Goal: Information Seeking & Learning: Learn about a topic

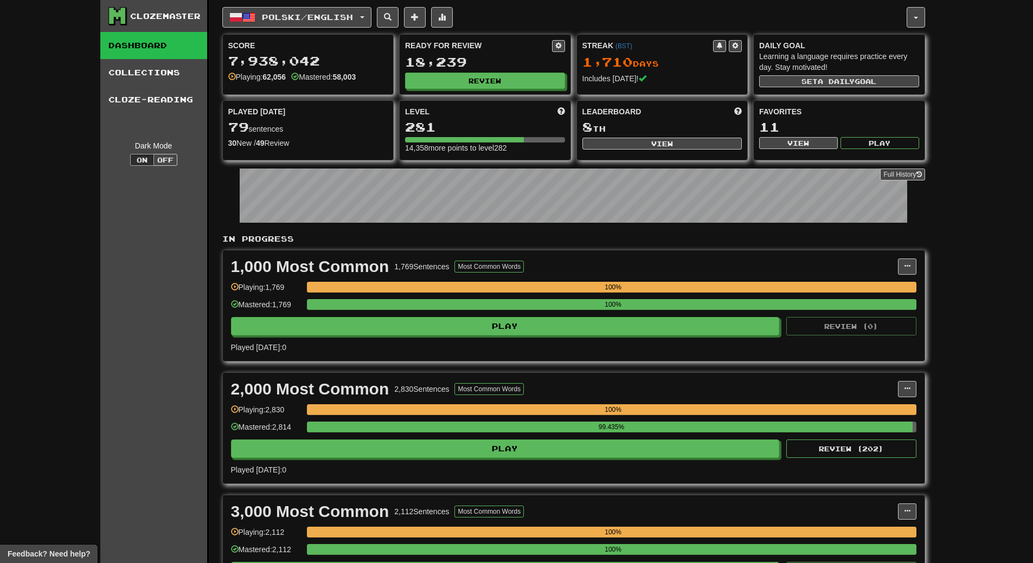
click at [506, 80] on button "Review" at bounding box center [486, 81] width 160 height 16
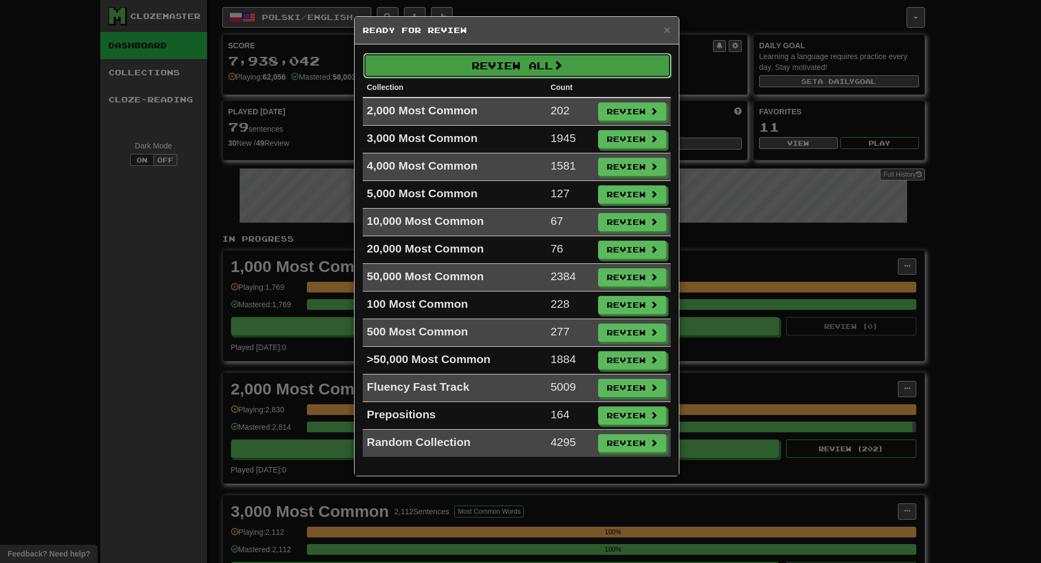
click at [505, 65] on button "Review All" at bounding box center [517, 65] width 308 height 25
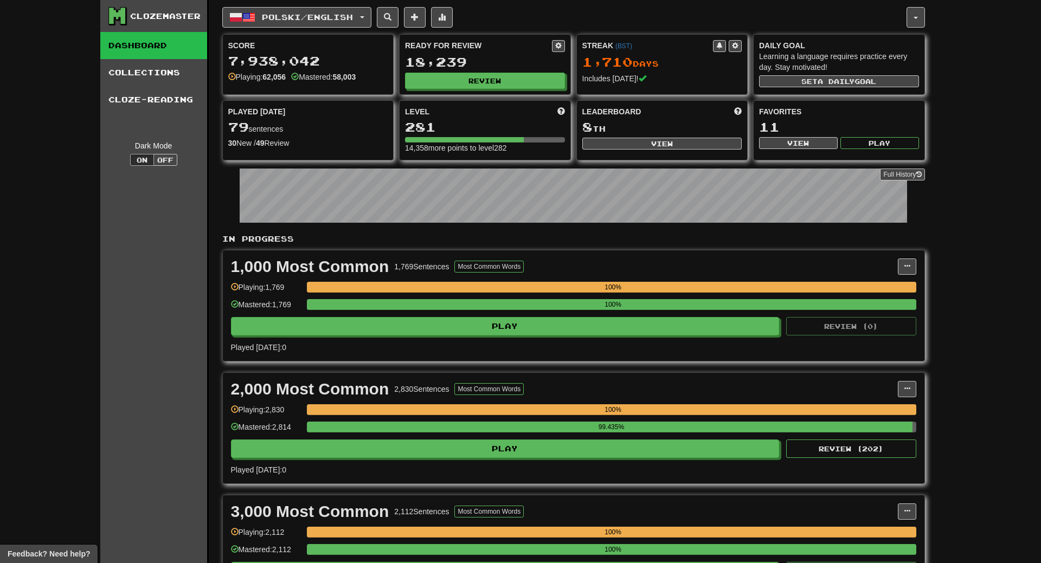
select select "**"
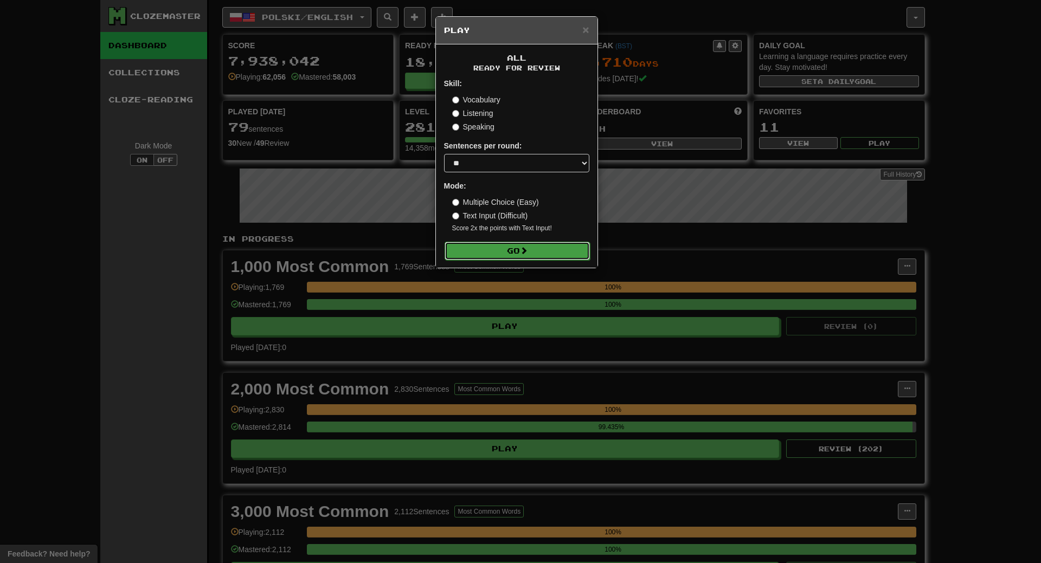
click at [538, 253] on button "Go" at bounding box center [517, 251] width 145 height 18
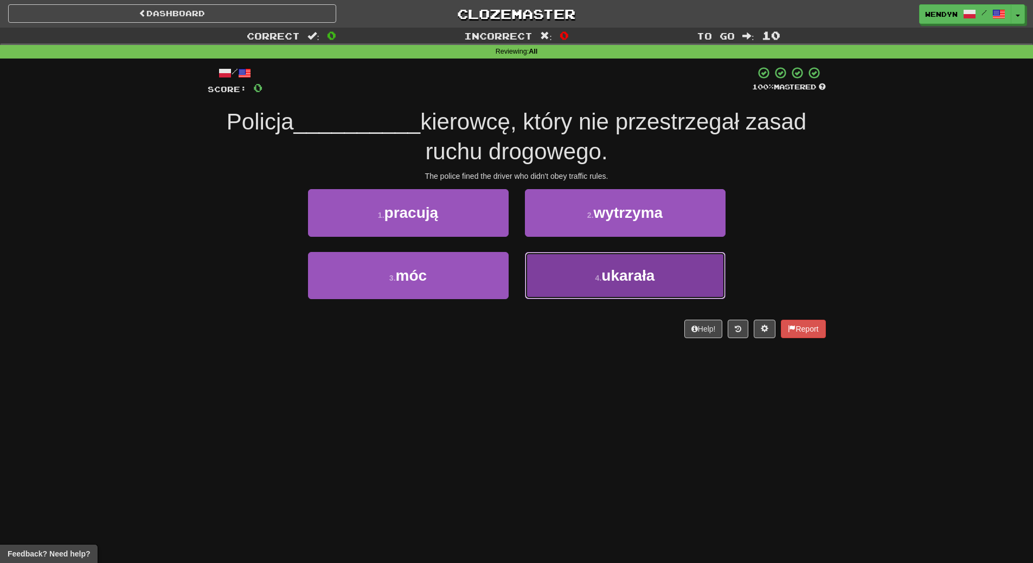
click at [589, 297] on button "4 . ukarała" at bounding box center [625, 275] width 201 height 47
click at [589, 236] on button "2 . wytrzyma" at bounding box center [625, 212] width 201 height 47
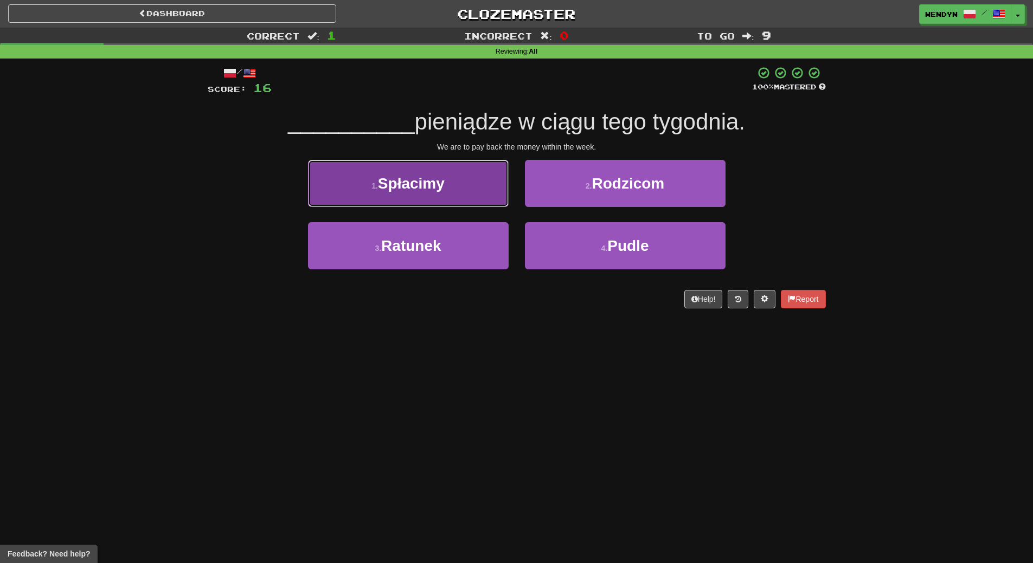
click at [460, 198] on button "1 . Spłacimy" at bounding box center [408, 183] width 201 height 47
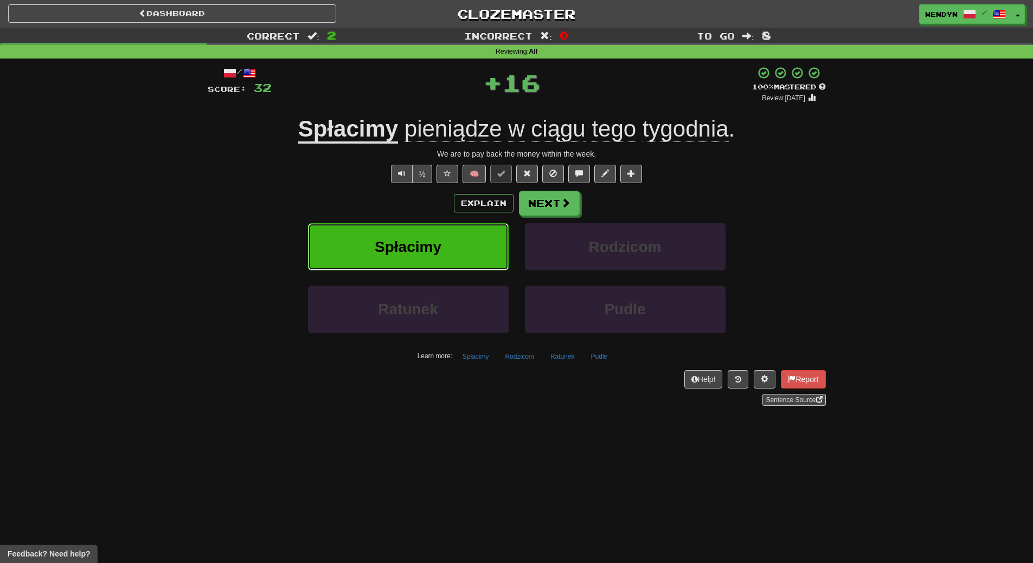
click at [462, 262] on button "Spłacimy" at bounding box center [408, 246] width 201 height 47
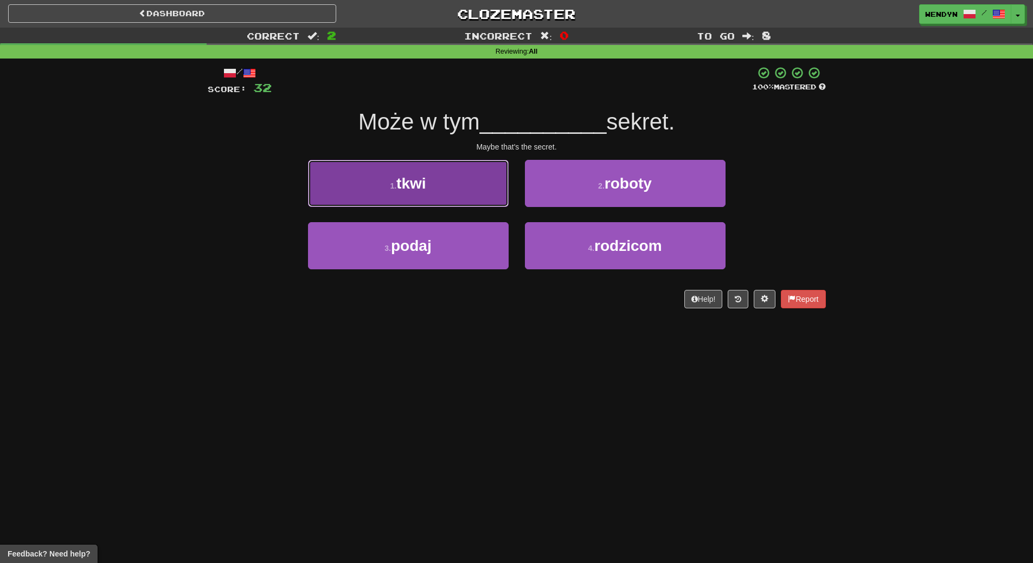
click at [477, 194] on button "1 . tkwi" at bounding box center [408, 183] width 201 height 47
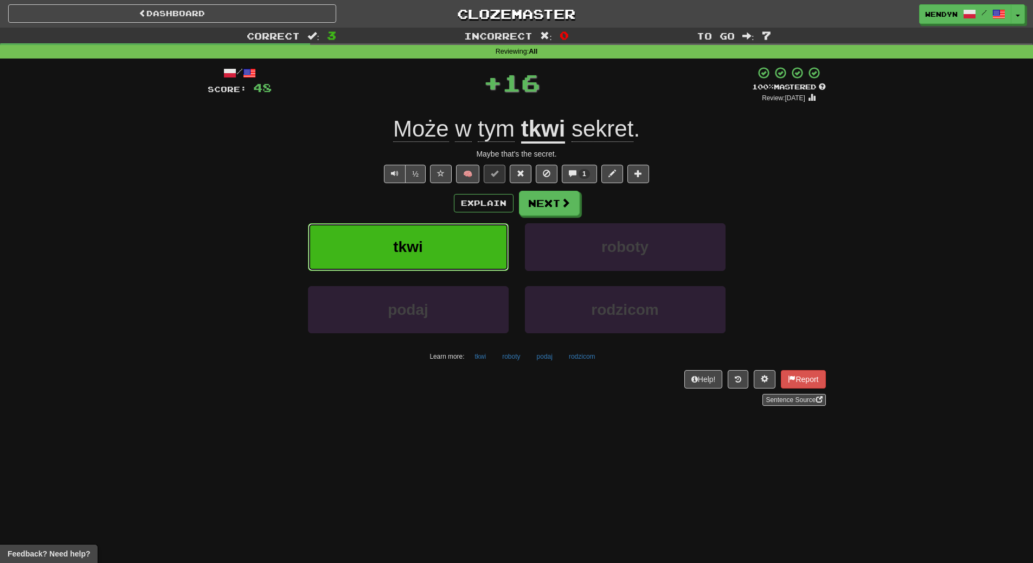
click at [469, 240] on button "tkwi" at bounding box center [408, 246] width 201 height 47
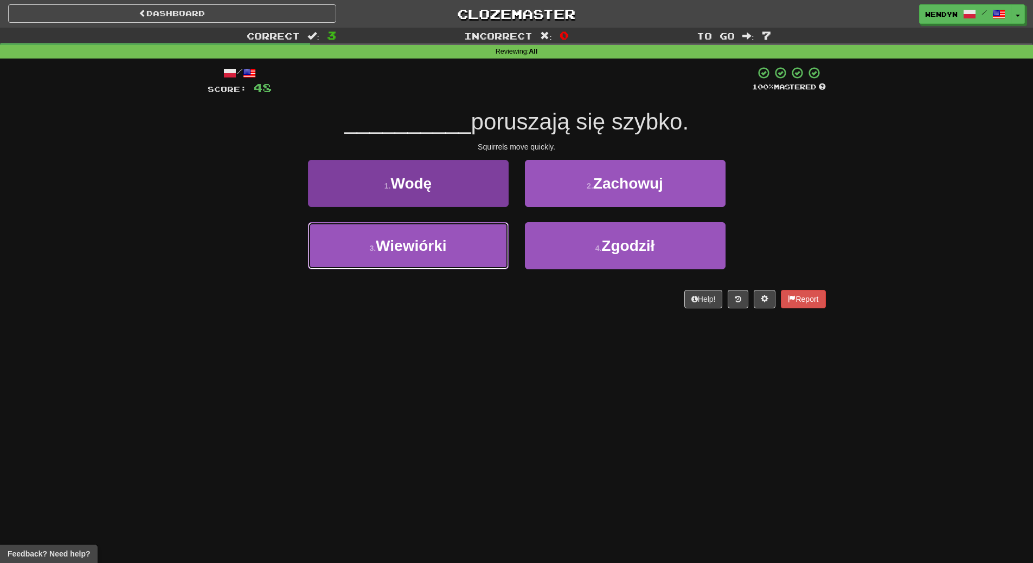
drag, startPoint x: 467, startPoint y: 246, endPoint x: 466, endPoint y: 253, distance: 7.1
click at [467, 246] on button "3 . [GEOGRAPHIC_DATA]" at bounding box center [408, 245] width 201 height 47
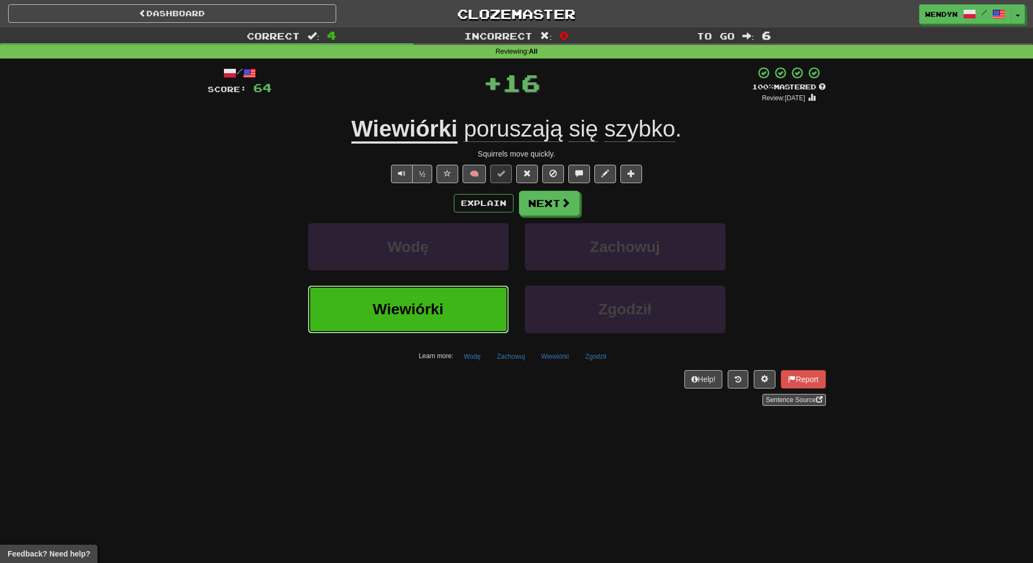
click at [466, 299] on button "Wiewiórki" at bounding box center [408, 309] width 201 height 47
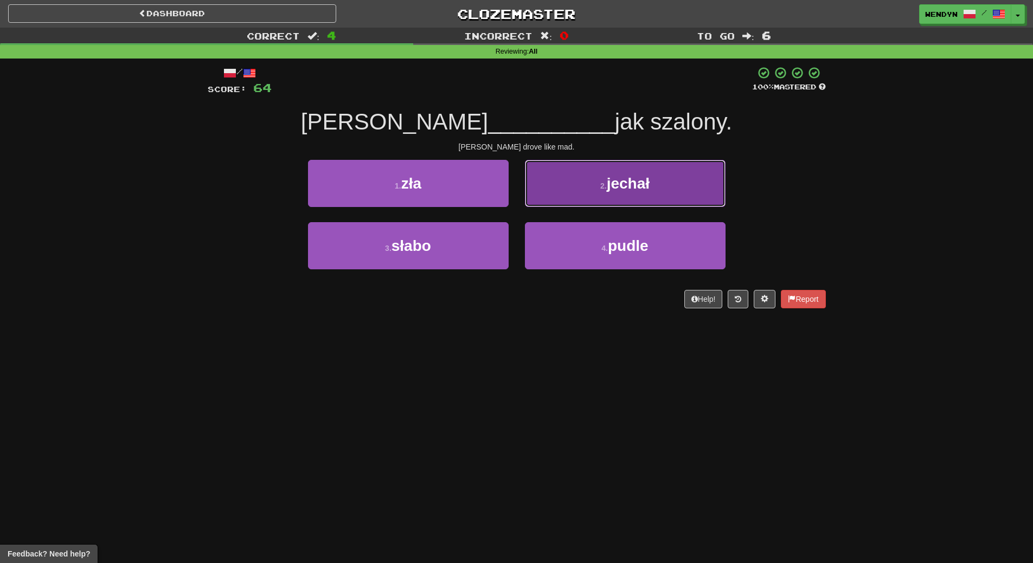
click at [644, 170] on button "2 . jechał" at bounding box center [625, 183] width 201 height 47
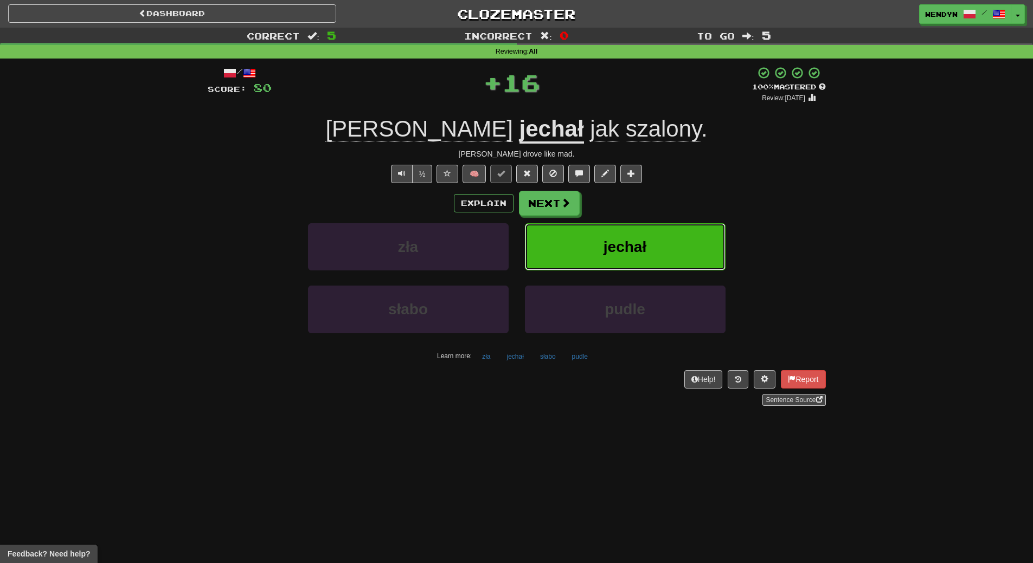
click at [689, 259] on button "jechał" at bounding box center [625, 246] width 201 height 47
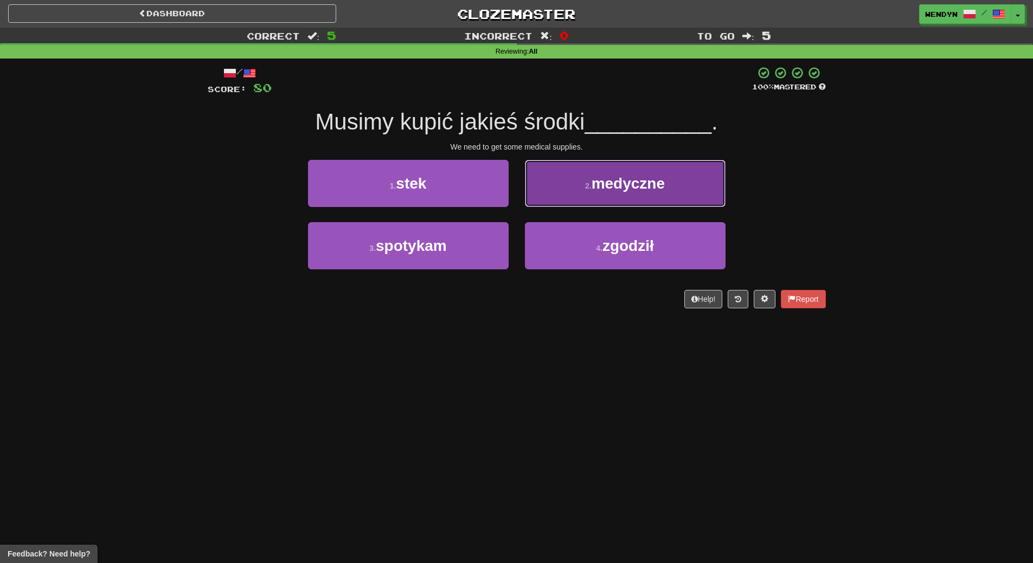
click at [709, 187] on button "2 . medyczne" at bounding box center [625, 183] width 201 height 47
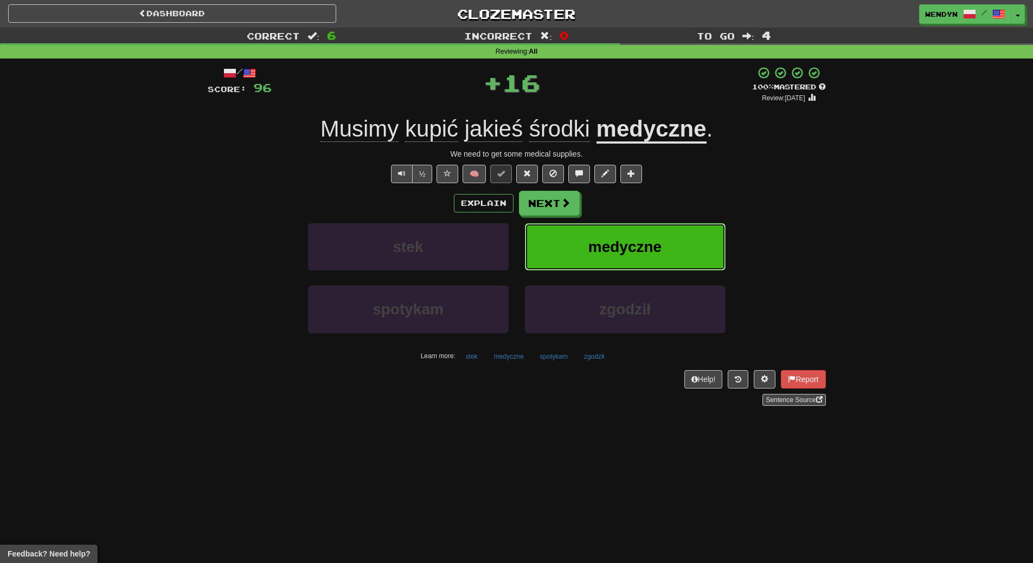
click at [690, 227] on button "medyczne" at bounding box center [625, 246] width 201 height 47
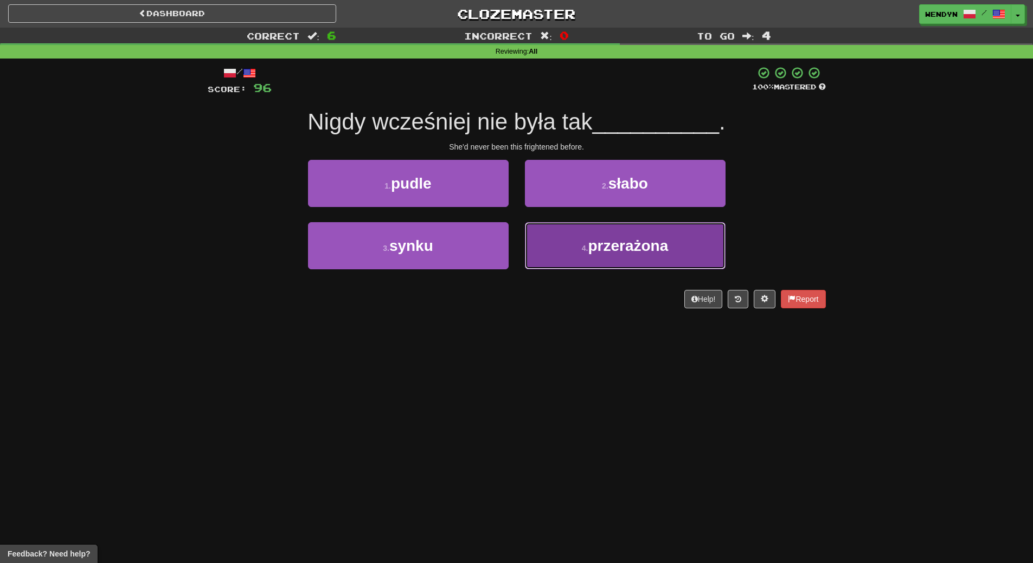
click at [685, 247] on button "4 . przerażona" at bounding box center [625, 245] width 201 height 47
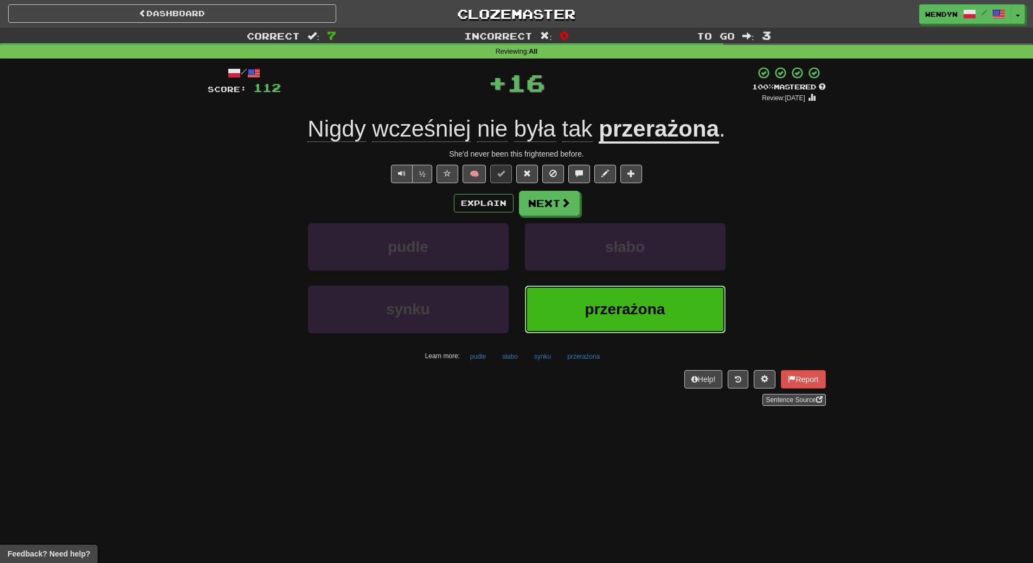
click at [660, 306] on span "przerażona" at bounding box center [625, 309] width 80 height 17
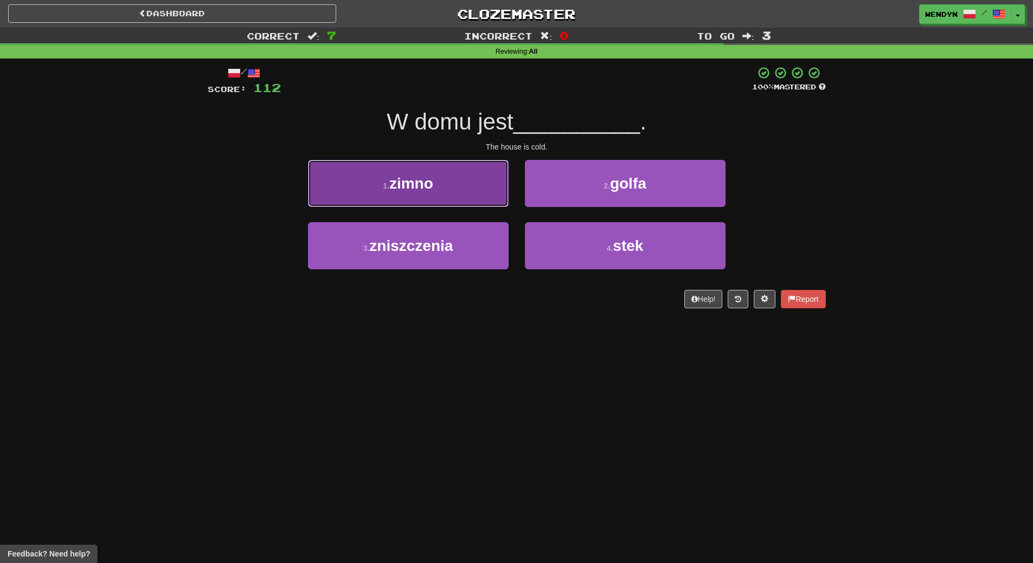
click at [457, 182] on button "1 . [GEOGRAPHIC_DATA]" at bounding box center [408, 183] width 201 height 47
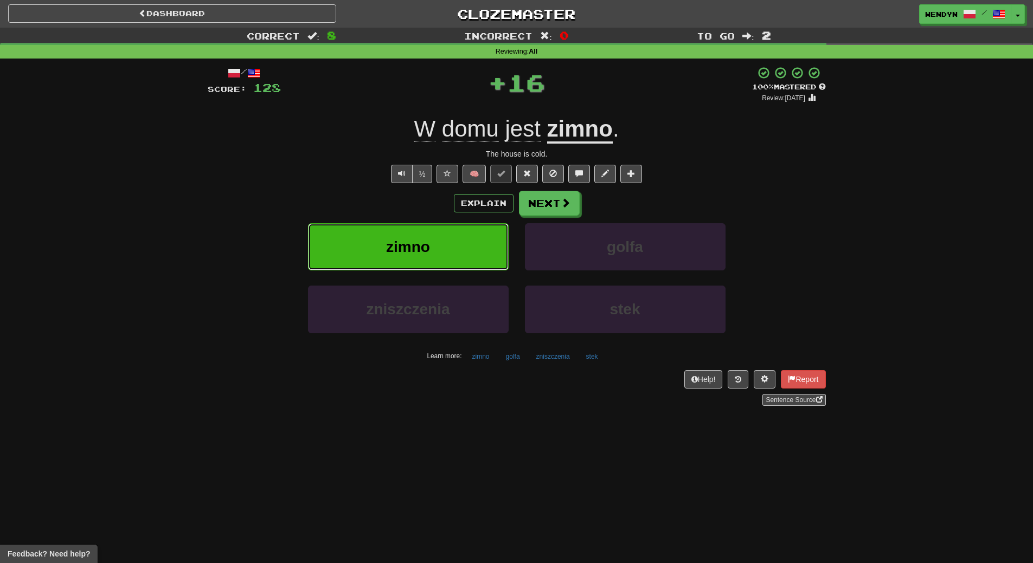
click at [457, 240] on button "zimno" at bounding box center [408, 246] width 201 height 47
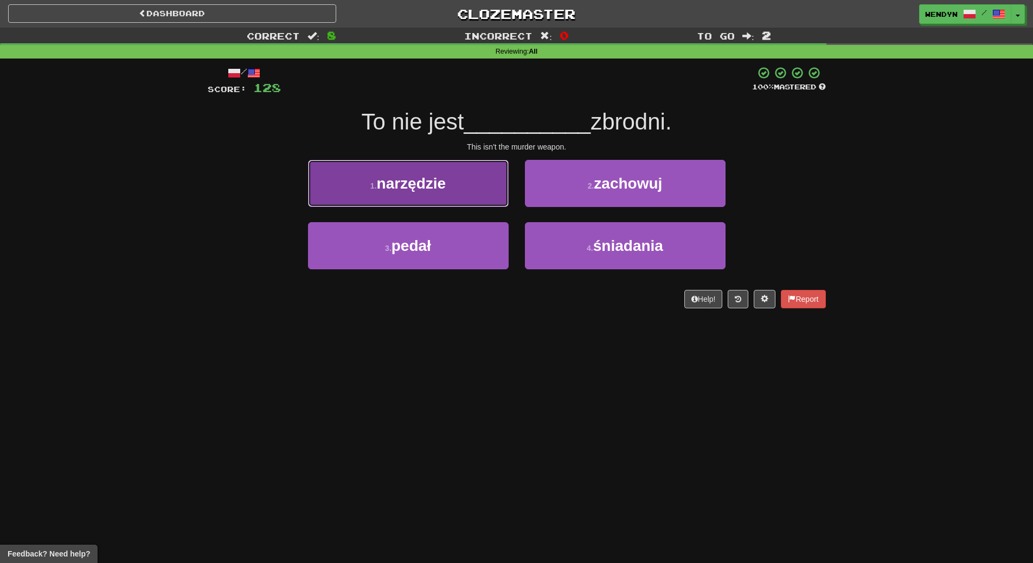
click at [451, 187] on button "1 . narzędzie" at bounding box center [408, 183] width 201 height 47
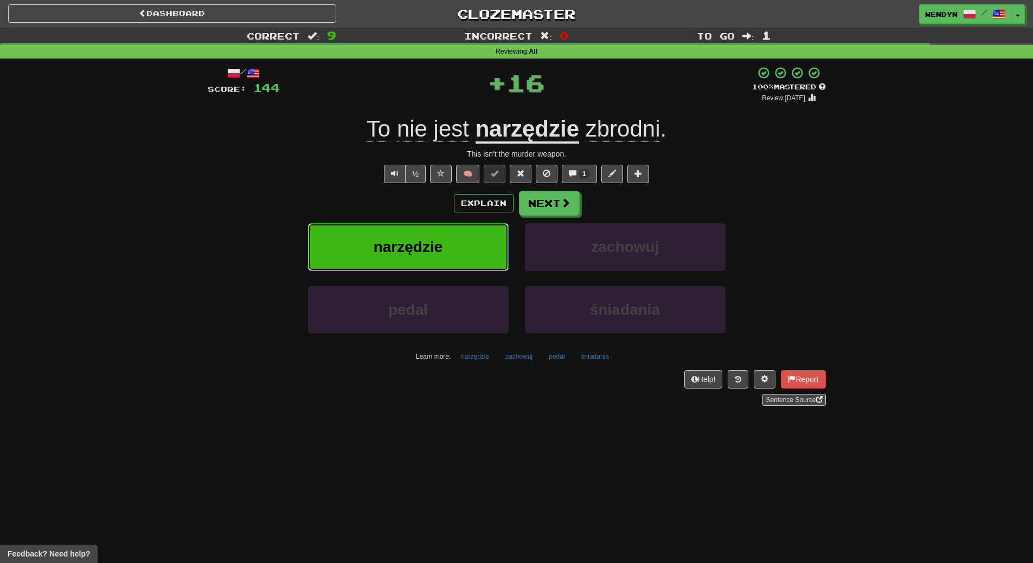
click at [453, 260] on button "narzędzie" at bounding box center [408, 246] width 201 height 47
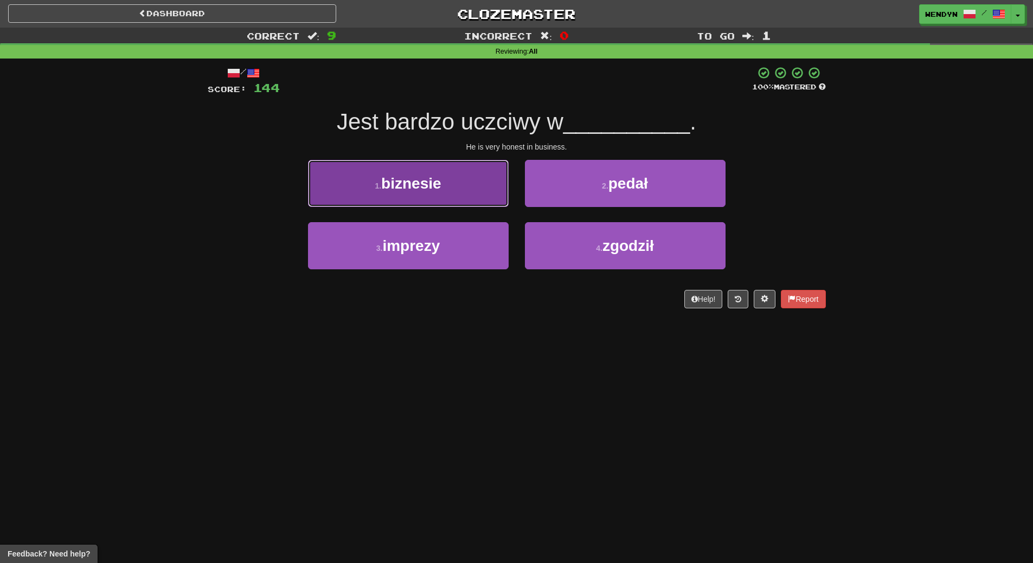
click at [444, 188] on button "1 . biznesie" at bounding box center [408, 183] width 201 height 47
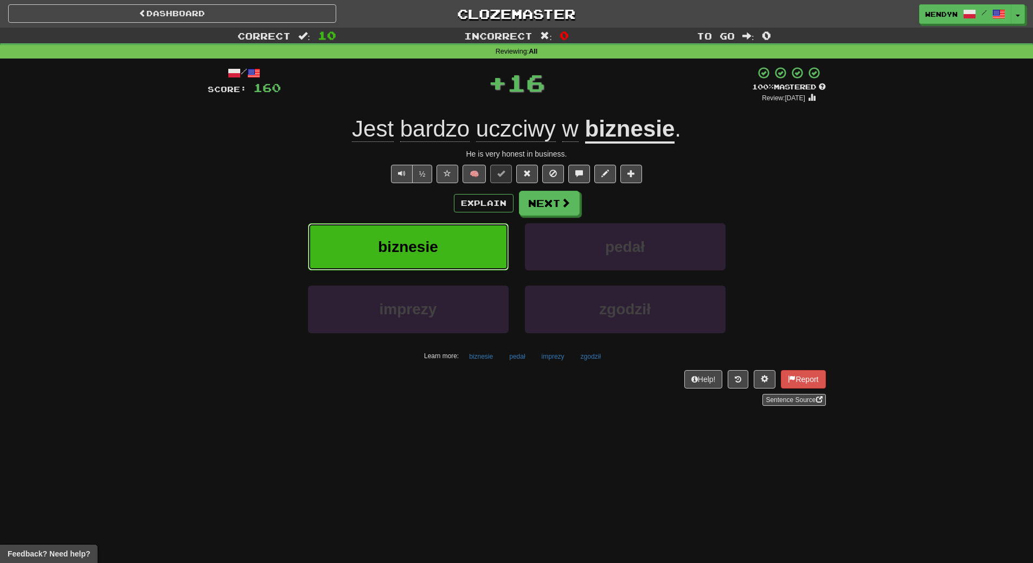
click at [444, 245] on button "biznesie" at bounding box center [408, 246] width 201 height 47
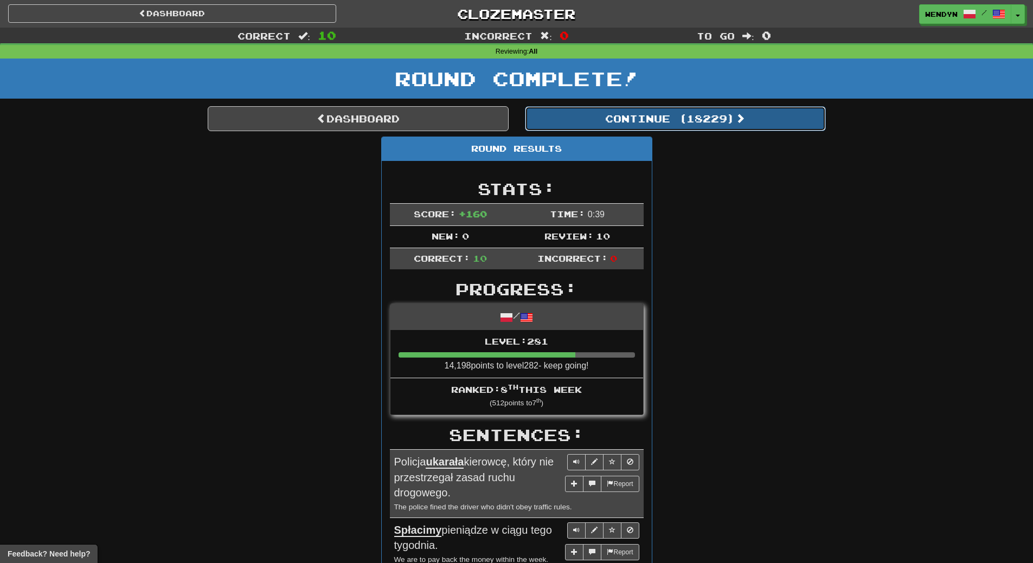
click at [731, 111] on button "Continue ( 18229 )" at bounding box center [675, 118] width 301 height 25
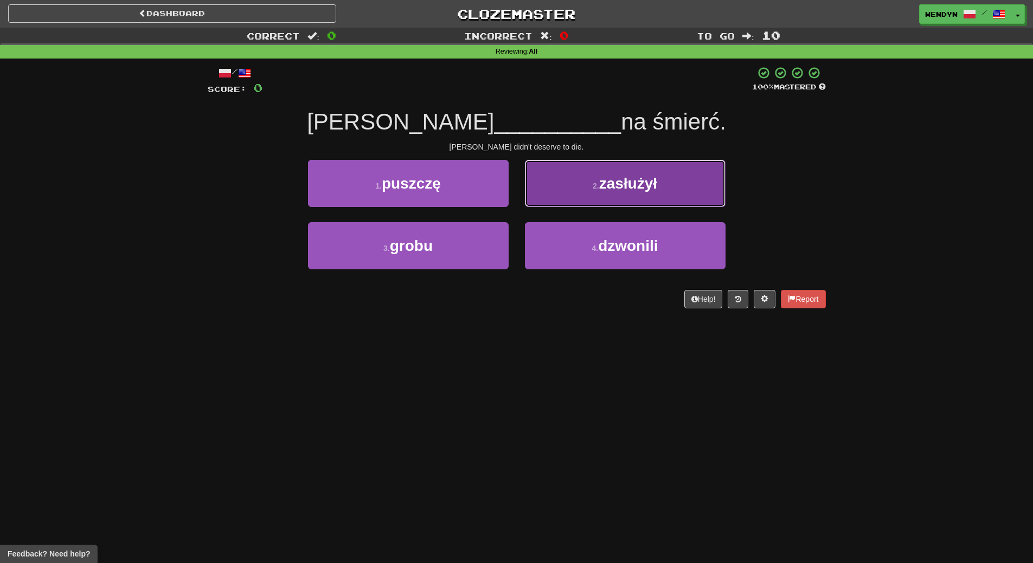
click at [657, 185] on span "zasłużył" at bounding box center [628, 183] width 58 height 17
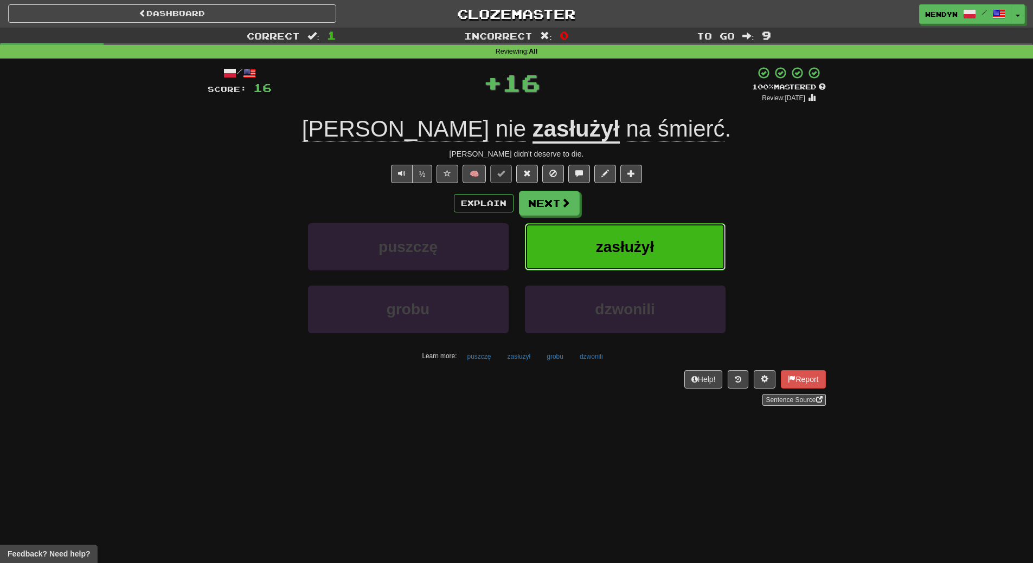
click at [655, 249] on button "zasłużył" at bounding box center [625, 246] width 201 height 47
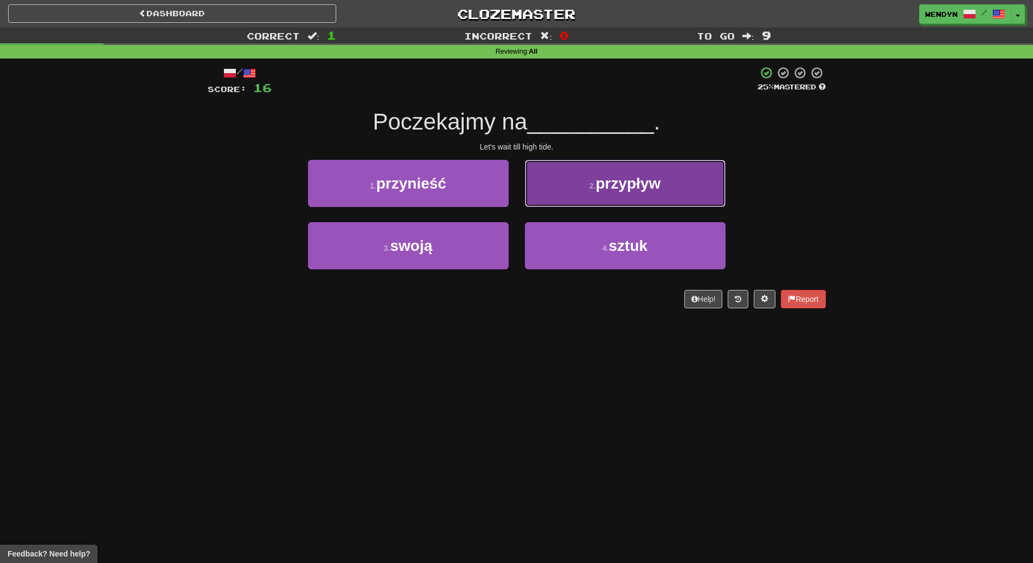
click at [632, 182] on span "przypływ" at bounding box center [627, 183] width 65 height 17
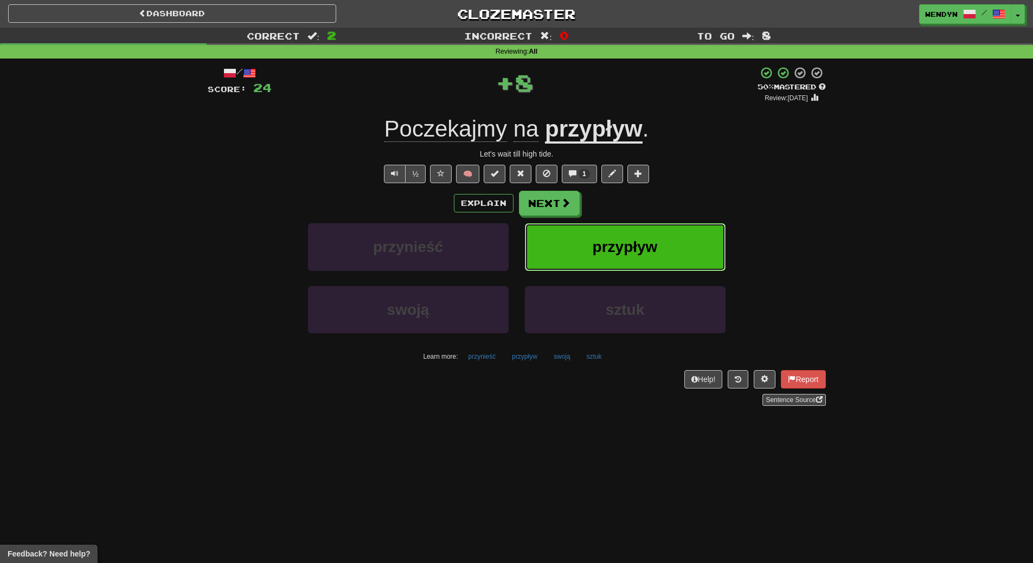
click at [636, 236] on button "przypływ" at bounding box center [625, 246] width 201 height 47
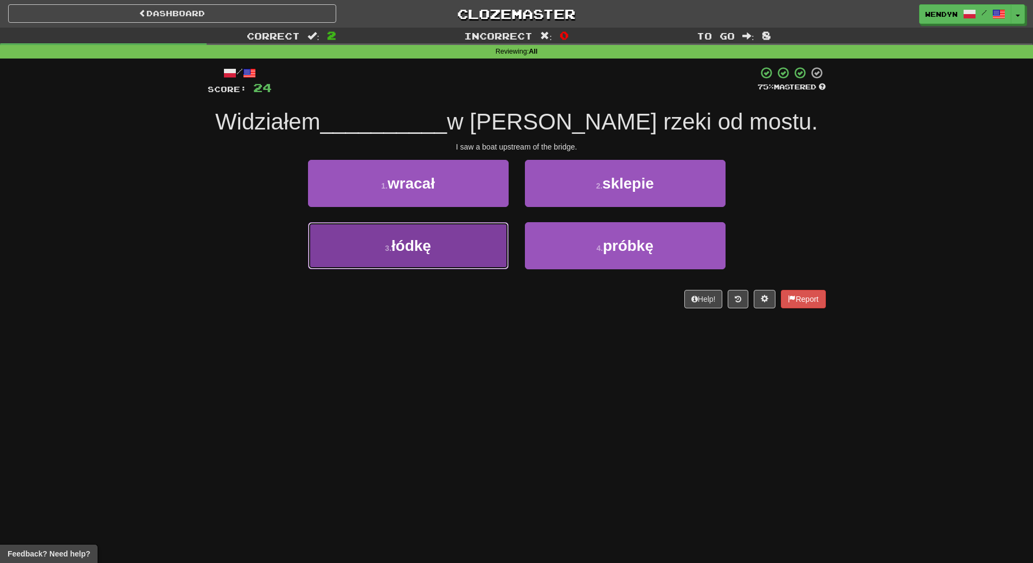
click at [431, 252] on span "łódkę" at bounding box center [411, 245] width 40 height 17
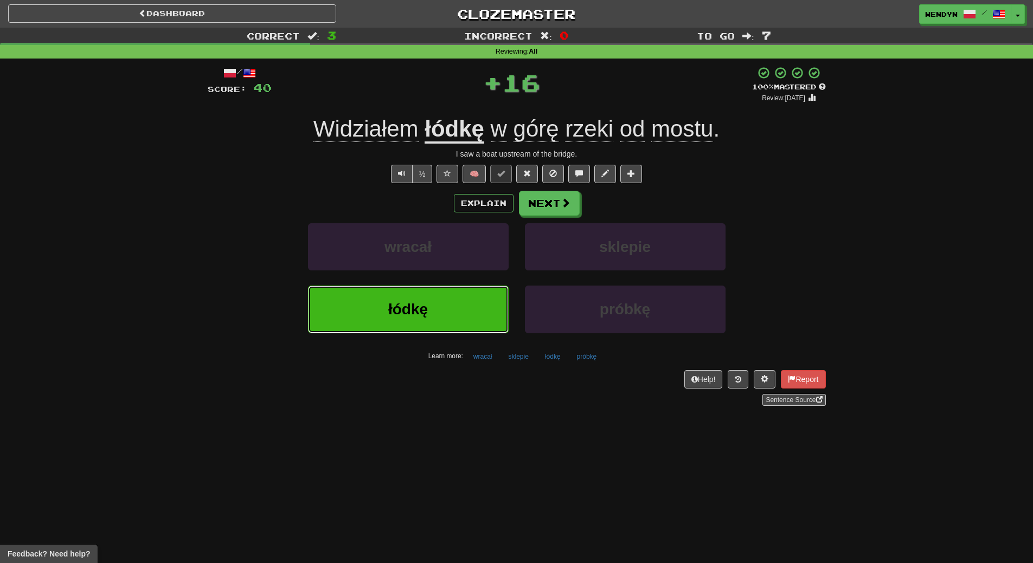
click at [427, 312] on span "łódkę" at bounding box center [408, 309] width 40 height 17
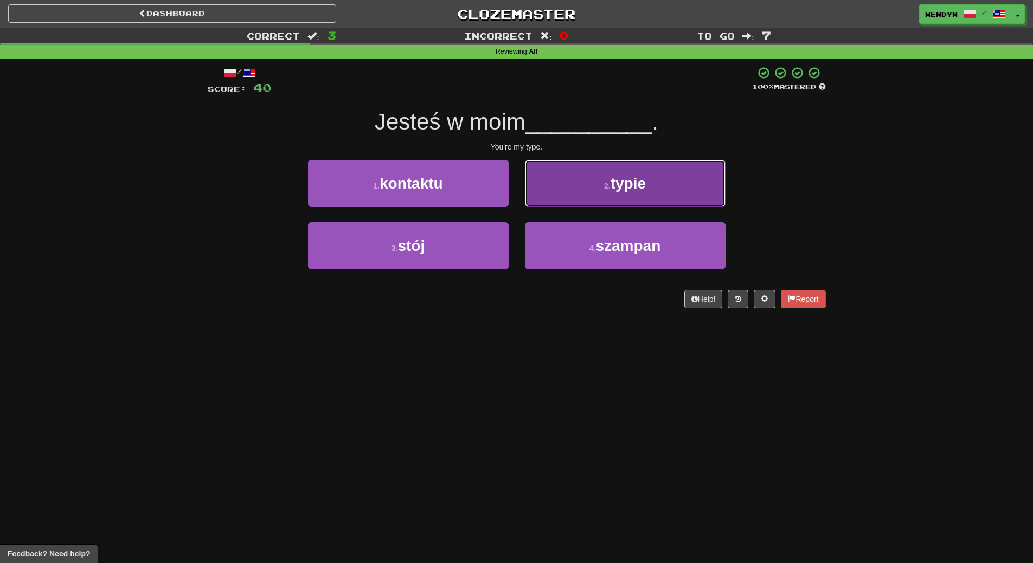
click at [599, 176] on button "2 . typie" at bounding box center [625, 183] width 201 height 47
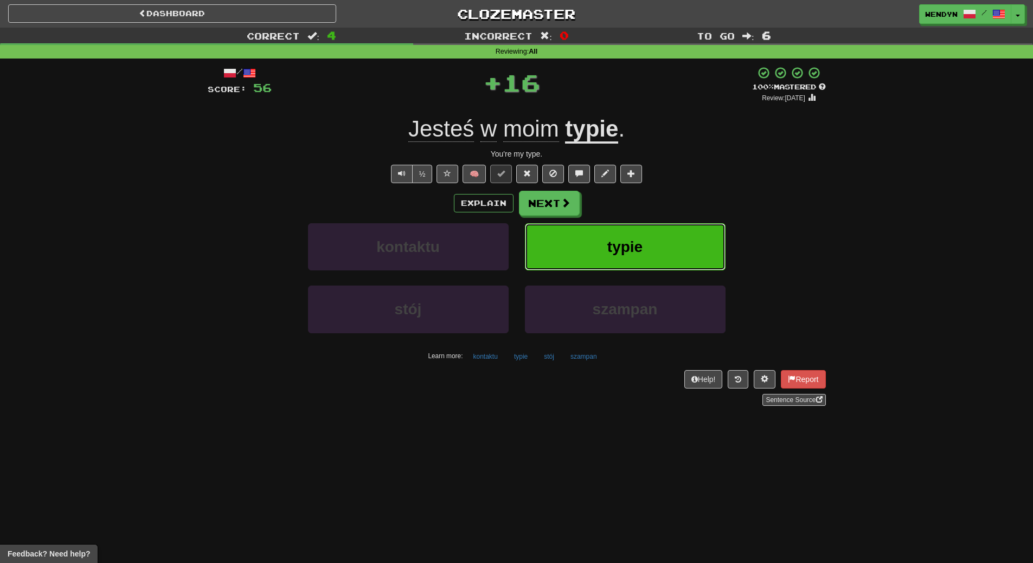
click at [612, 231] on button "typie" at bounding box center [625, 246] width 201 height 47
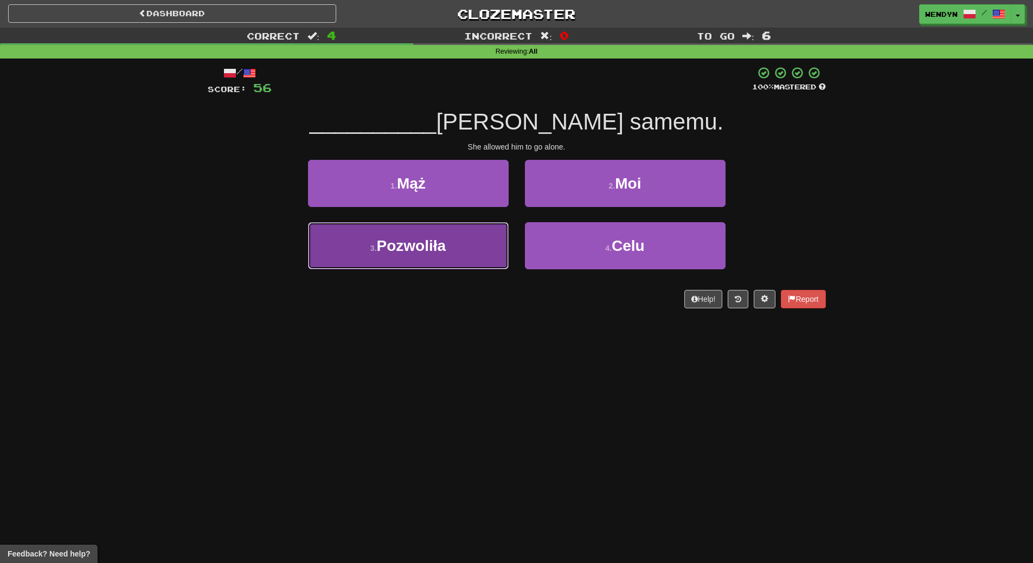
click at [479, 262] on button "3 . Pozwoliła" at bounding box center [408, 245] width 201 height 47
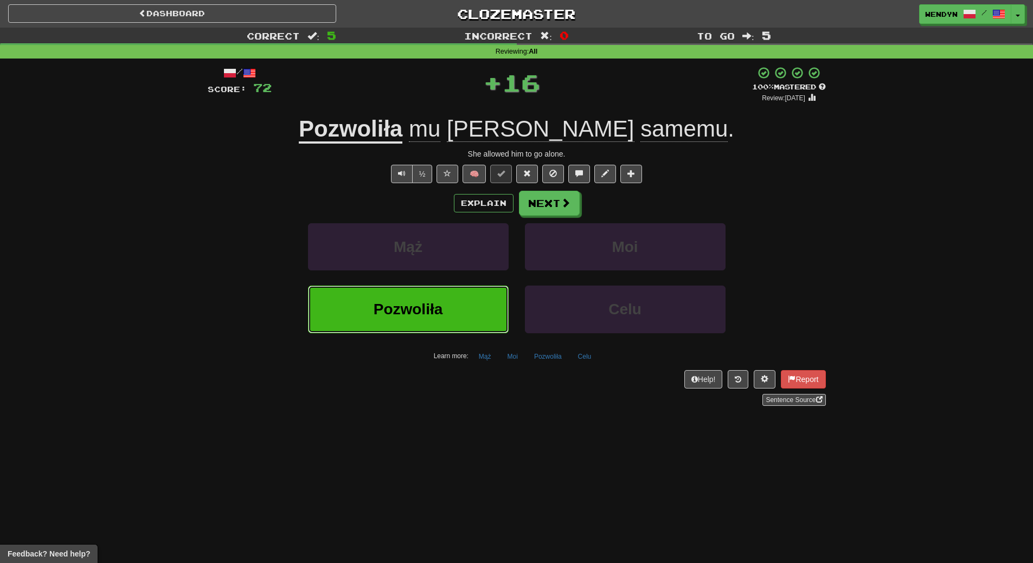
click at [468, 315] on button "Pozwoliła" at bounding box center [408, 309] width 201 height 47
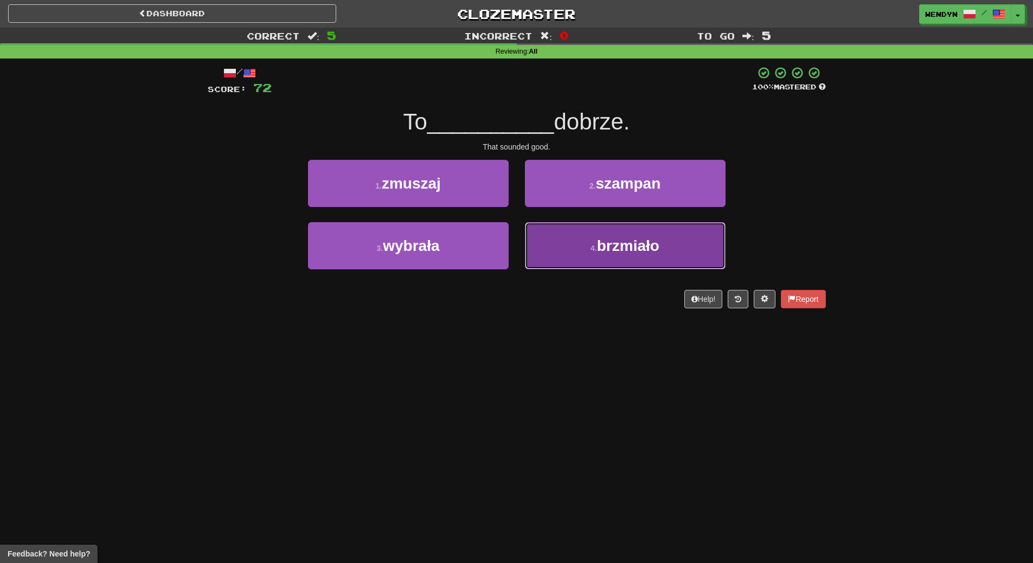
click at [633, 242] on span "brzmiało" at bounding box center [628, 245] width 62 height 17
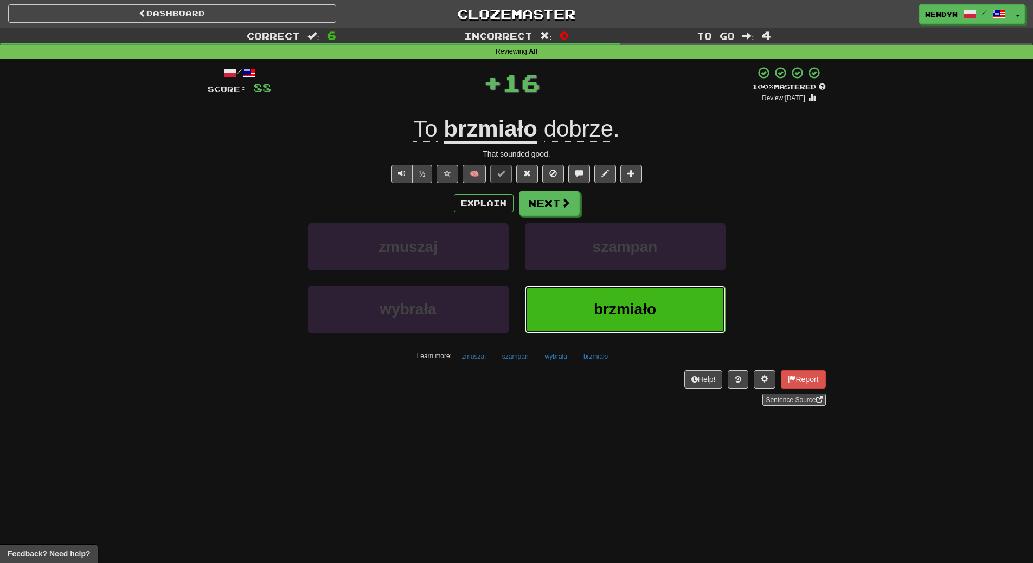
click at [625, 309] on span "brzmiało" at bounding box center [625, 309] width 62 height 17
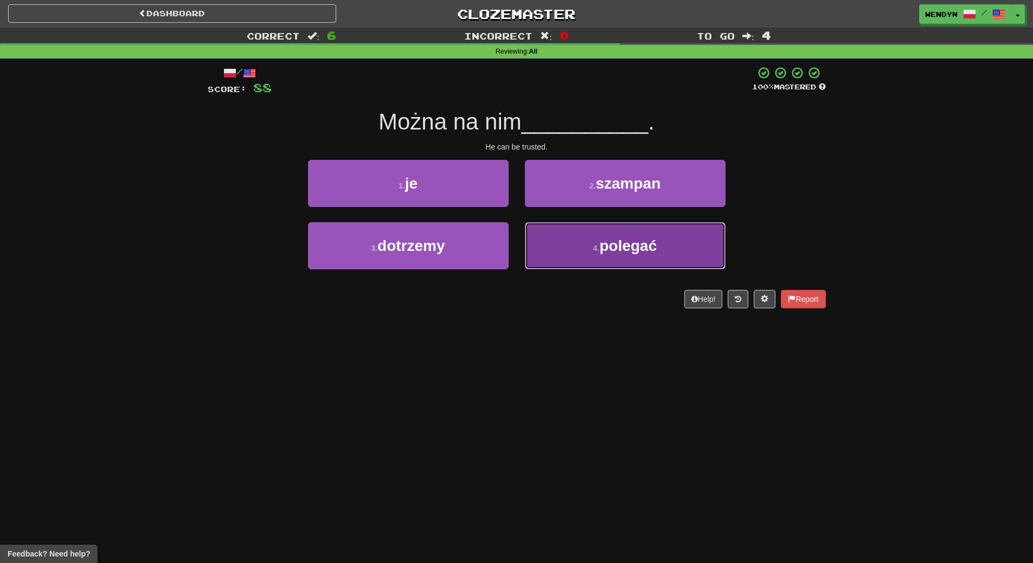
click at [619, 263] on button "4 . polegać" at bounding box center [625, 245] width 201 height 47
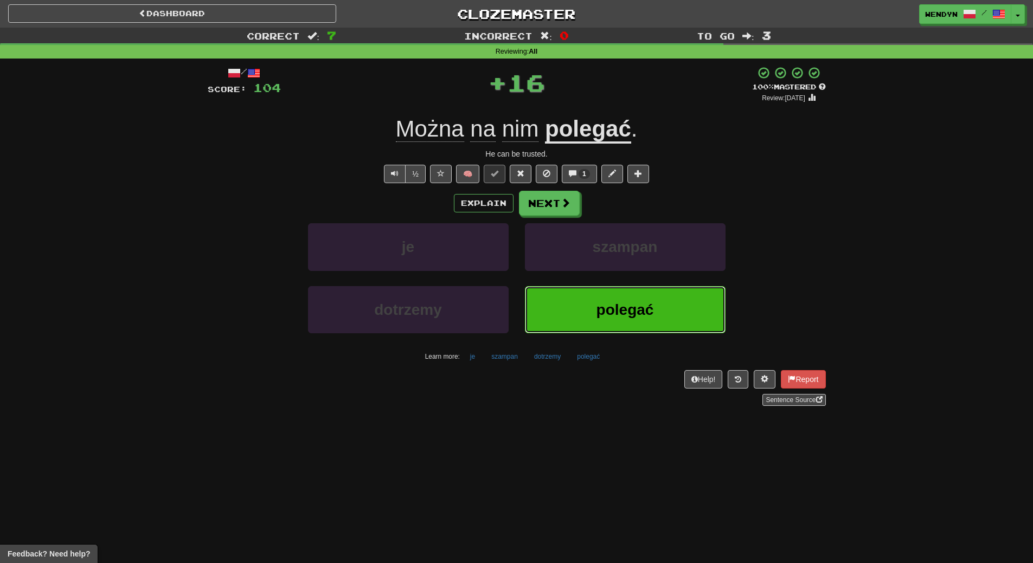
click at [617, 304] on span "polegać" at bounding box center [624, 309] width 57 height 17
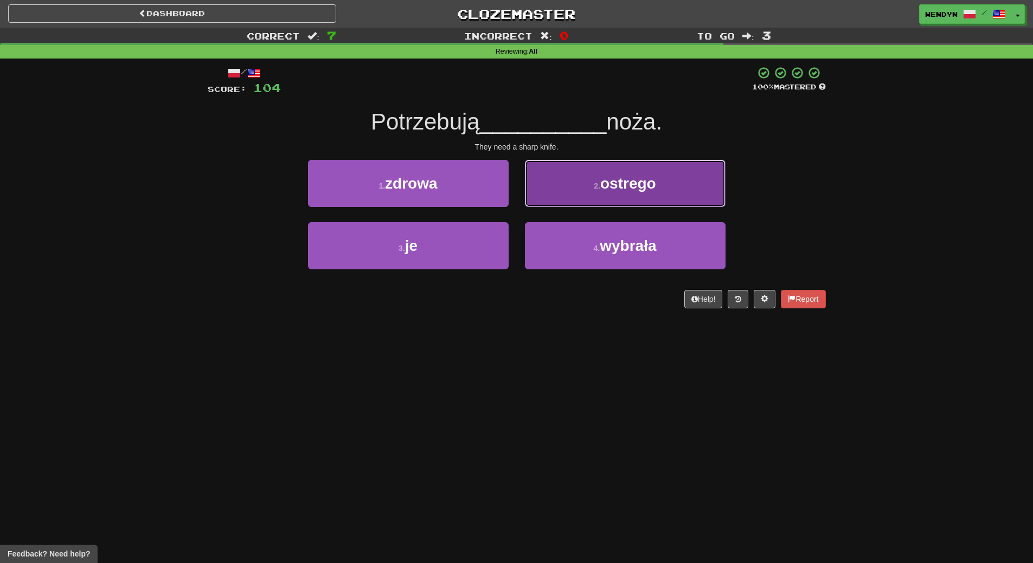
click at [603, 188] on span "ostrego" at bounding box center [628, 183] width 56 height 17
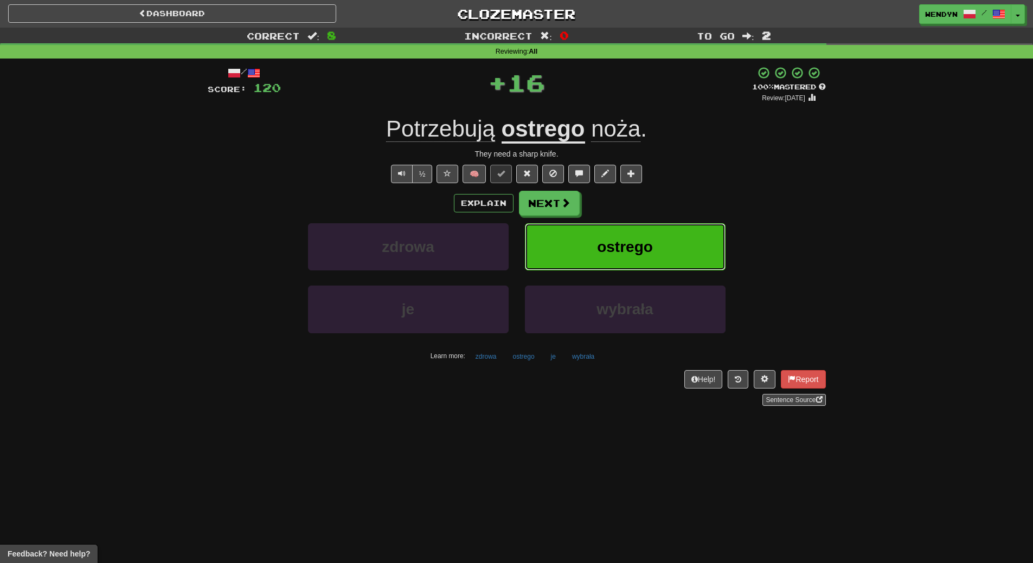
click at [633, 240] on span "ostrego" at bounding box center [625, 247] width 56 height 17
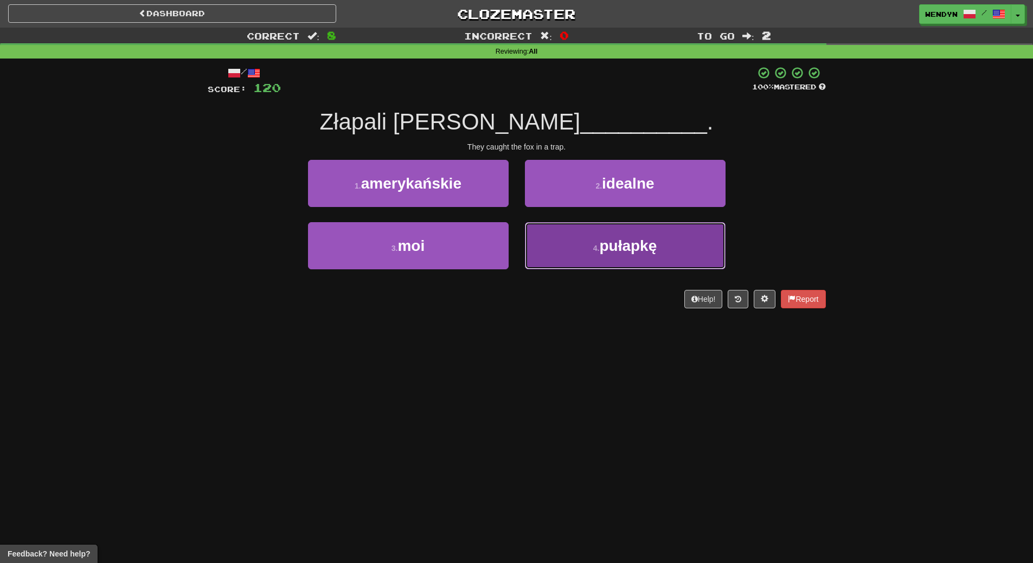
click at [560, 254] on button "4 . pułapkę" at bounding box center [625, 245] width 201 height 47
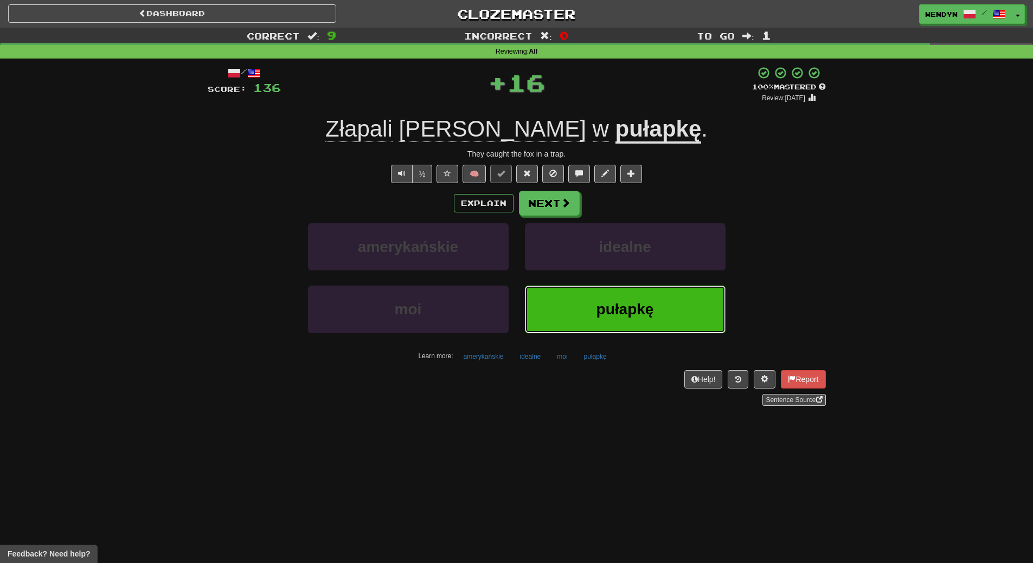
click at [578, 307] on button "pułapkę" at bounding box center [625, 309] width 201 height 47
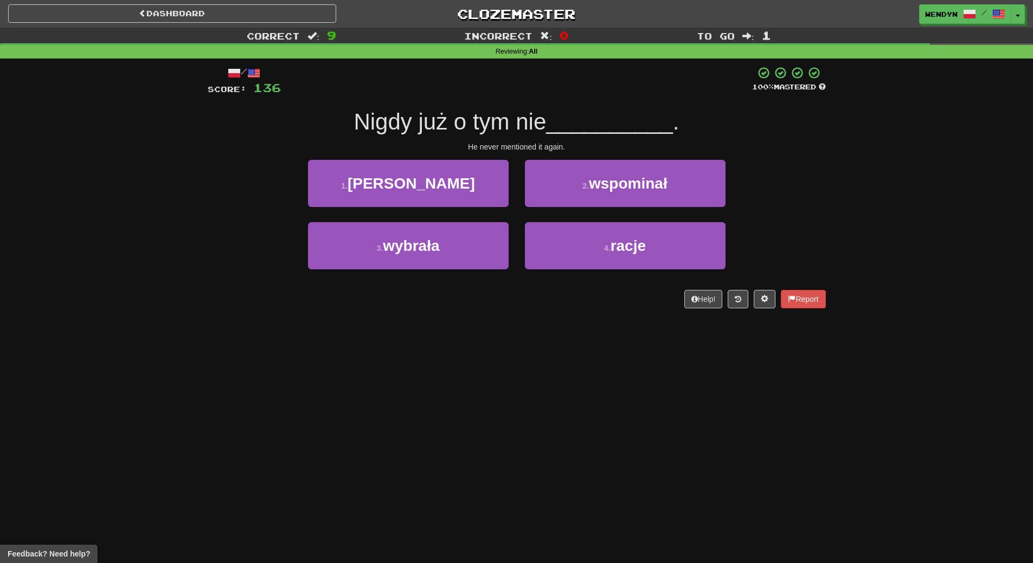
click at [339, 360] on div "Dashboard Clozemaster WendyN / Toggle Dropdown Dashboard Leaderboard Activity F…" at bounding box center [516, 281] width 1033 height 563
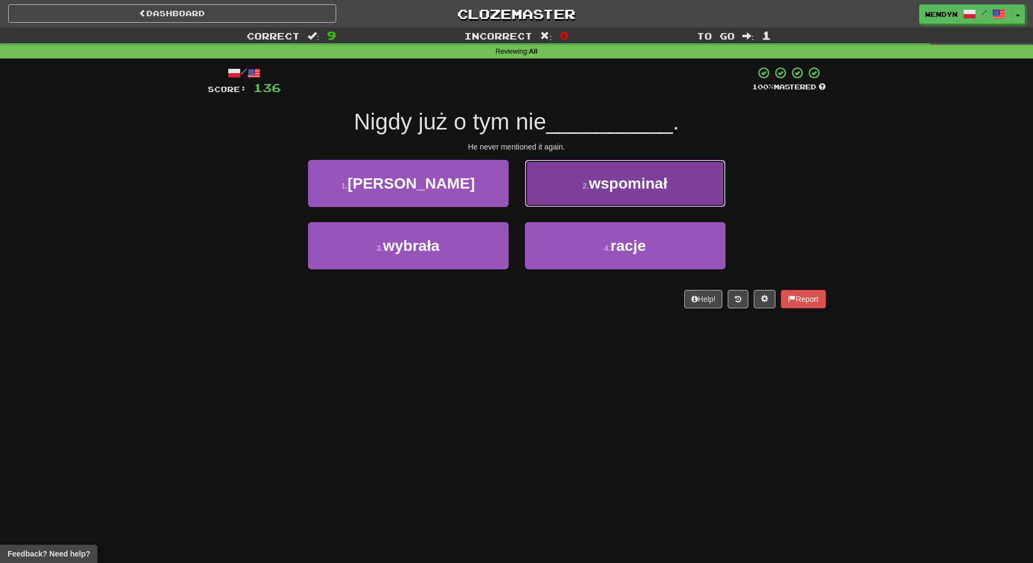
click at [625, 193] on button "2 . wspominał" at bounding box center [625, 183] width 201 height 47
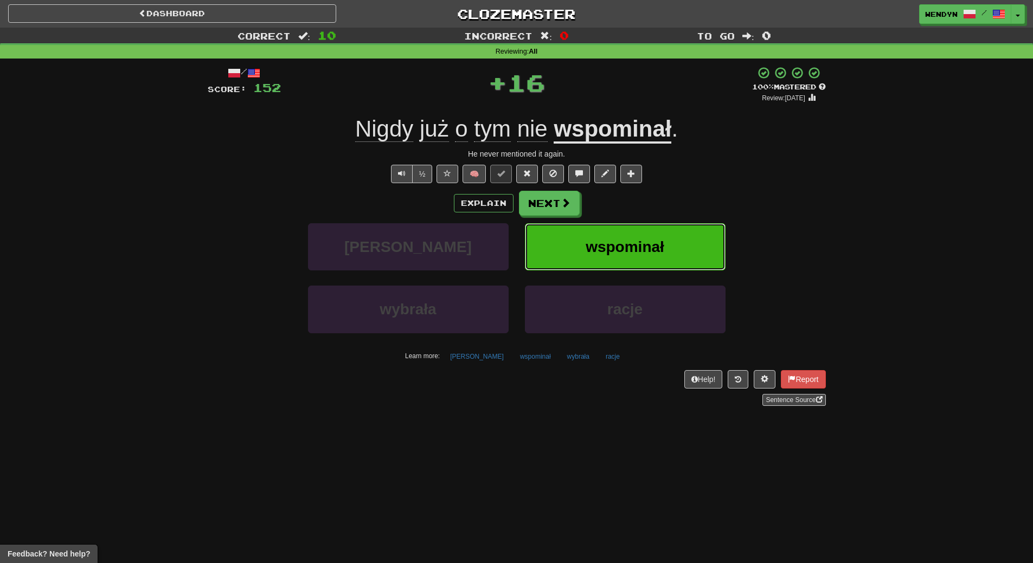
click at [637, 228] on button "wspominał" at bounding box center [625, 246] width 201 height 47
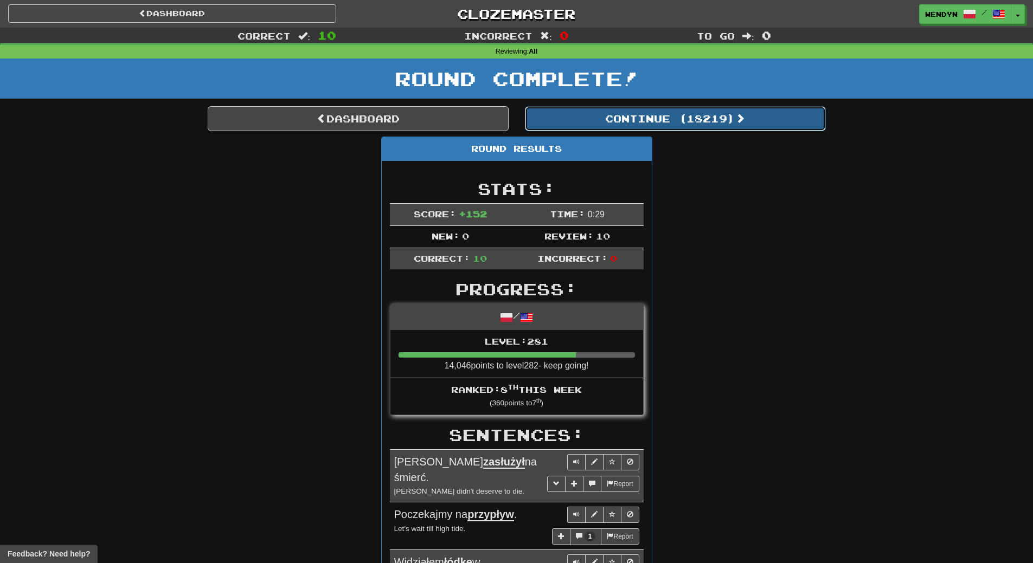
click at [698, 126] on button "Continue ( 18219 )" at bounding box center [675, 118] width 301 height 25
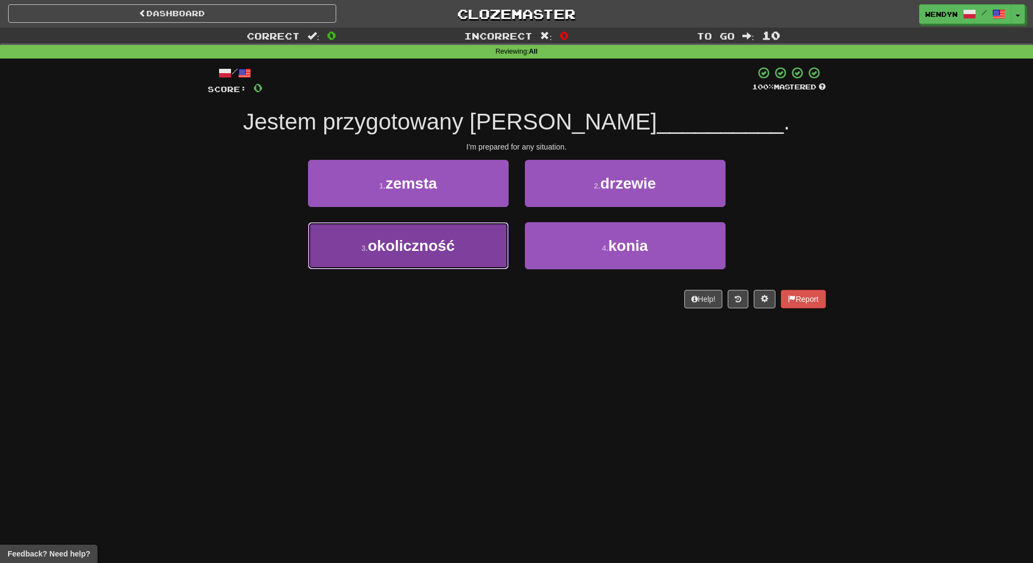
click at [463, 243] on button "3 . okoliczność" at bounding box center [408, 245] width 201 height 47
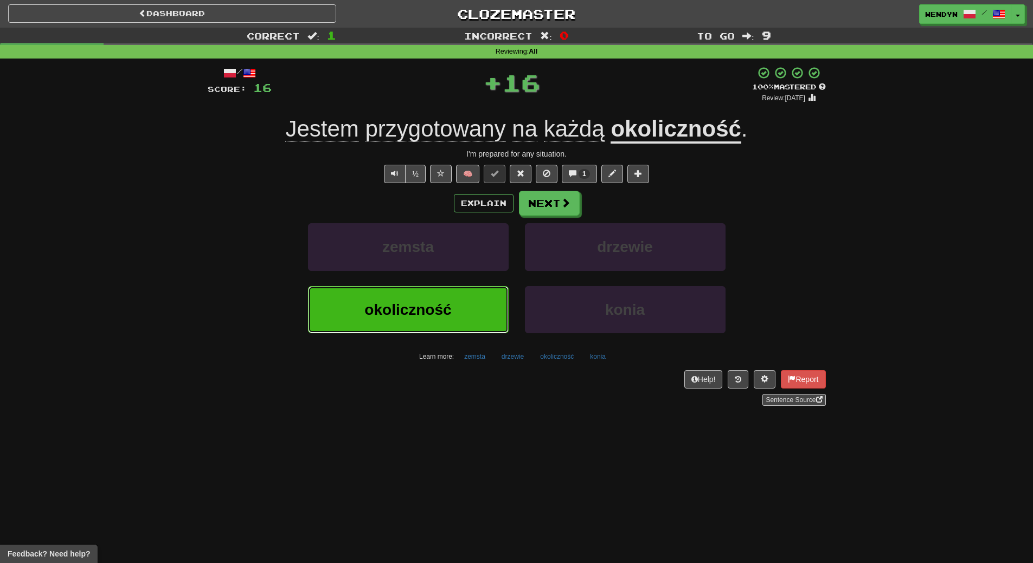
click at [455, 305] on button "okoliczność" at bounding box center [408, 309] width 201 height 47
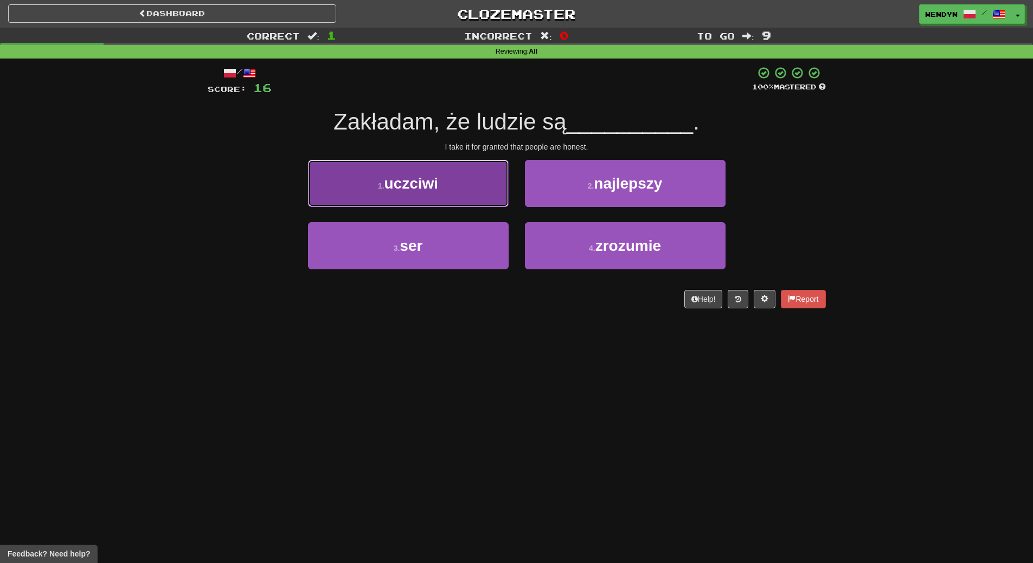
click at [452, 176] on button "1 . uczciwi" at bounding box center [408, 183] width 201 height 47
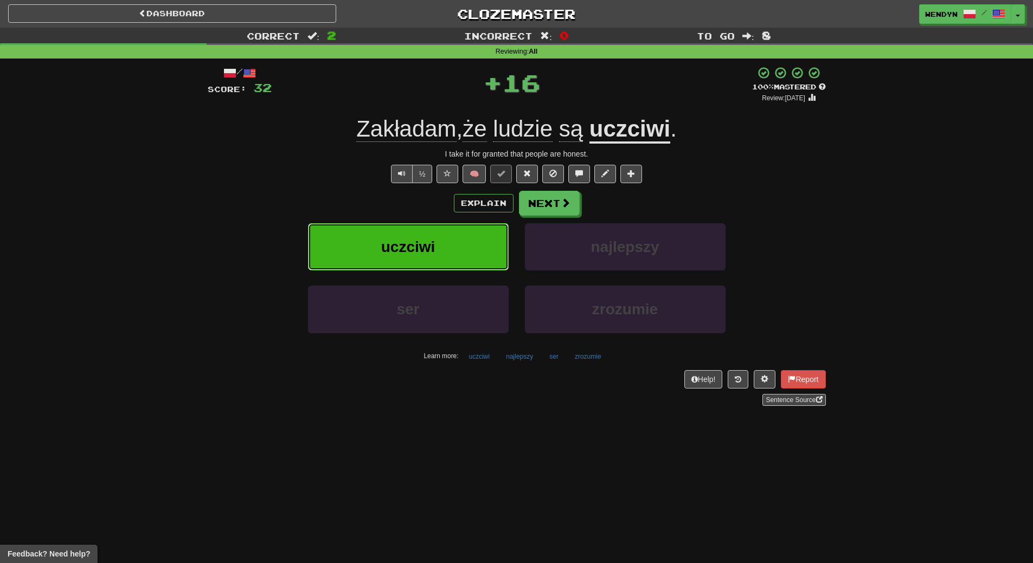
click at [444, 247] on button "uczciwi" at bounding box center [408, 246] width 201 height 47
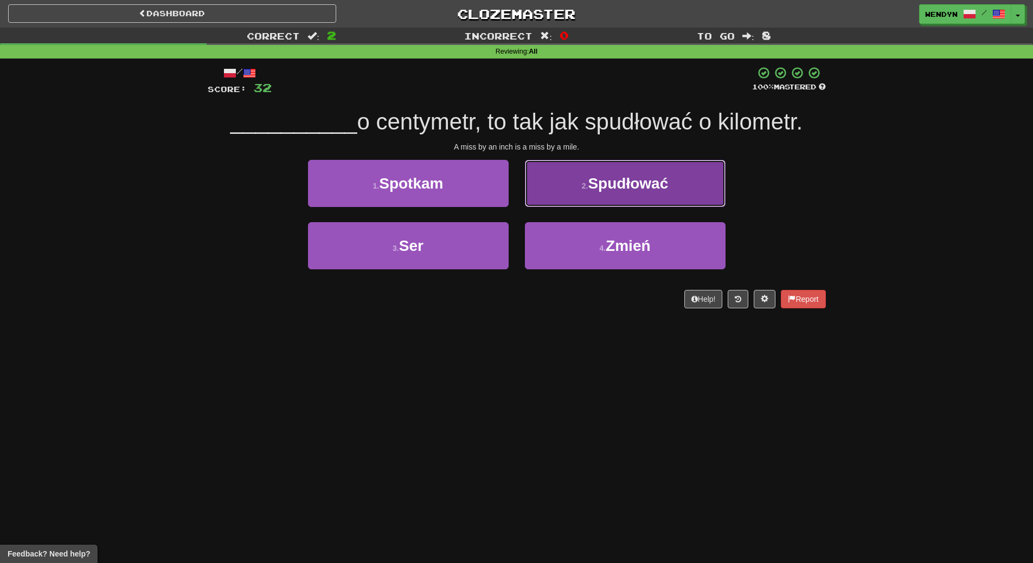
click at [676, 179] on button "2 . Spudłować" at bounding box center [625, 183] width 201 height 47
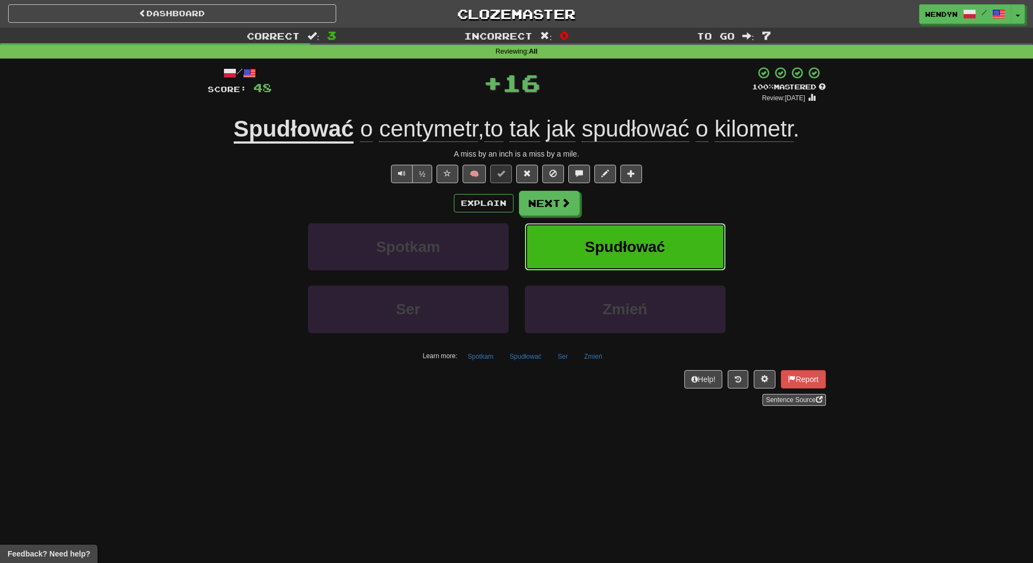
click at [674, 225] on button "Spudłować" at bounding box center [625, 246] width 201 height 47
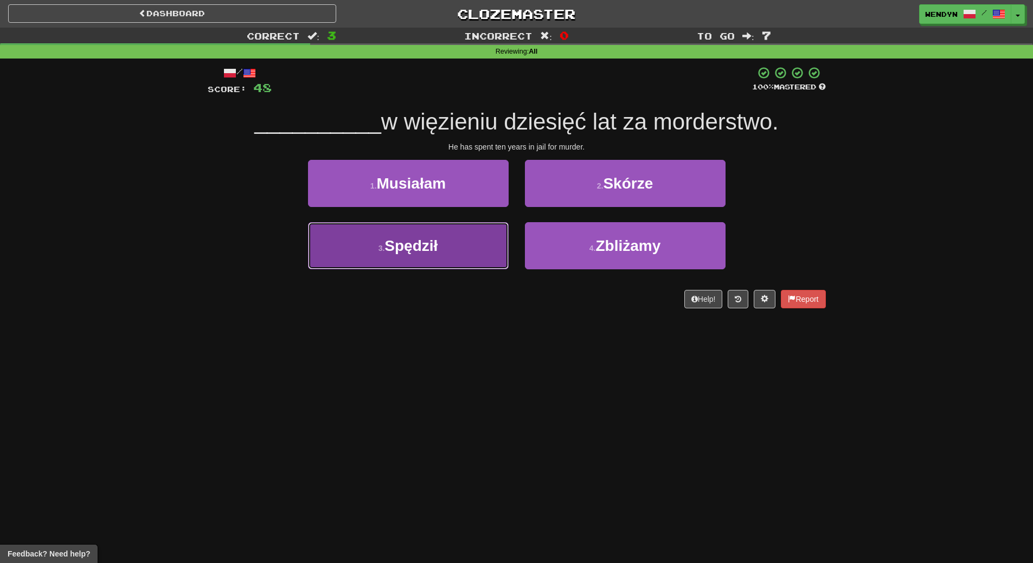
click at [448, 258] on button "3 . Spędził" at bounding box center [408, 245] width 201 height 47
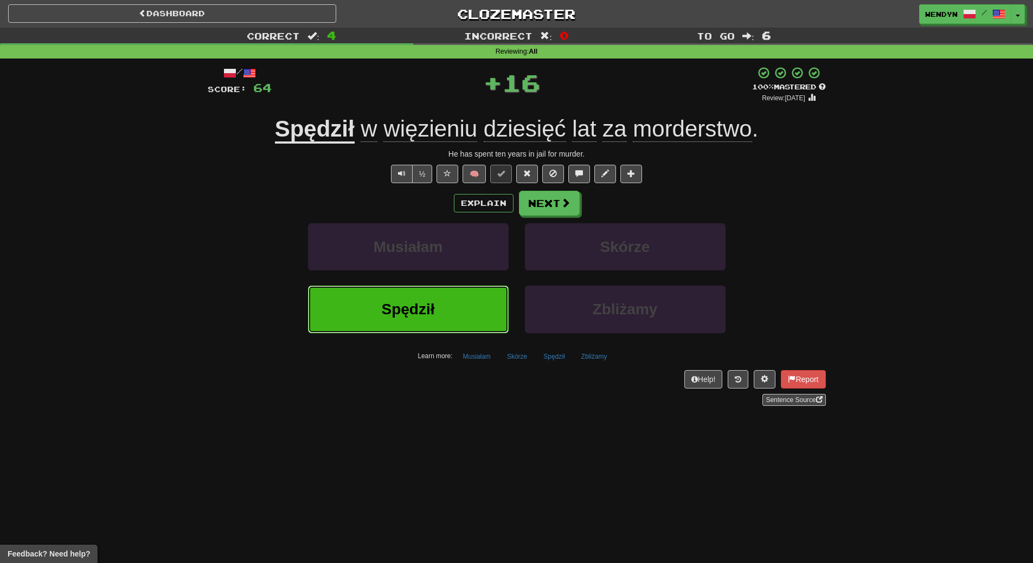
click at [440, 305] on button "Spędził" at bounding box center [408, 309] width 201 height 47
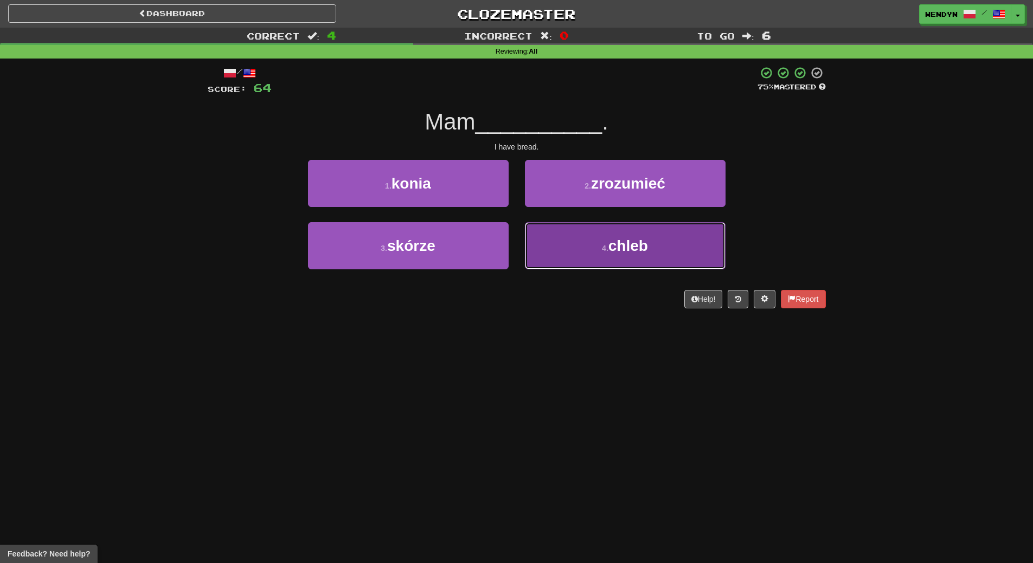
click at [636, 242] on span "chleb" at bounding box center [628, 245] width 40 height 17
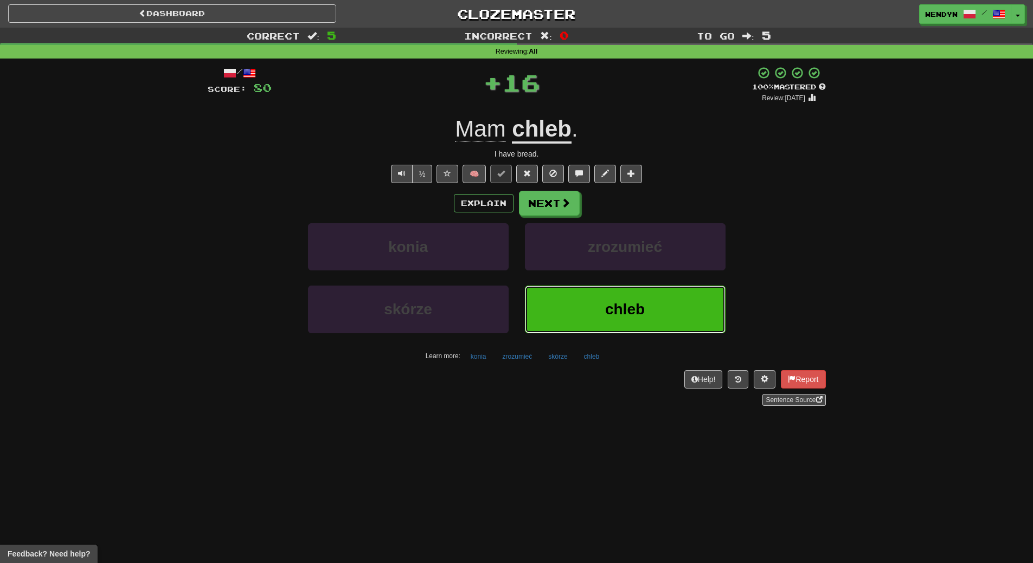
click at [635, 308] on span "chleb" at bounding box center [625, 309] width 40 height 17
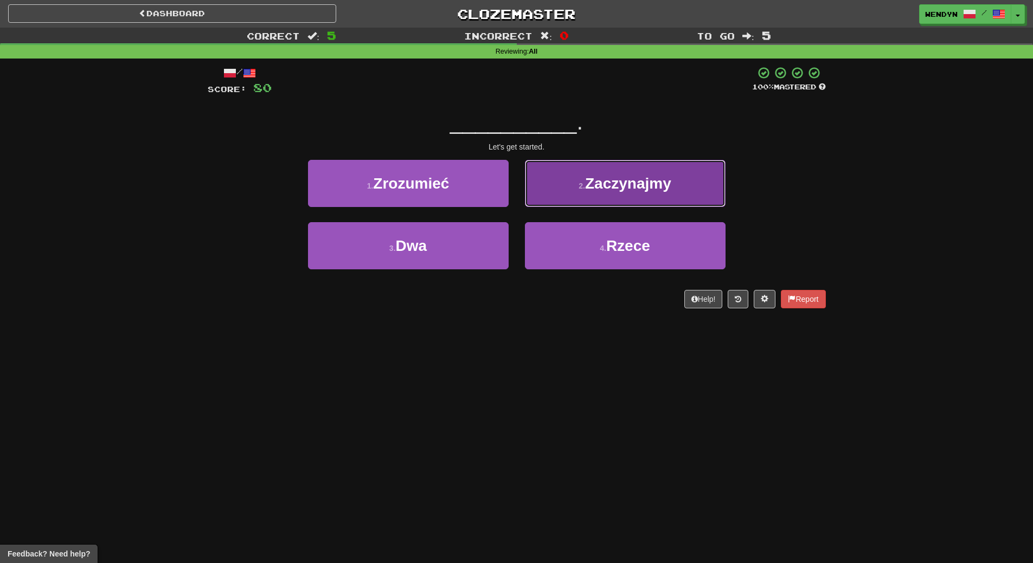
click at [627, 183] on span "Zaczynajmy" at bounding box center [628, 183] width 86 height 17
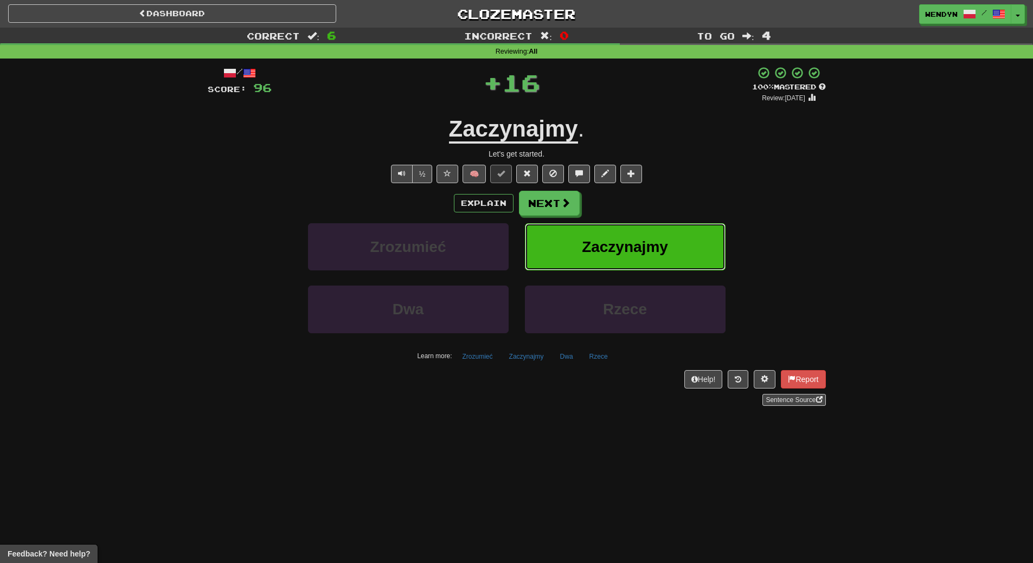
click at [637, 240] on span "Zaczynajmy" at bounding box center [625, 247] width 86 height 17
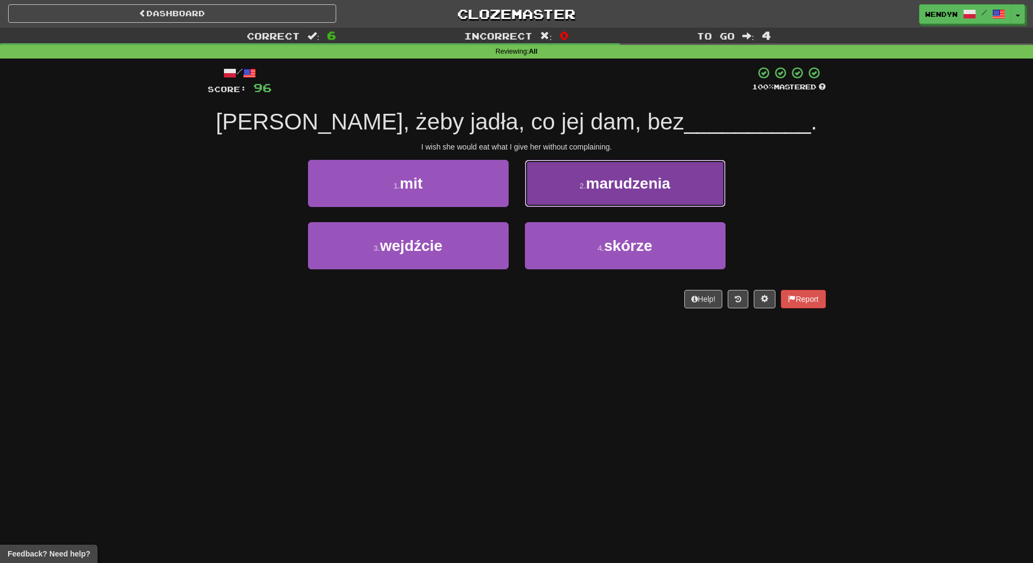
click at [702, 175] on button "2 . marudzenia" at bounding box center [625, 183] width 201 height 47
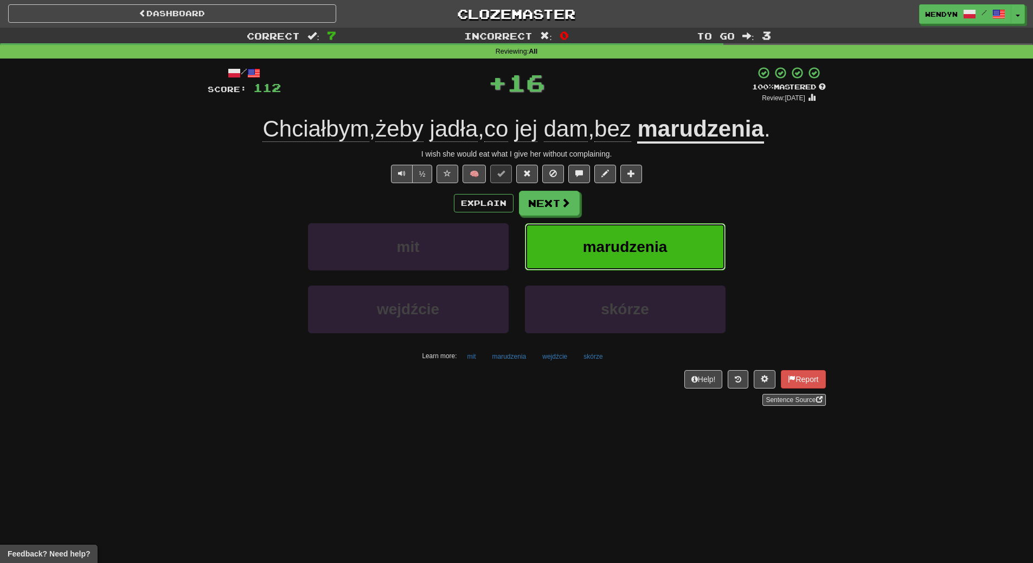
click at [687, 232] on button "marudzenia" at bounding box center [625, 246] width 201 height 47
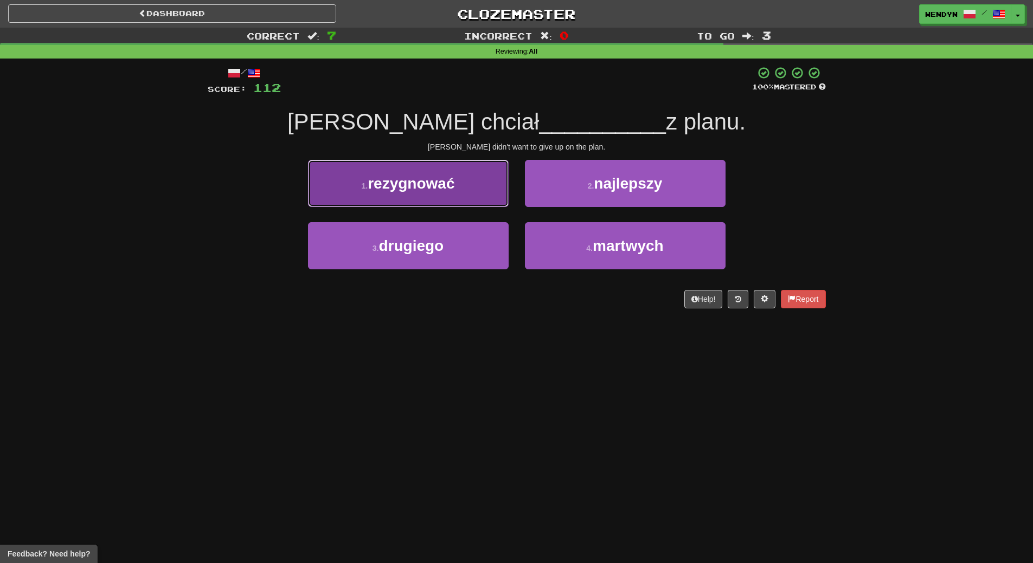
click at [465, 185] on button "1 . rezygnować" at bounding box center [408, 183] width 201 height 47
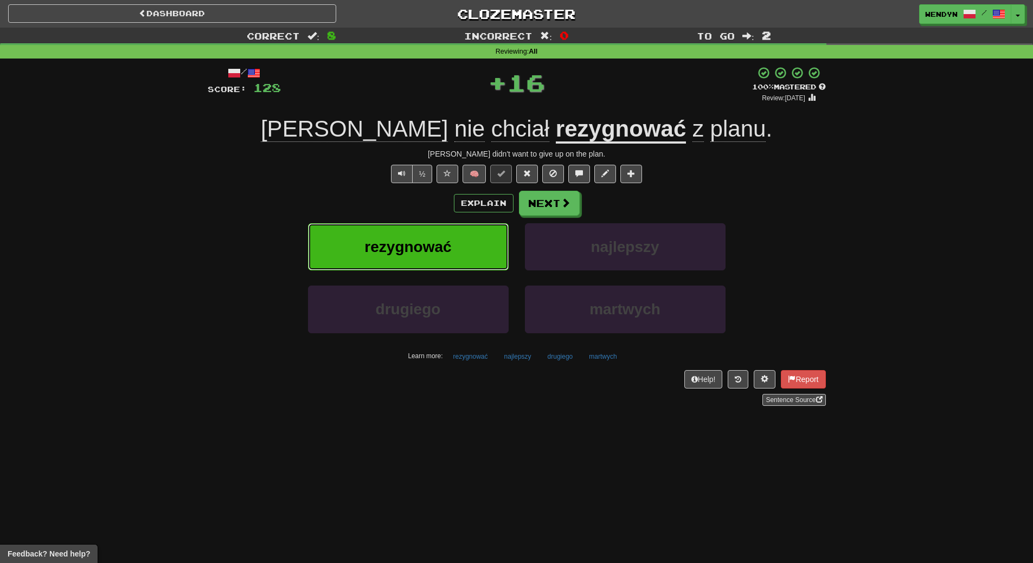
click at [464, 242] on button "rezygnować" at bounding box center [408, 246] width 201 height 47
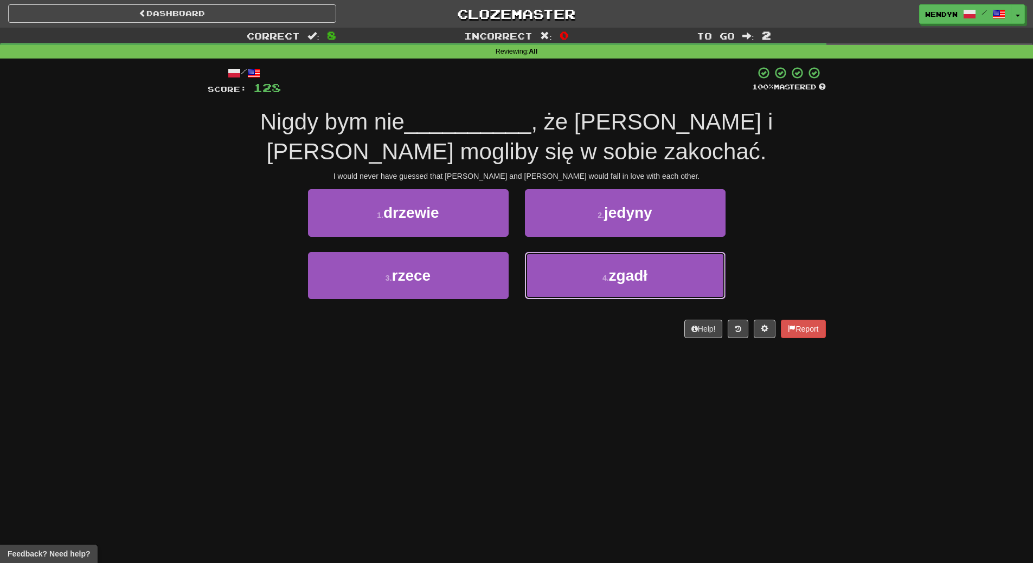
drag, startPoint x: 662, startPoint y: 280, endPoint x: 655, endPoint y: 307, distance: 27.9
click at [662, 280] on button "4 . [GEOGRAPHIC_DATA]" at bounding box center [625, 275] width 201 height 47
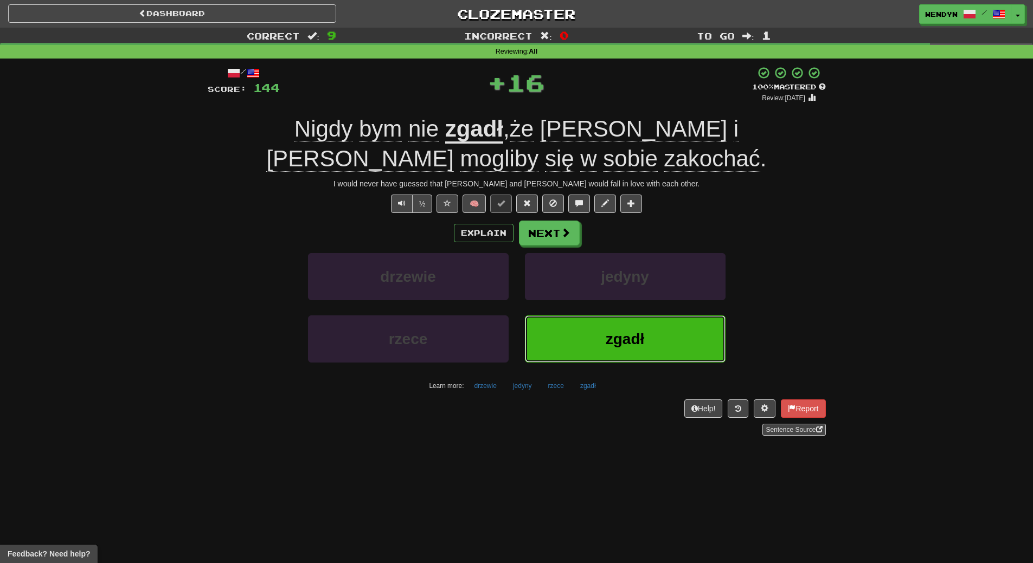
click at [651, 336] on button "zgadł" at bounding box center [625, 339] width 201 height 47
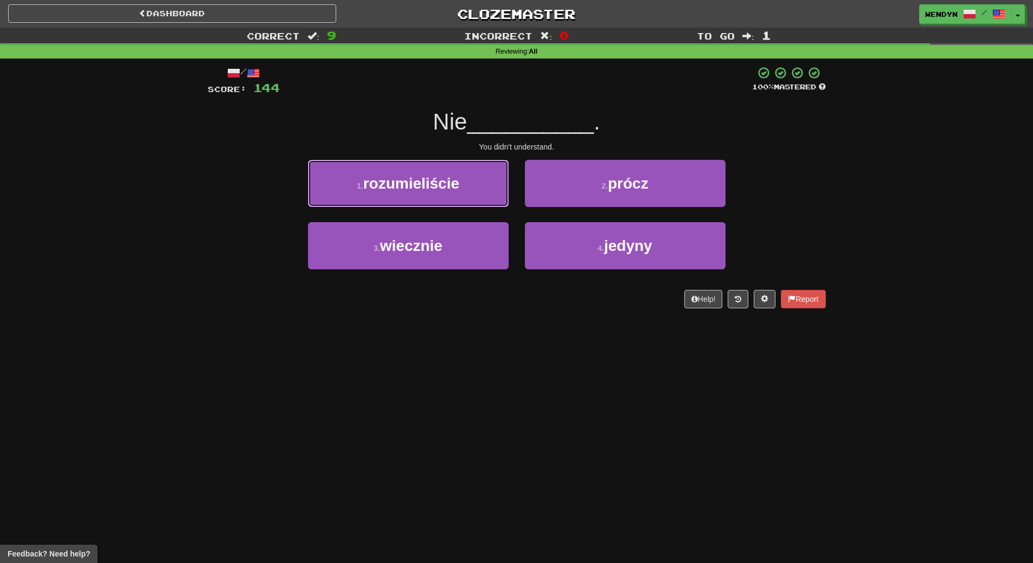
drag, startPoint x: 466, startPoint y: 187, endPoint x: 461, endPoint y: 216, distance: 30.1
click at [465, 188] on button "1 . rozumieliście" at bounding box center [408, 183] width 201 height 47
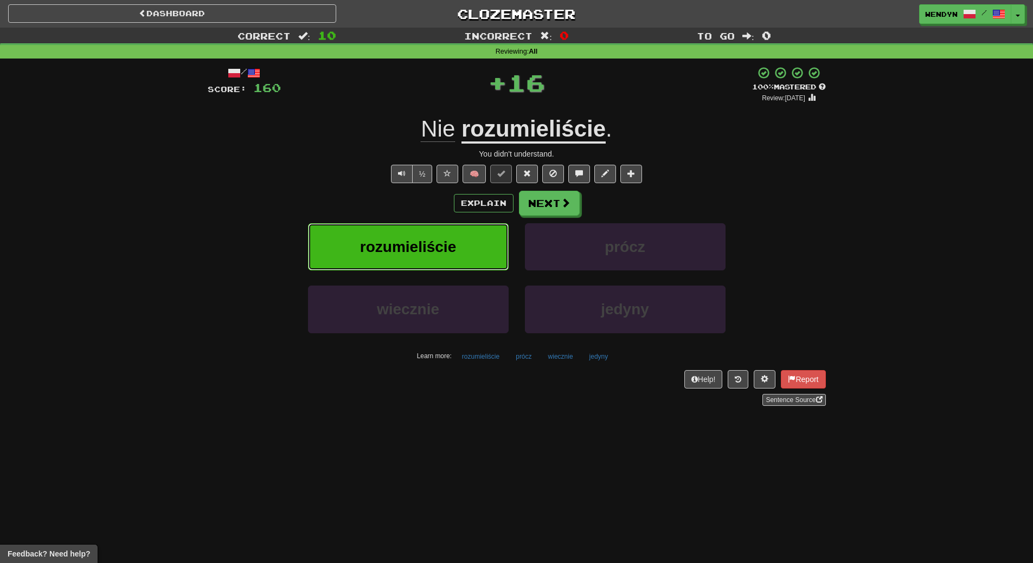
drag, startPoint x: 459, startPoint y: 236, endPoint x: 458, endPoint y: 192, distance: 43.4
click at [459, 230] on button "rozumieliście" at bounding box center [408, 246] width 201 height 47
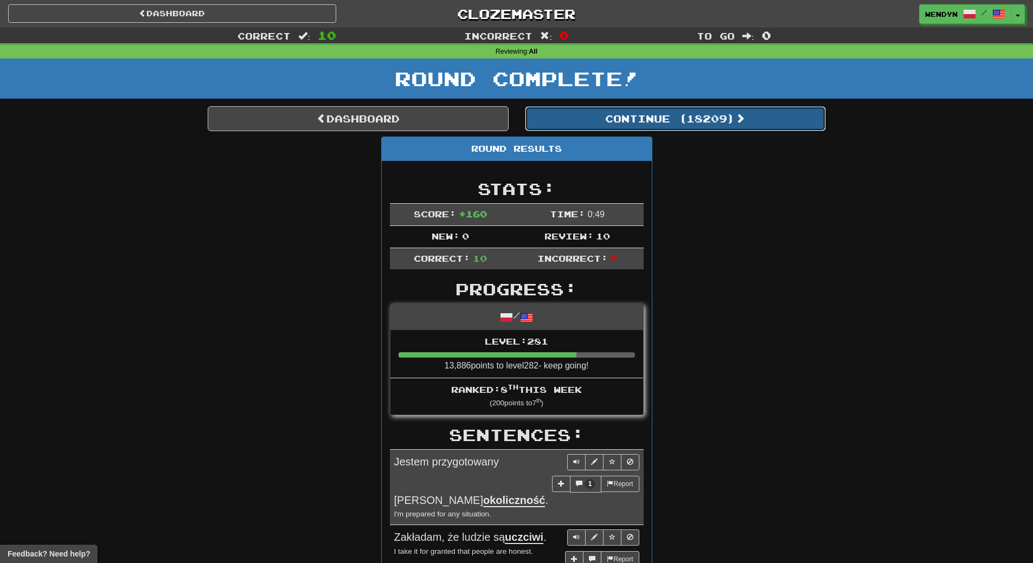
click at [724, 115] on button "Continue ( 18209 )" at bounding box center [675, 118] width 301 height 25
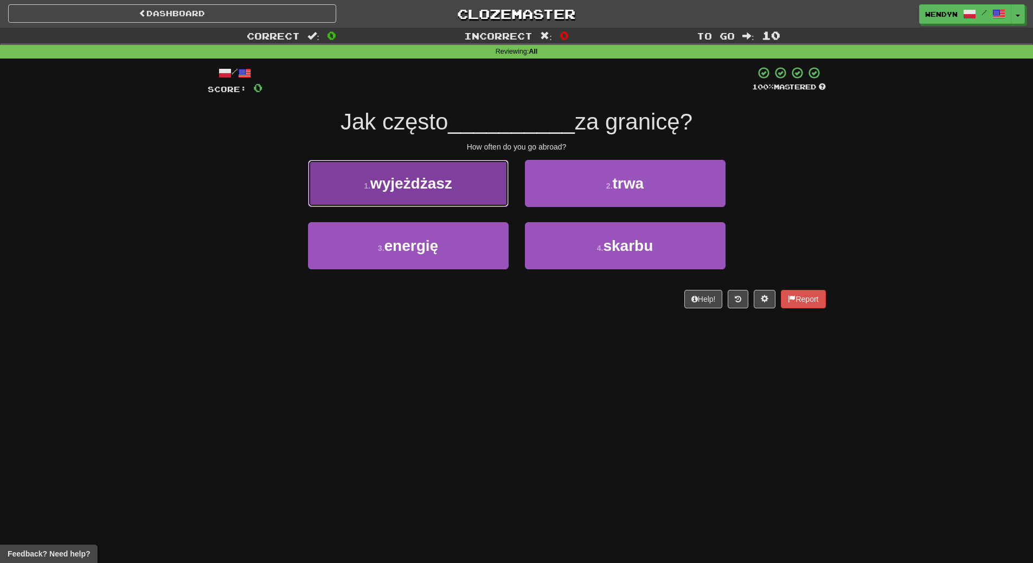
click at [449, 177] on span "wyjeżdżasz" at bounding box center [411, 183] width 82 height 17
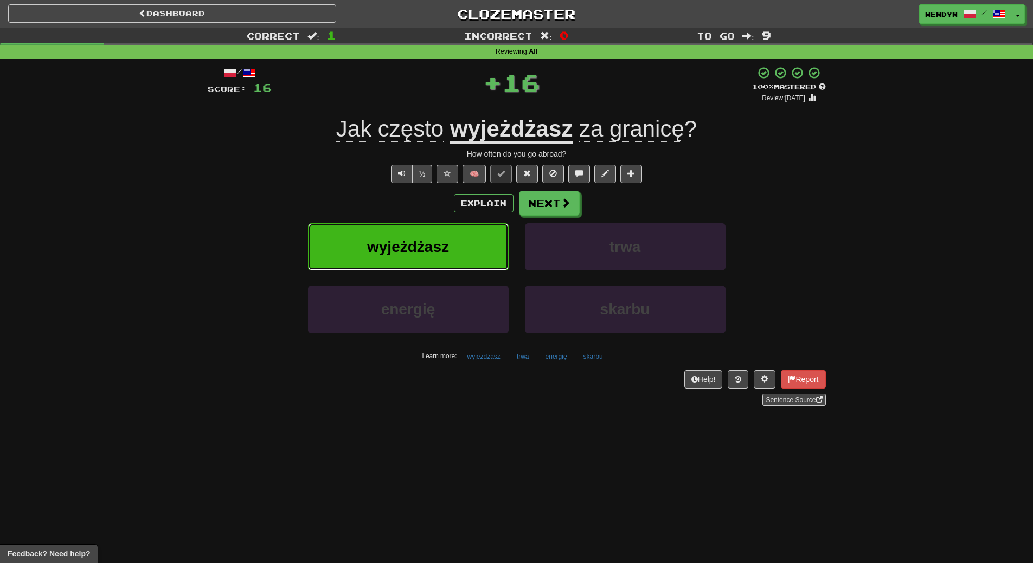
click at [446, 235] on button "wyjeżdżasz" at bounding box center [408, 246] width 201 height 47
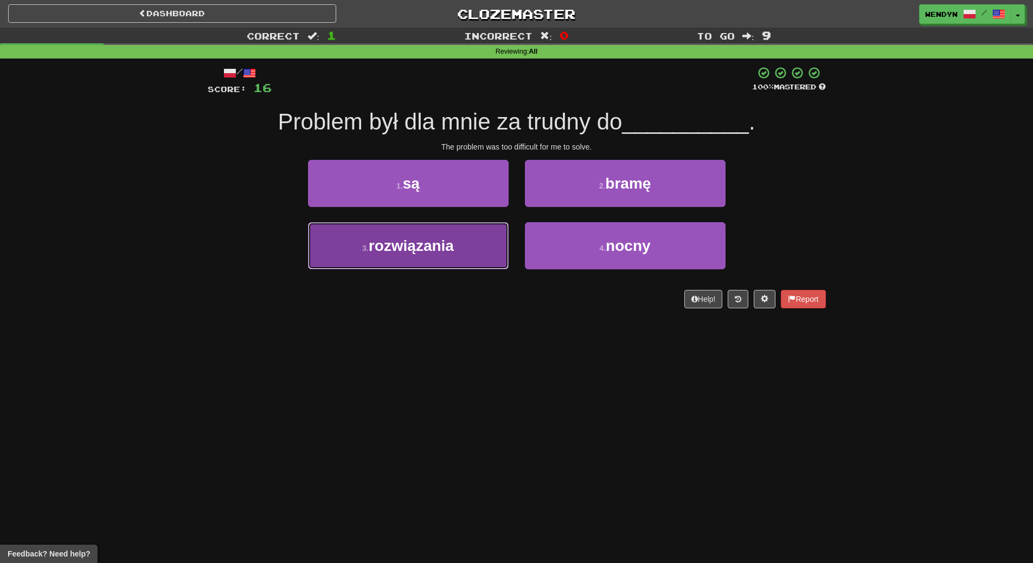
click at [433, 246] on span "rozwiązania" at bounding box center [411, 245] width 85 height 17
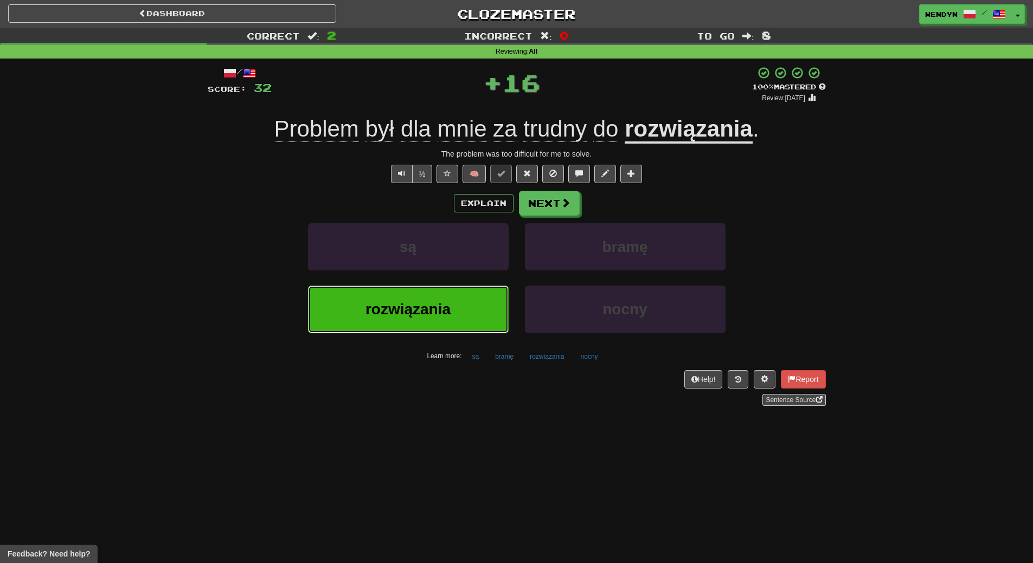
click at [425, 312] on span "rozwiązania" at bounding box center [407, 309] width 85 height 17
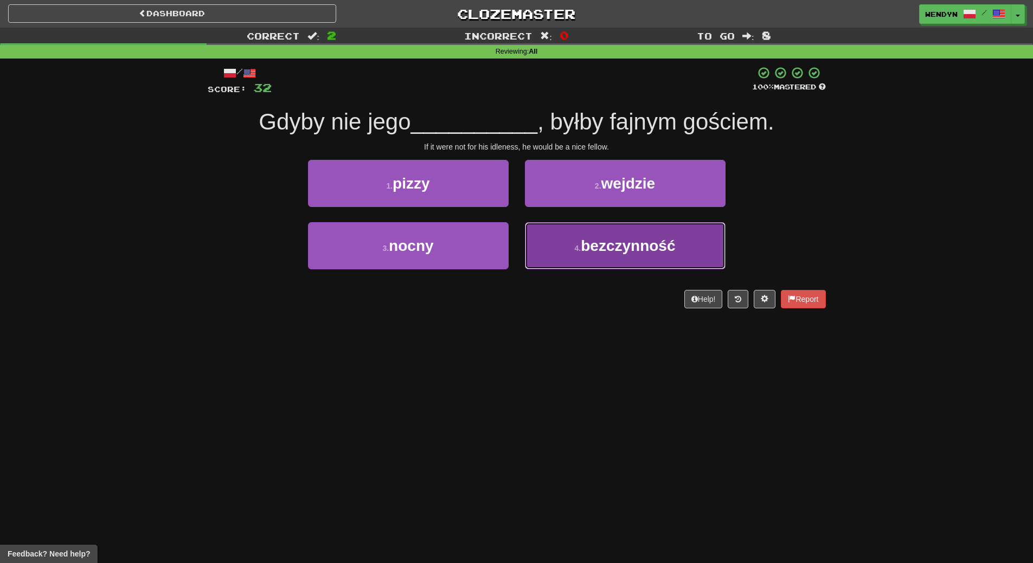
click at [626, 250] on span "bezczynność" at bounding box center [628, 245] width 94 height 17
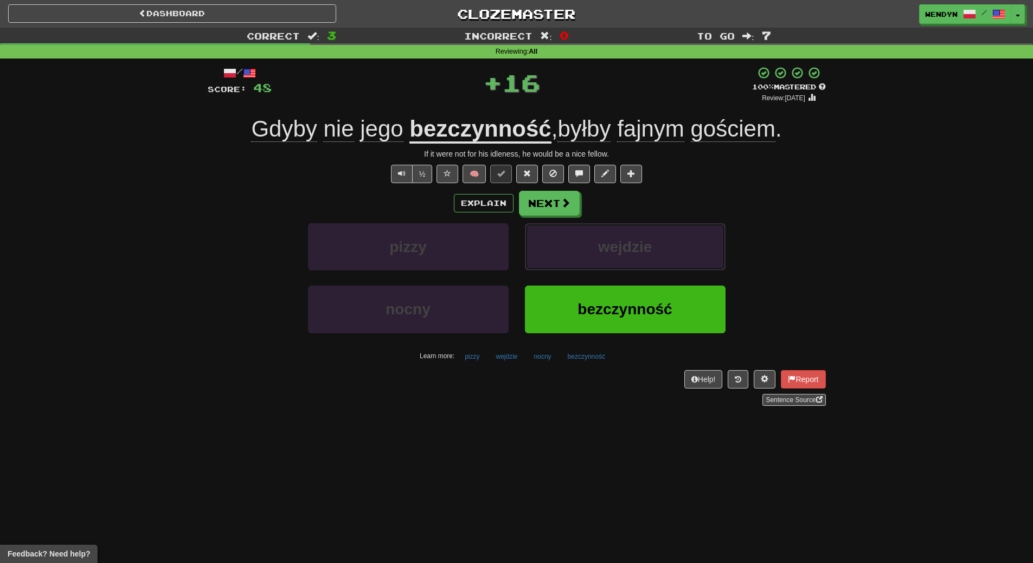
click at [626, 250] on span "wejdzie" at bounding box center [625, 247] width 54 height 17
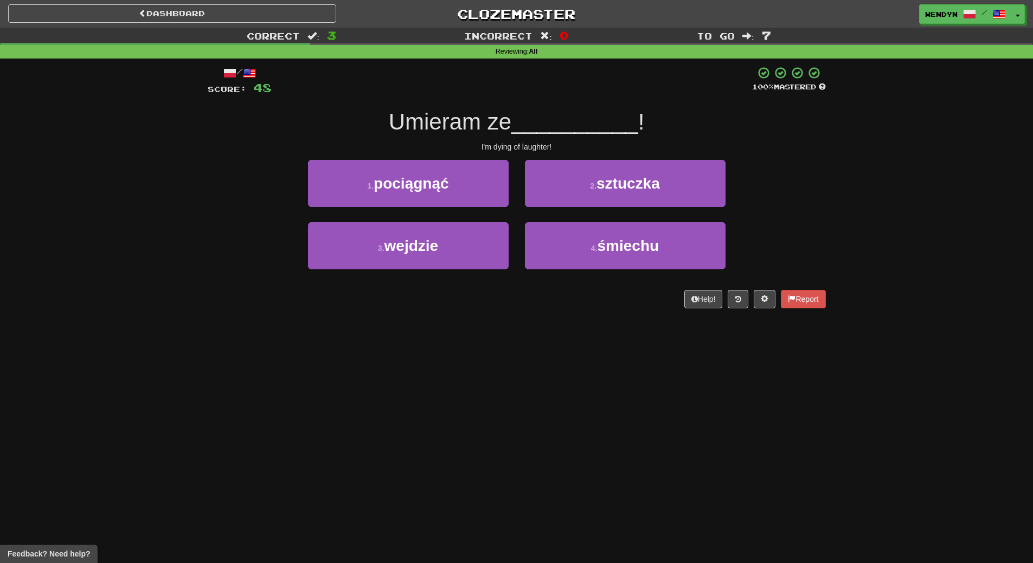
click at [607, 313] on div "/ Score: 48 100 % Mastered Umieram ze __________ ! I'm dying of laughter! 1 . p…" at bounding box center [517, 191] width 618 height 265
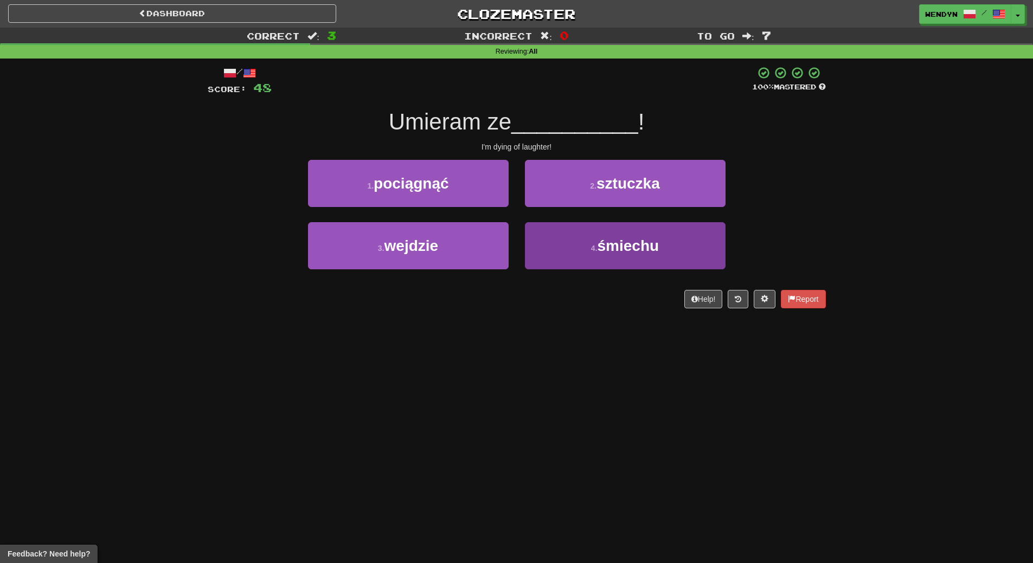
click at [624, 261] on button "4 . śmiechu" at bounding box center [625, 245] width 201 height 47
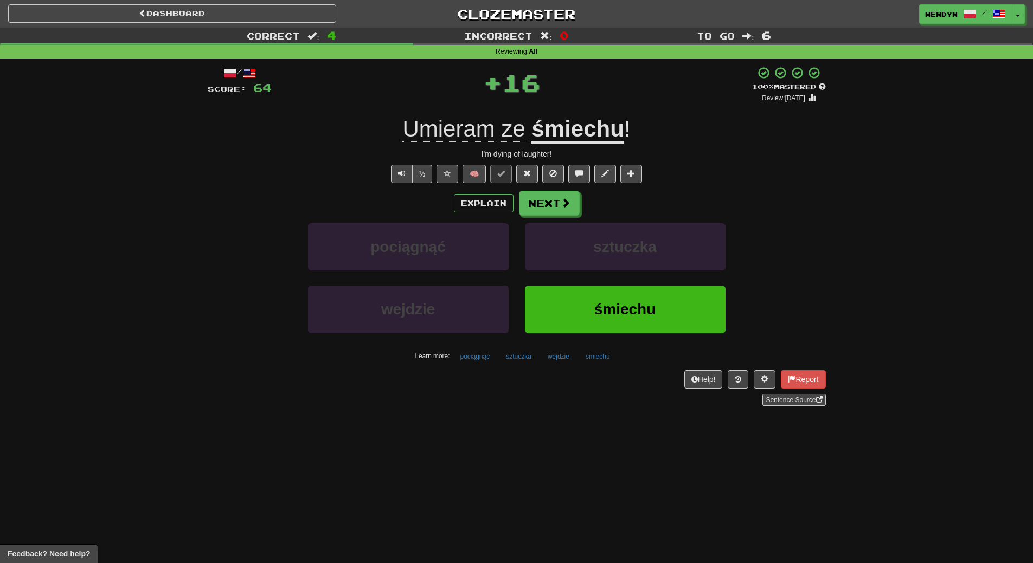
click at [612, 303] on span "śmiechu" at bounding box center [625, 309] width 62 height 17
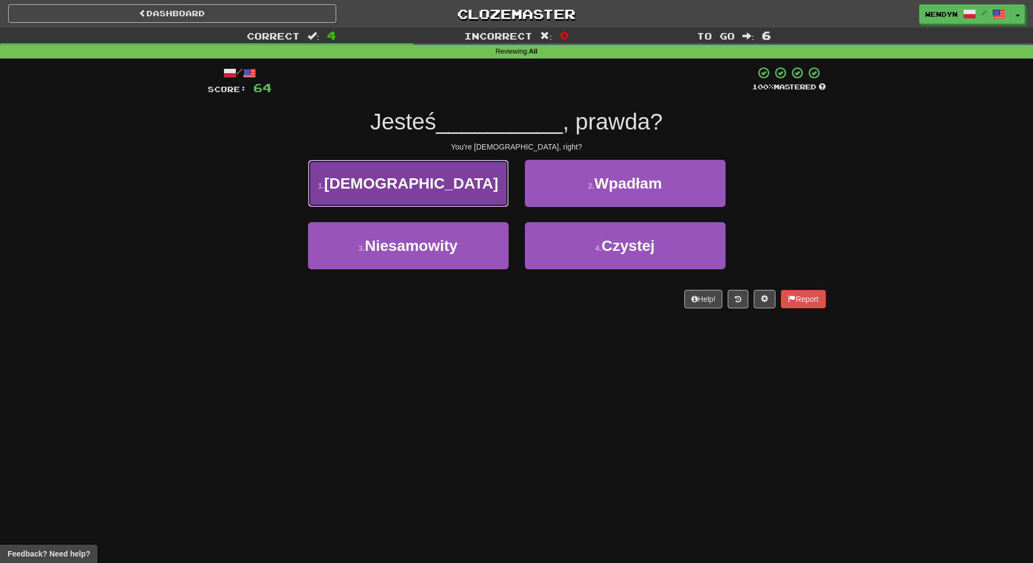
click at [457, 186] on span "[DEMOGRAPHIC_DATA]" at bounding box center [411, 183] width 174 height 17
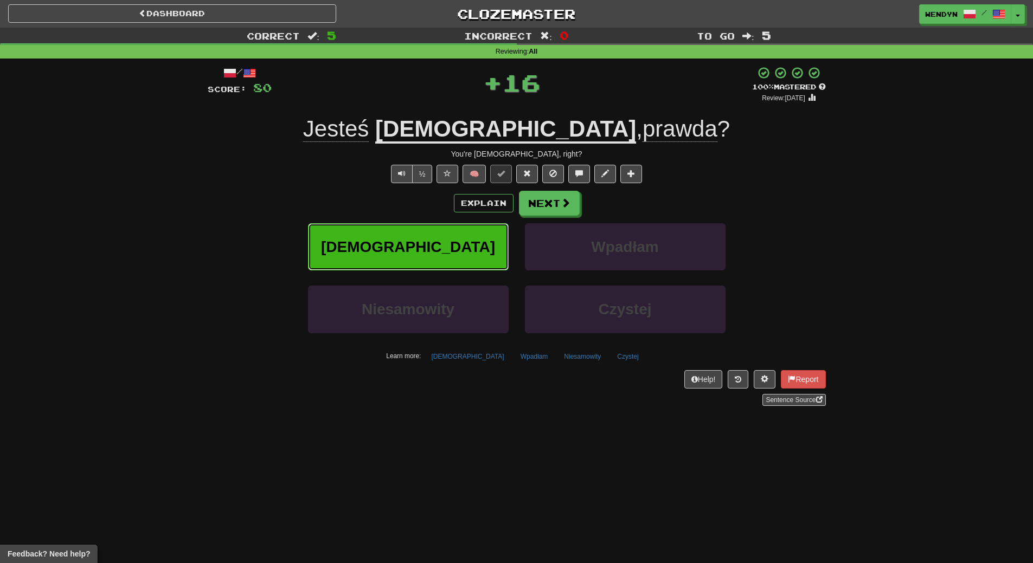
click at [443, 235] on button "[DEMOGRAPHIC_DATA]" at bounding box center [408, 246] width 201 height 47
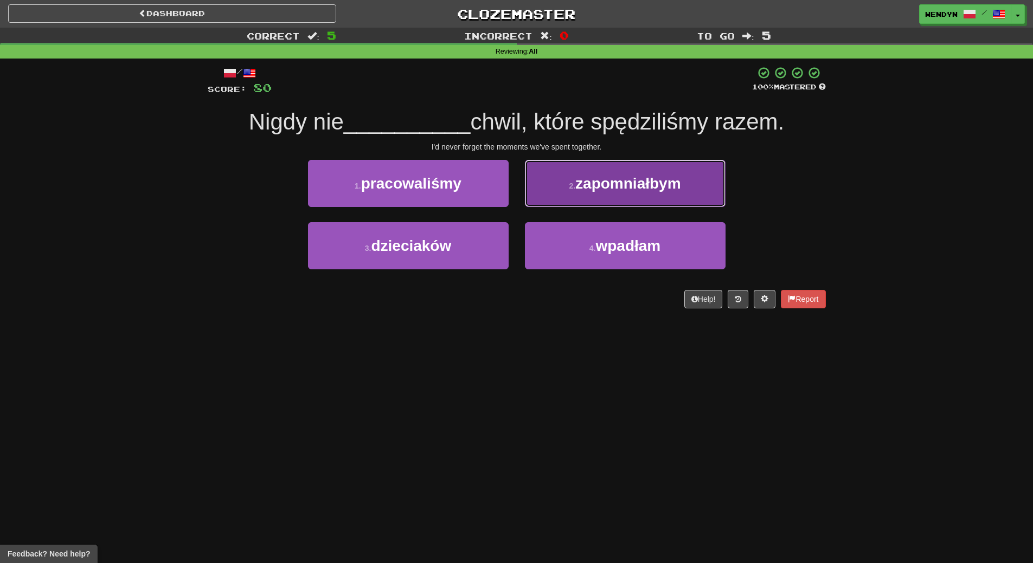
click at [678, 190] on span "zapomniałbym" at bounding box center [627, 183] width 105 height 17
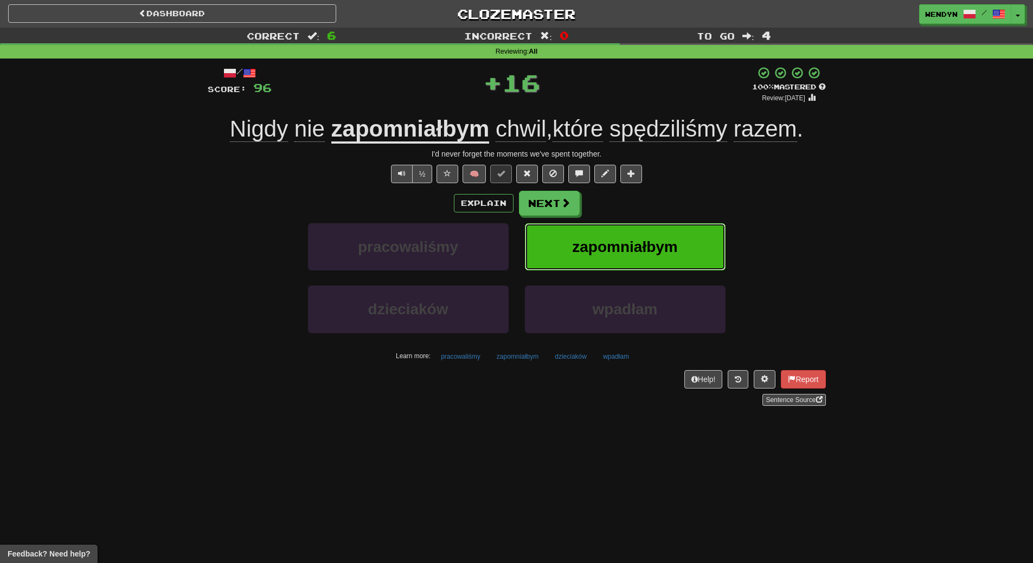
click at [679, 248] on button "zapomniałbym" at bounding box center [625, 246] width 201 height 47
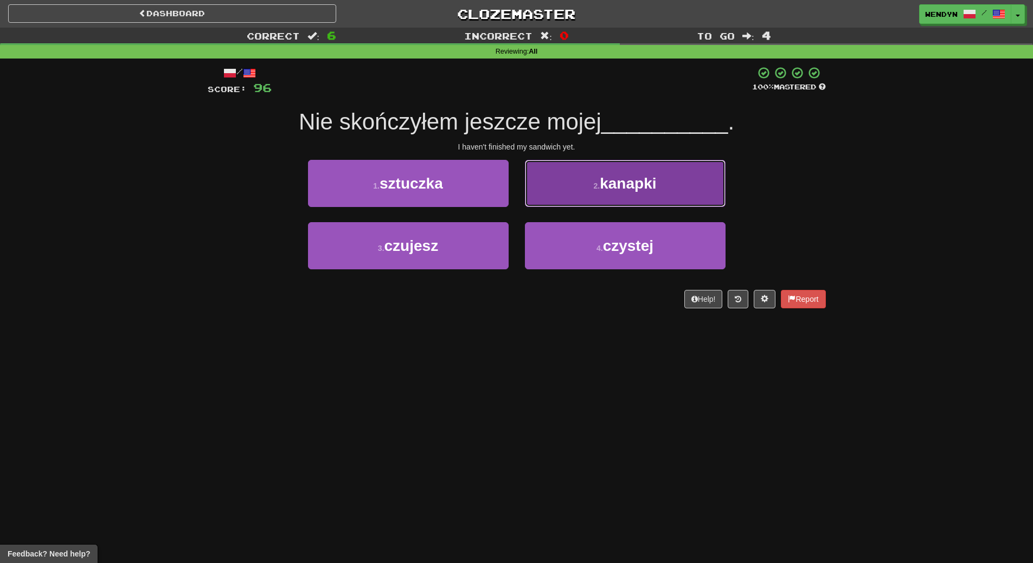
click at [647, 178] on span "kanapki" at bounding box center [628, 183] width 56 height 17
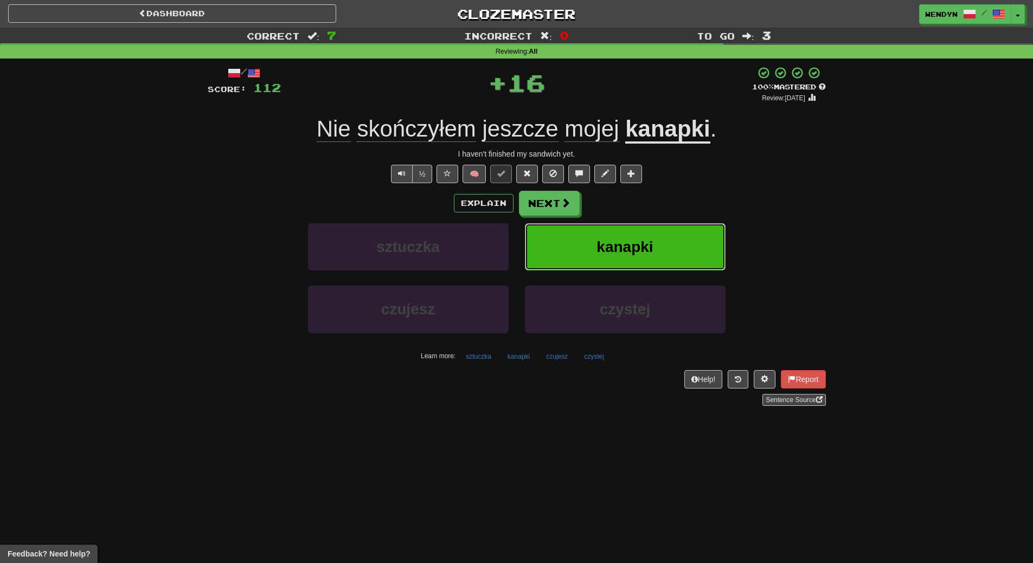
click at [645, 248] on span "kanapki" at bounding box center [624, 247] width 56 height 17
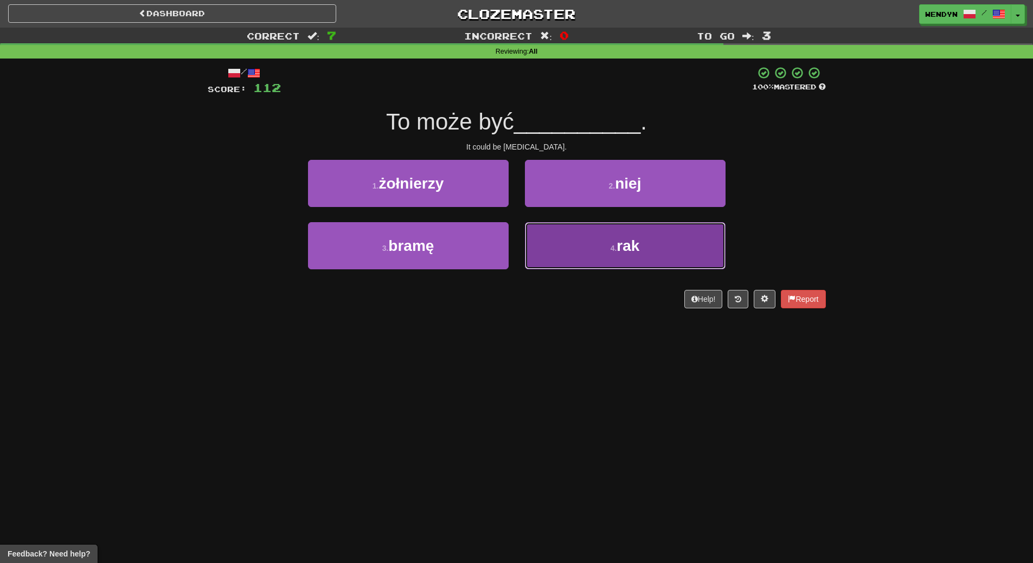
drag, startPoint x: 587, startPoint y: 246, endPoint x: 584, endPoint y: 284, distance: 38.0
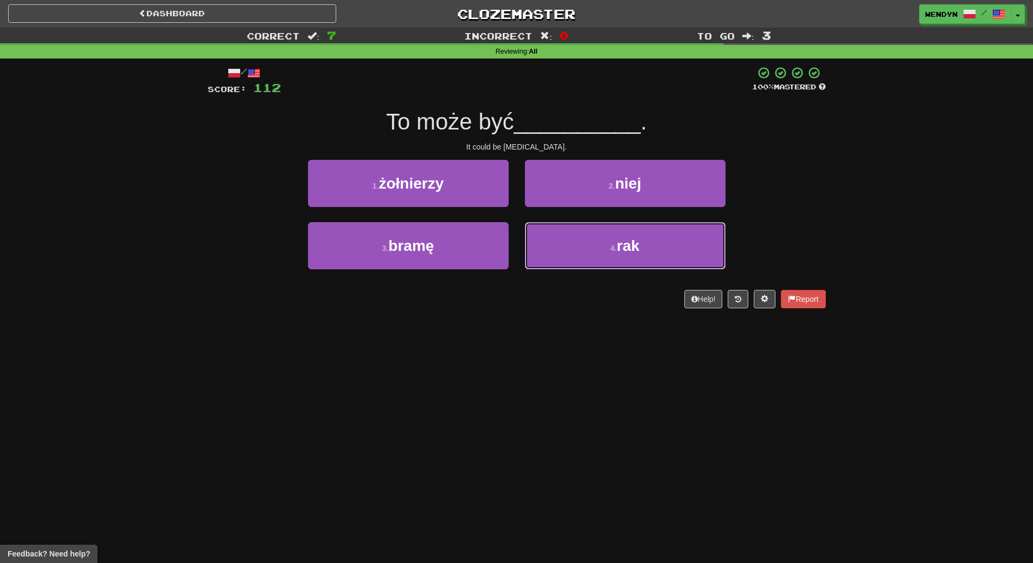
click at [587, 248] on button "4 . rak" at bounding box center [625, 245] width 201 height 47
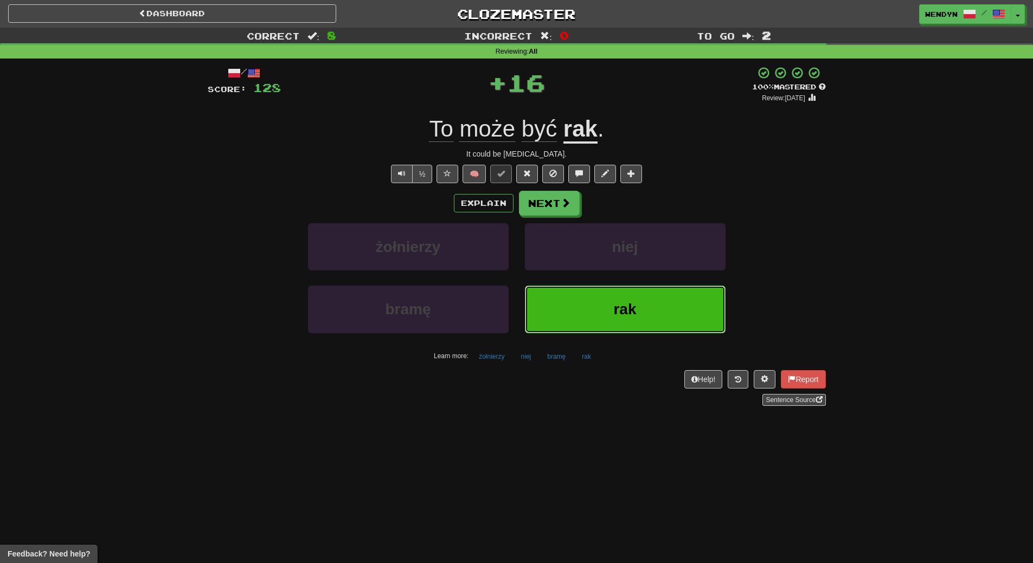
click at [583, 299] on button "rak" at bounding box center [625, 309] width 201 height 47
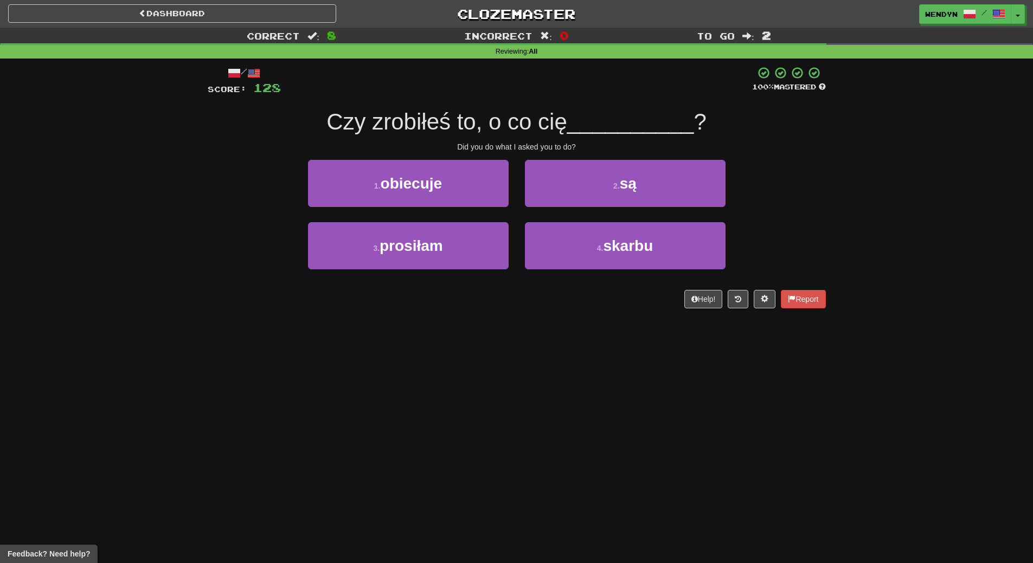
drag, startPoint x: 583, startPoint y: 300, endPoint x: 492, endPoint y: 363, distance: 111.4
click at [492, 363] on div "Dashboard Clozemaster WendyN / Toggle Dropdown Dashboard Leaderboard Activity F…" at bounding box center [516, 281] width 1033 height 563
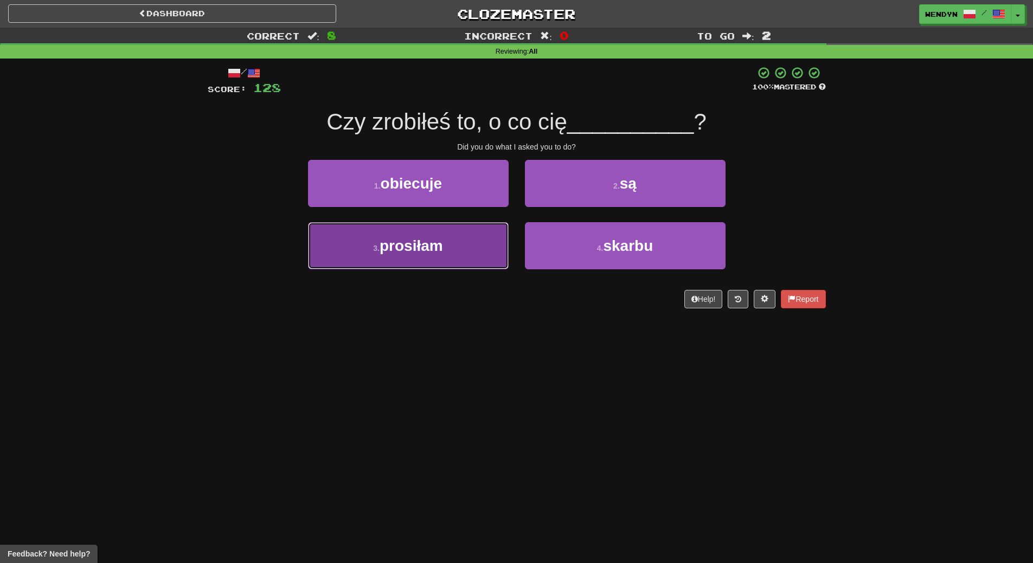
click at [480, 255] on button "3 . prosiłam" at bounding box center [408, 245] width 201 height 47
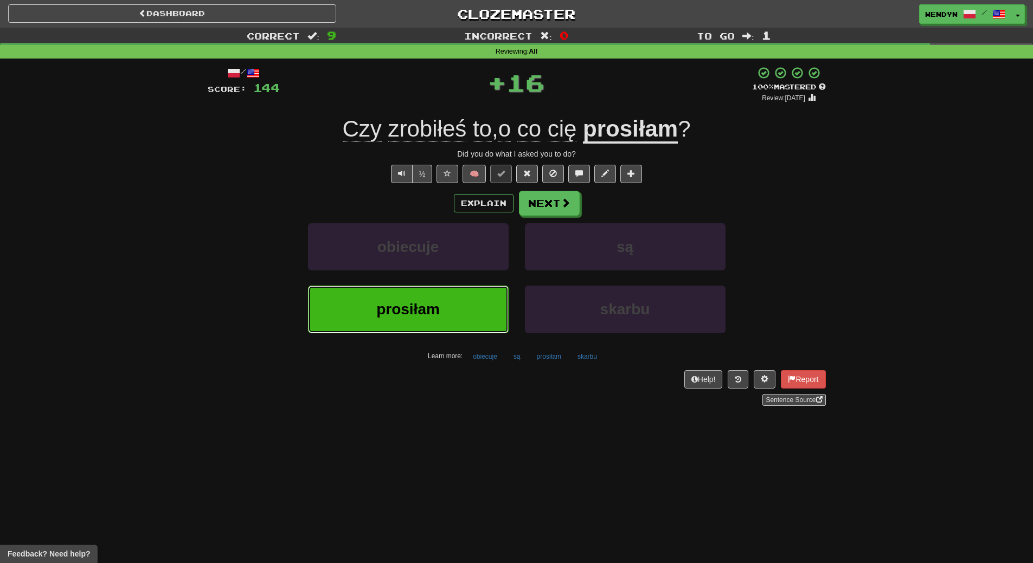
click at [471, 299] on button "prosiłam" at bounding box center [408, 309] width 201 height 47
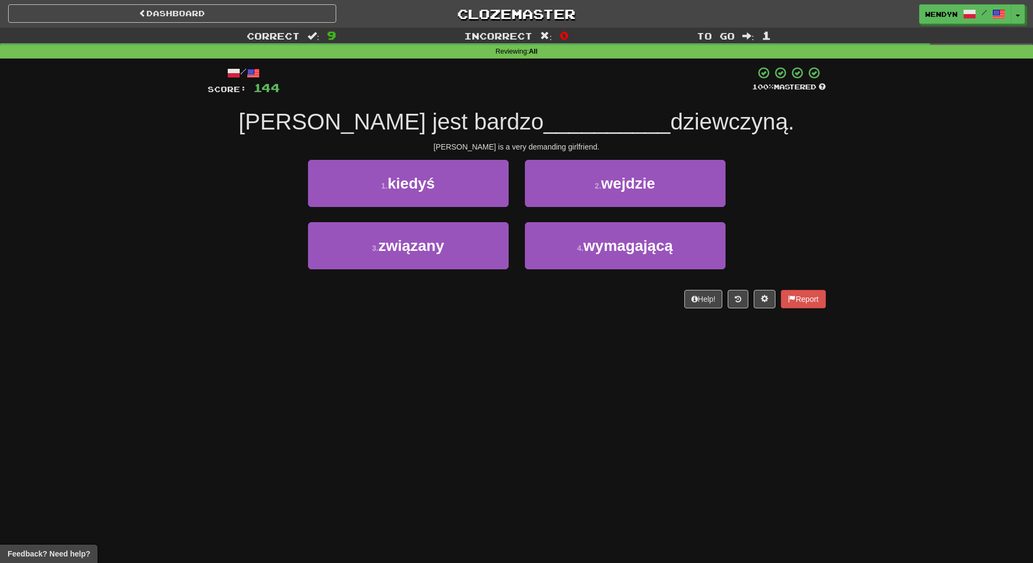
click at [460, 337] on div "Dashboard Clozemaster WendyN / Toggle Dropdown Dashboard Leaderboard Activity F…" at bounding box center [516, 281] width 1033 height 563
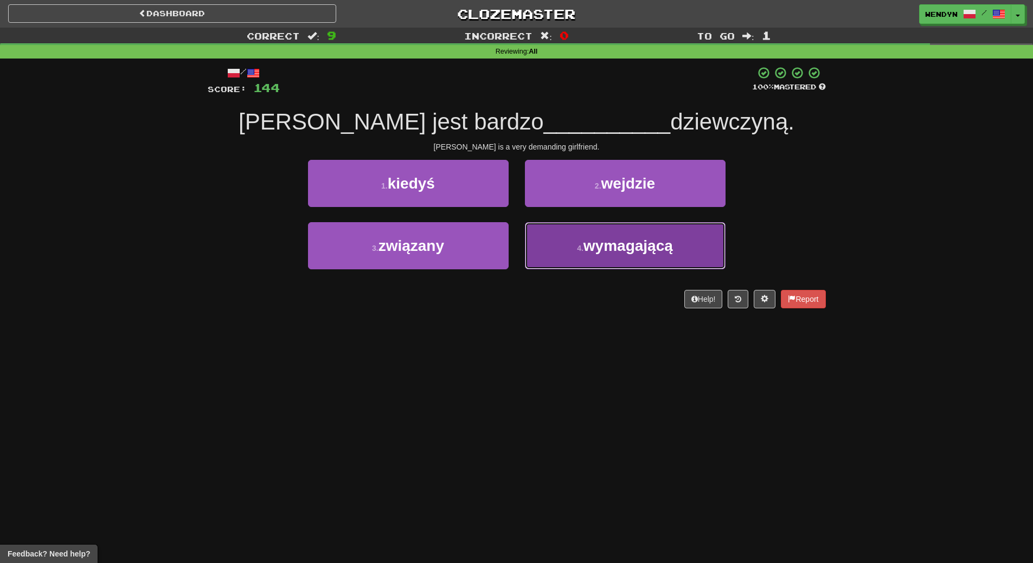
click at [637, 252] on span "wymagającą" at bounding box center [627, 245] width 89 height 17
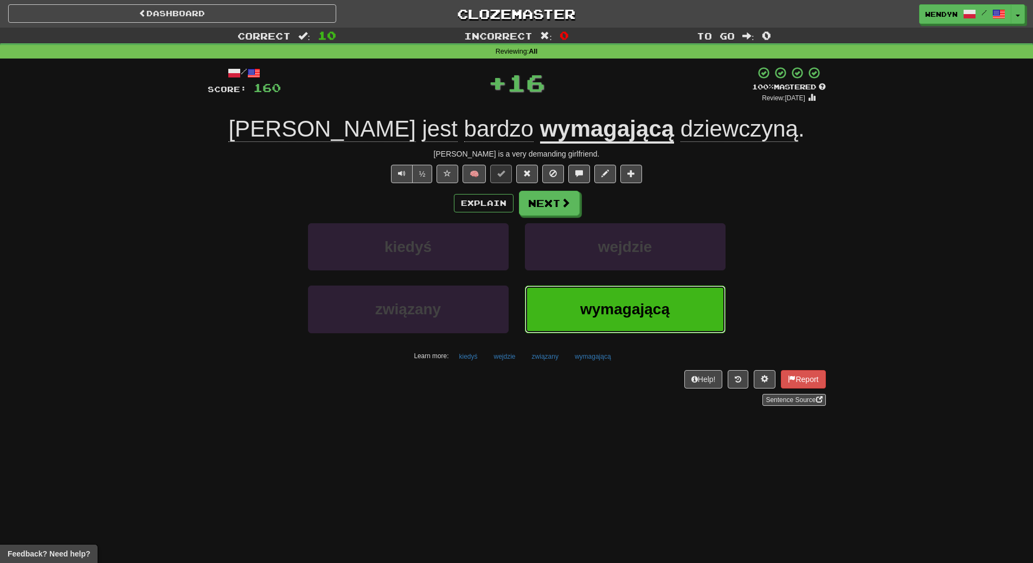
click at [633, 312] on span "wymagającą" at bounding box center [624, 309] width 89 height 17
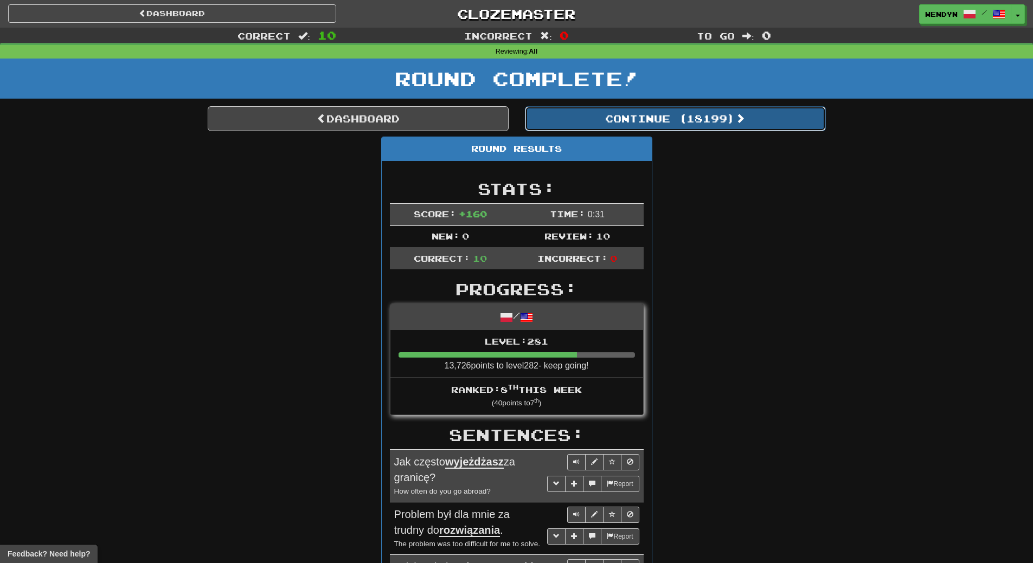
click at [751, 123] on button "Continue ( 18199 )" at bounding box center [675, 118] width 301 height 25
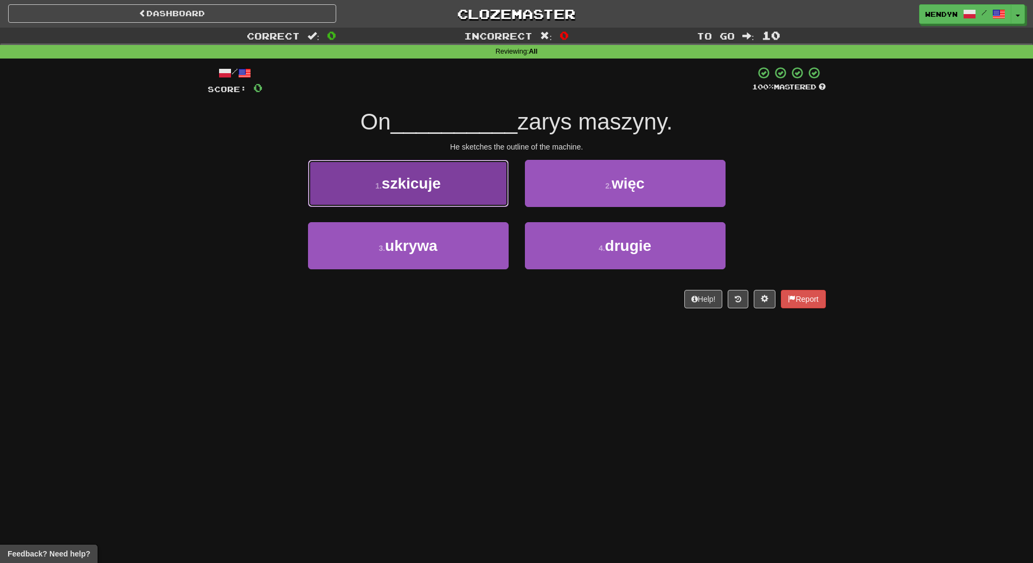
click at [450, 194] on button "1 . szkicuje" at bounding box center [408, 183] width 201 height 47
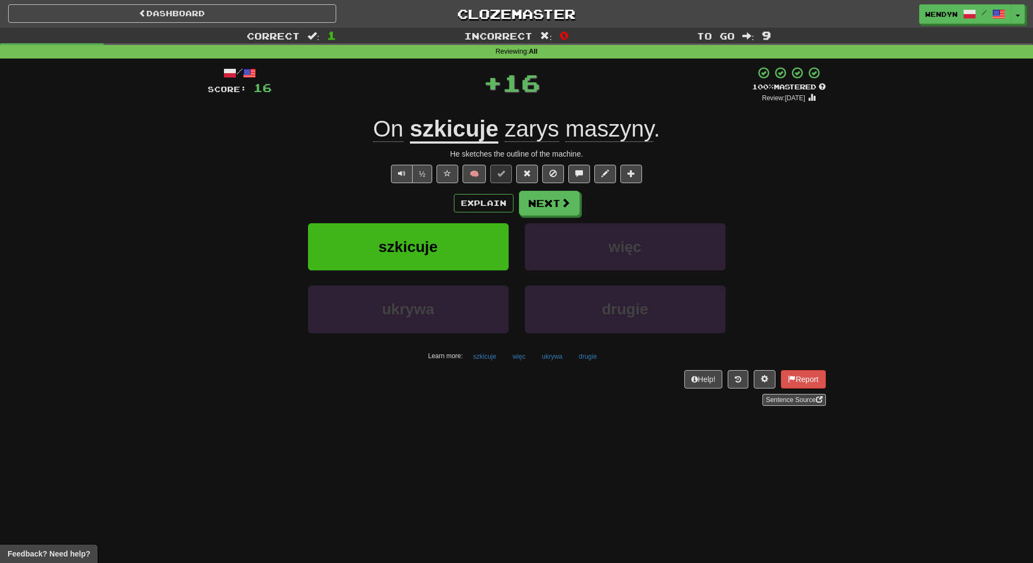
click at [446, 221] on div "Explain Next szkicuje więc ukrywa drugie Learn more: szkicuje więc ukrywa drugie" at bounding box center [517, 278] width 618 height 174
click at [445, 241] on button "szkicuje" at bounding box center [408, 246] width 201 height 47
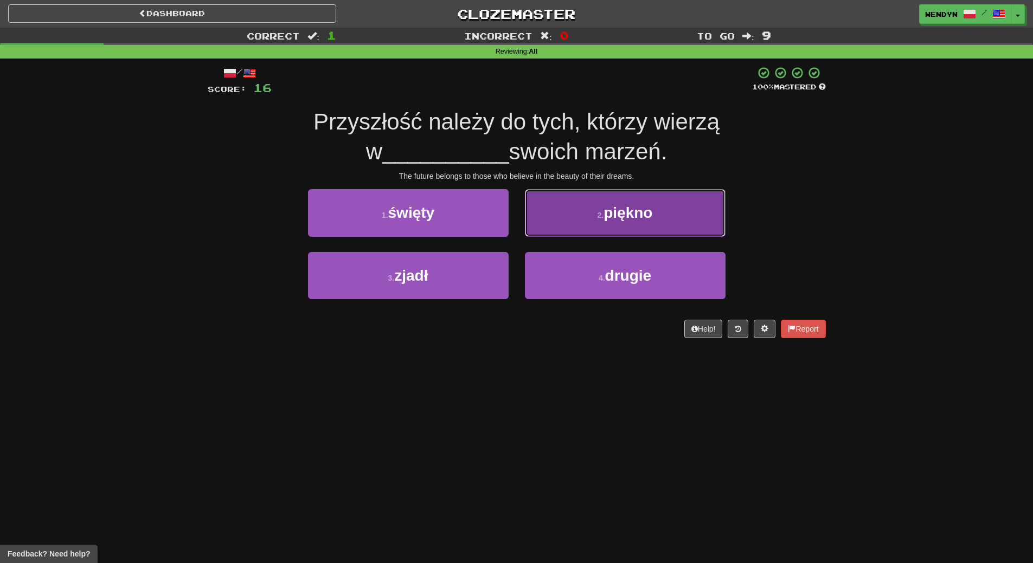
click at [666, 218] on button "2 . piękno" at bounding box center [625, 212] width 201 height 47
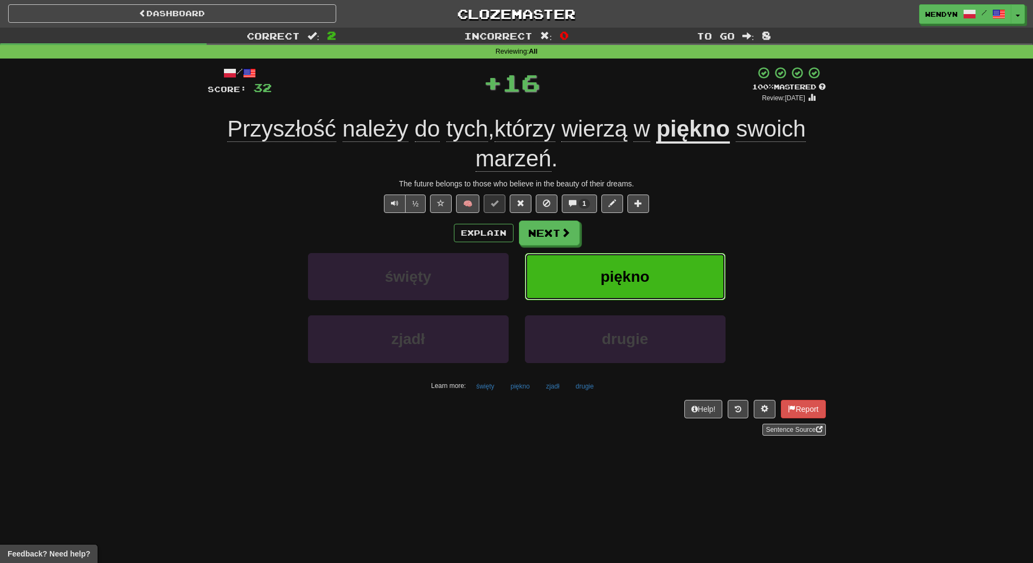
click at [658, 258] on button "piękno" at bounding box center [625, 276] width 201 height 47
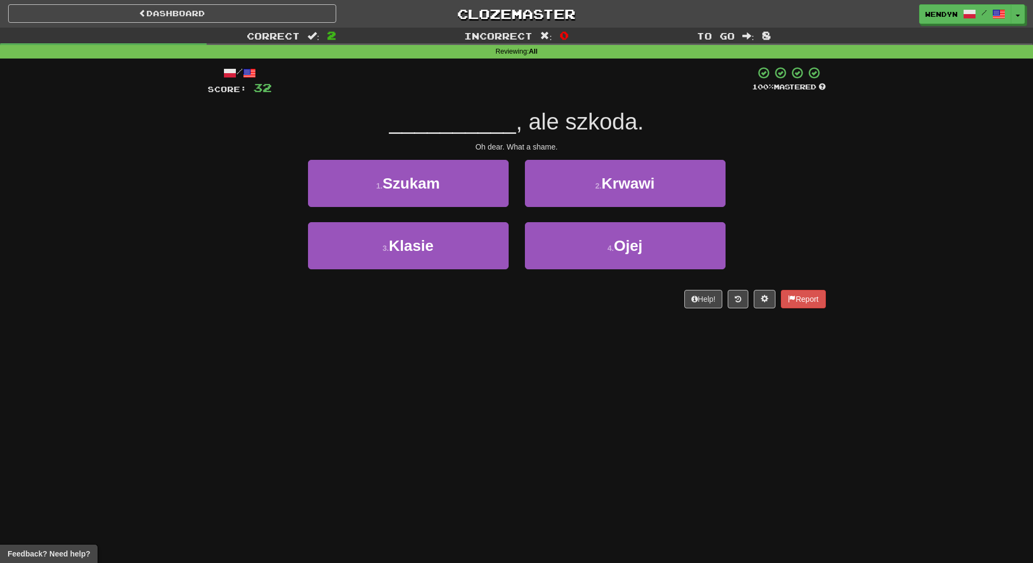
click at [607, 276] on div "4 . [GEOGRAPHIC_DATA]" at bounding box center [625, 253] width 217 height 62
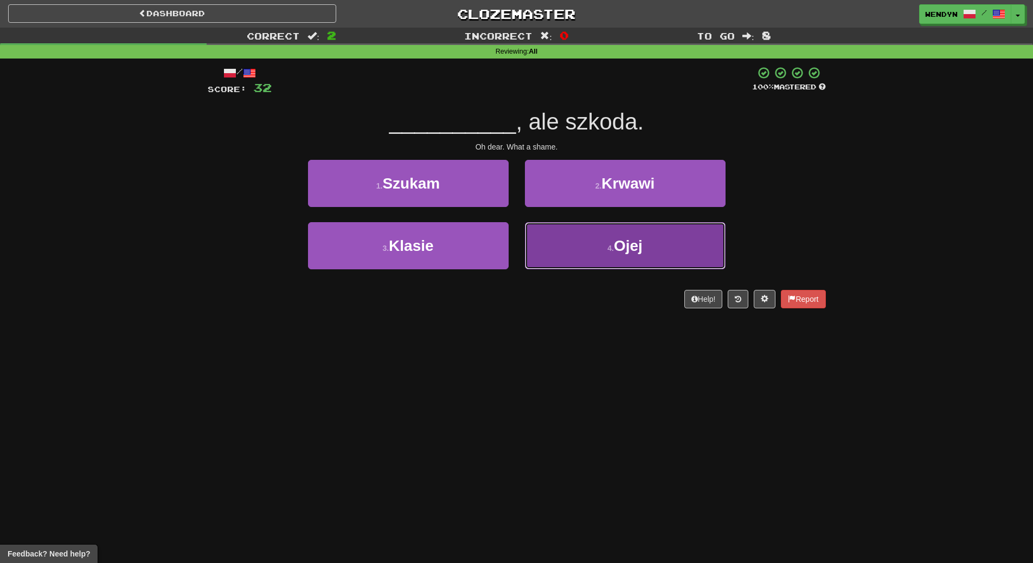
click at [621, 253] on span "Ojej" at bounding box center [628, 245] width 29 height 17
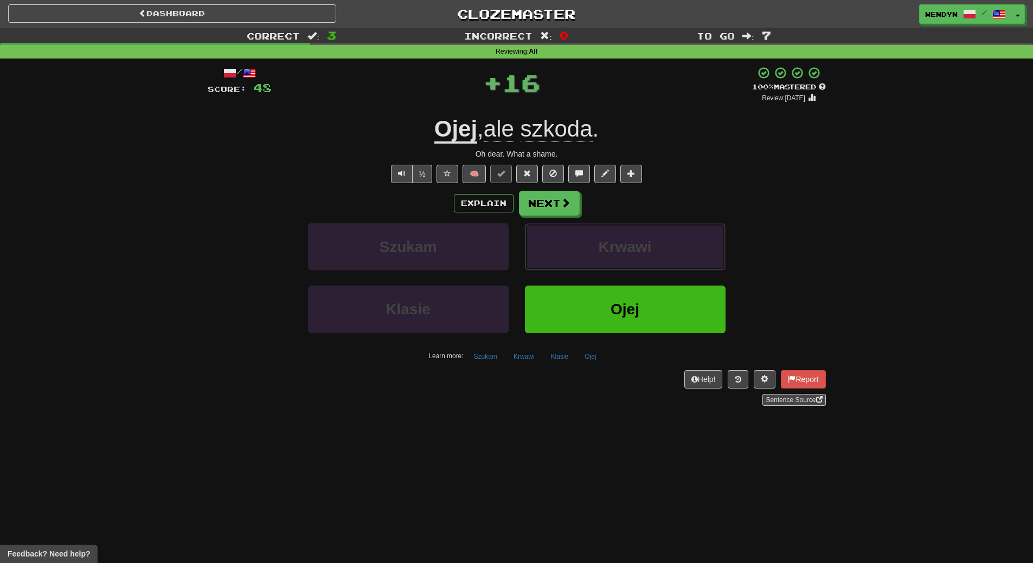
click at [621, 253] on span "Krwawi" at bounding box center [624, 247] width 53 height 17
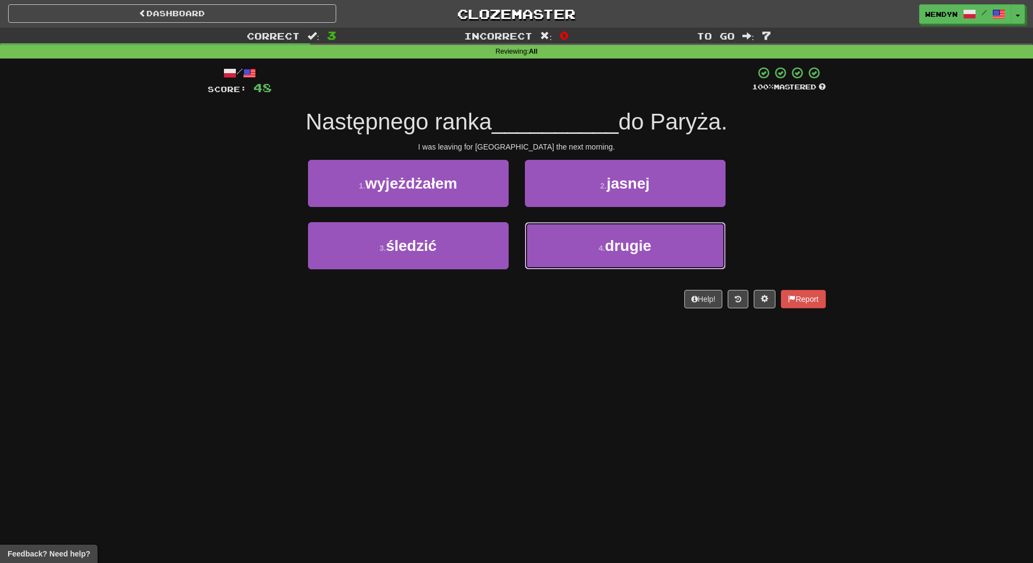
drag, startPoint x: 621, startPoint y: 253, endPoint x: 609, endPoint y: 331, distance: 79.1
click at [609, 331] on div "Dashboard Clozemaster WendyN / Toggle Dropdown Dashboard Leaderboard Activity F…" at bounding box center [516, 281] width 1033 height 563
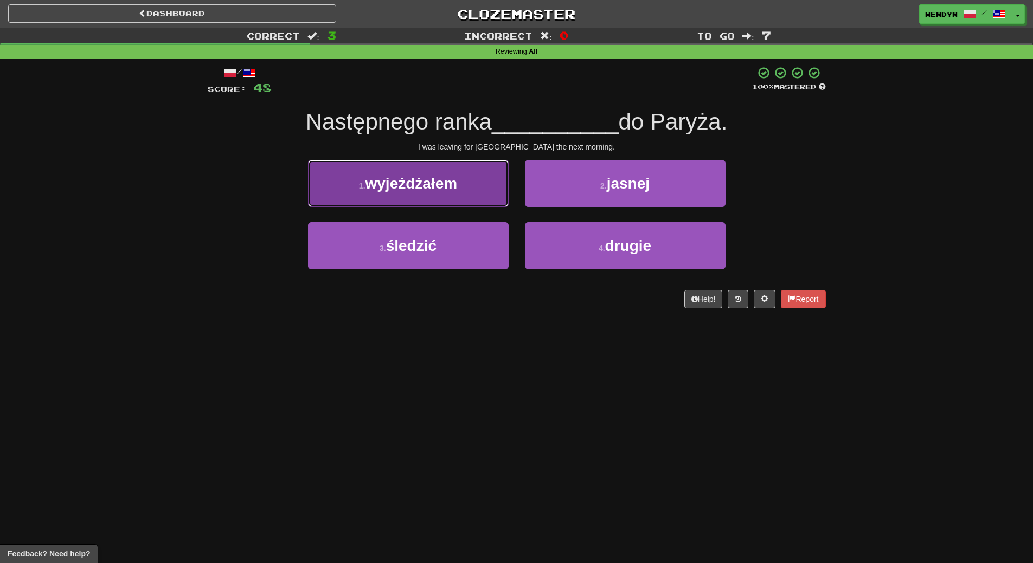
click at [458, 194] on button "1 . wyjeżdżałem" at bounding box center [408, 183] width 201 height 47
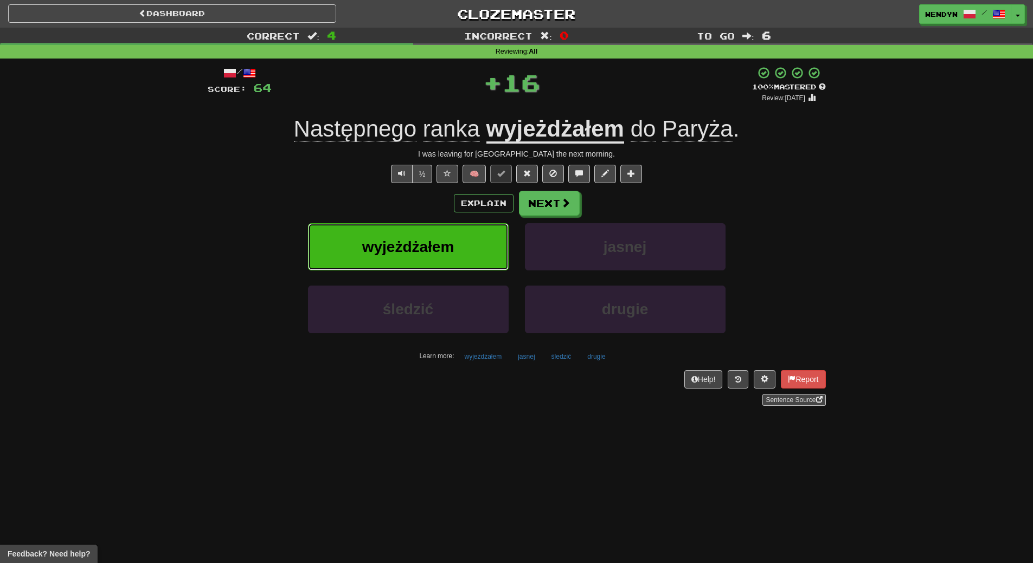
click at [449, 253] on span "wyjeżdżałem" at bounding box center [408, 247] width 92 height 17
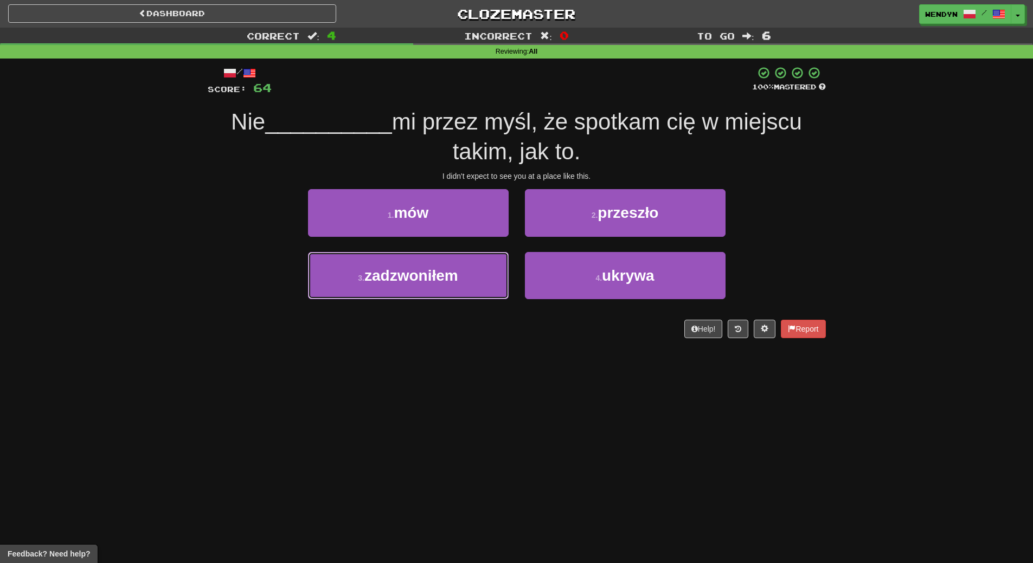
drag, startPoint x: 456, startPoint y: 285, endPoint x: 448, endPoint y: 347, distance: 62.3
click at [448, 347] on div "/ Score: 64 100 % Mastered Nie __________ mi przez myśl, że spotkam cię w miejs…" at bounding box center [517, 206] width 618 height 294
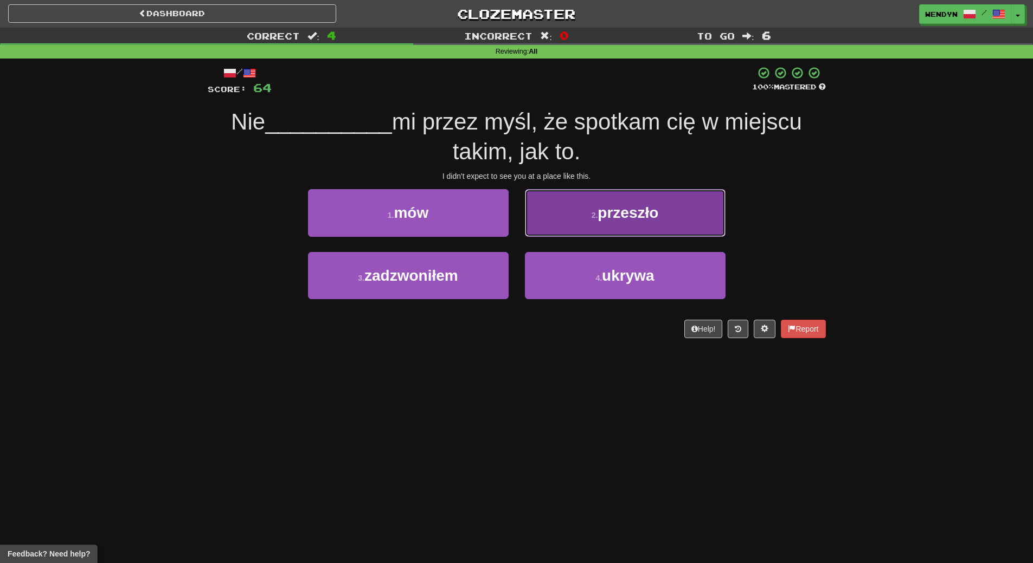
click at [686, 196] on button "2 . przeszło" at bounding box center [625, 212] width 201 height 47
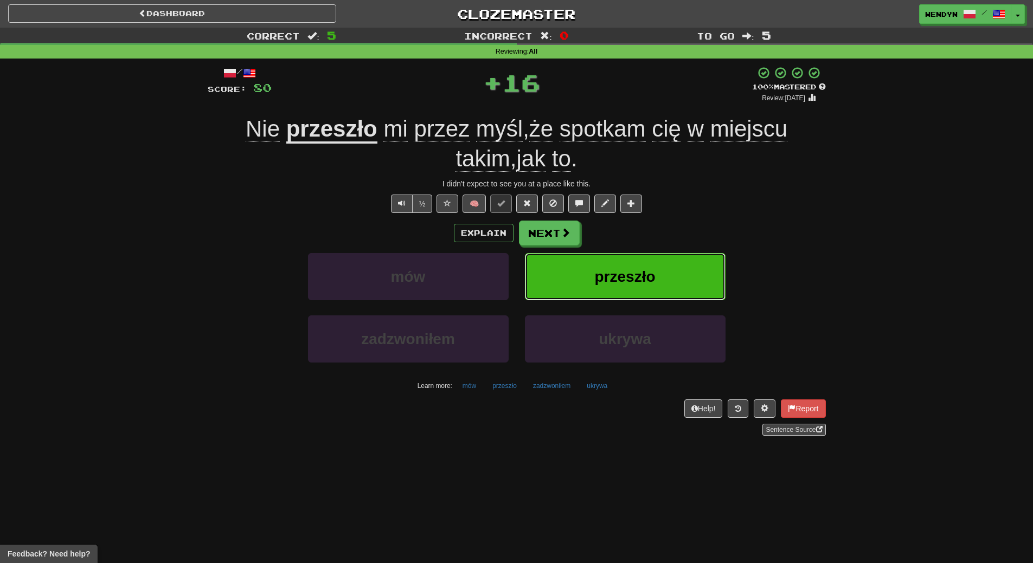
click at [669, 261] on button "przeszło" at bounding box center [625, 276] width 201 height 47
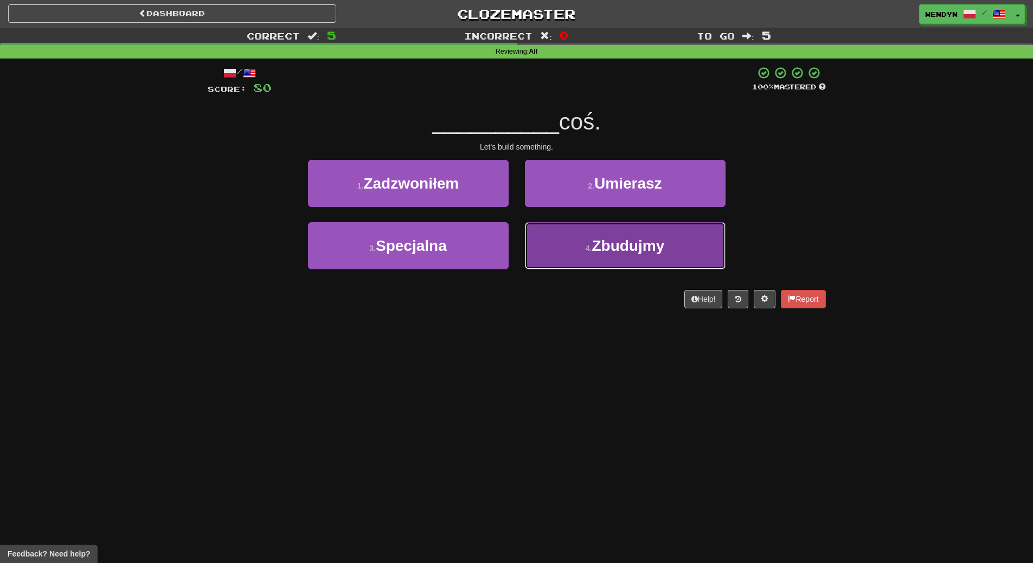
click at [655, 248] on span "Zbudujmy" at bounding box center [628, 245] width 73 height 17
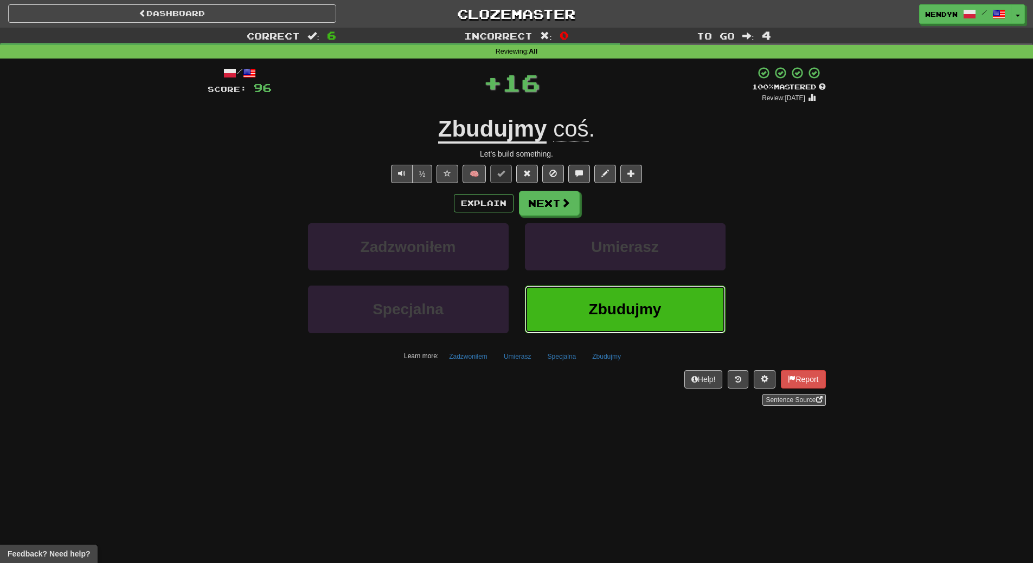
click at [644, 311] on span "Zbudujmy" at bounding box center [625, 309] width 73 height 17
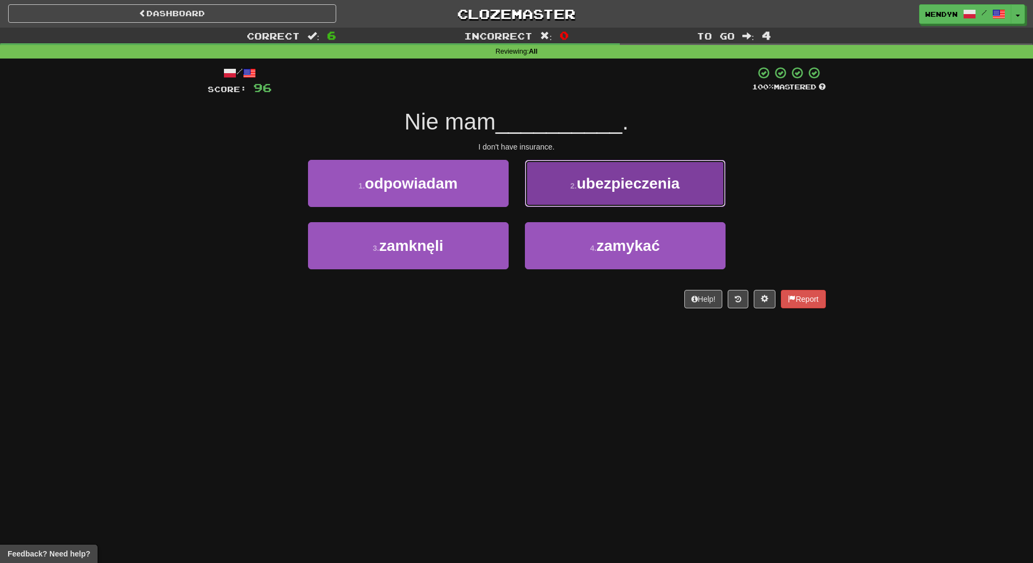
click at [644, 180] on span "ubezpieczenia" at bounding box center [627, 183] width 103 height 17
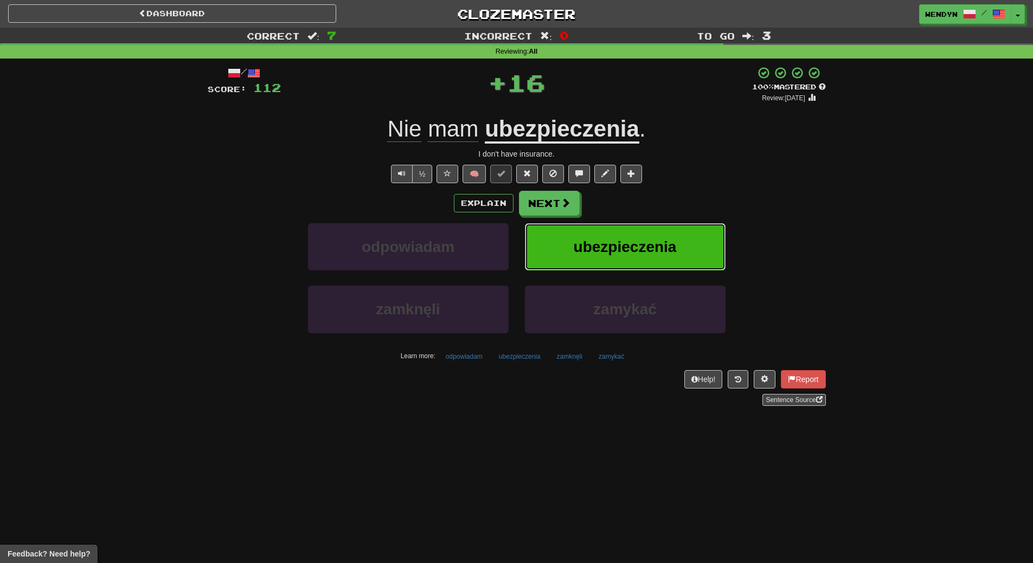
click at [650, 248] on span "ubezpieczenia" at bounding box center [625, 247] width 103 height 17
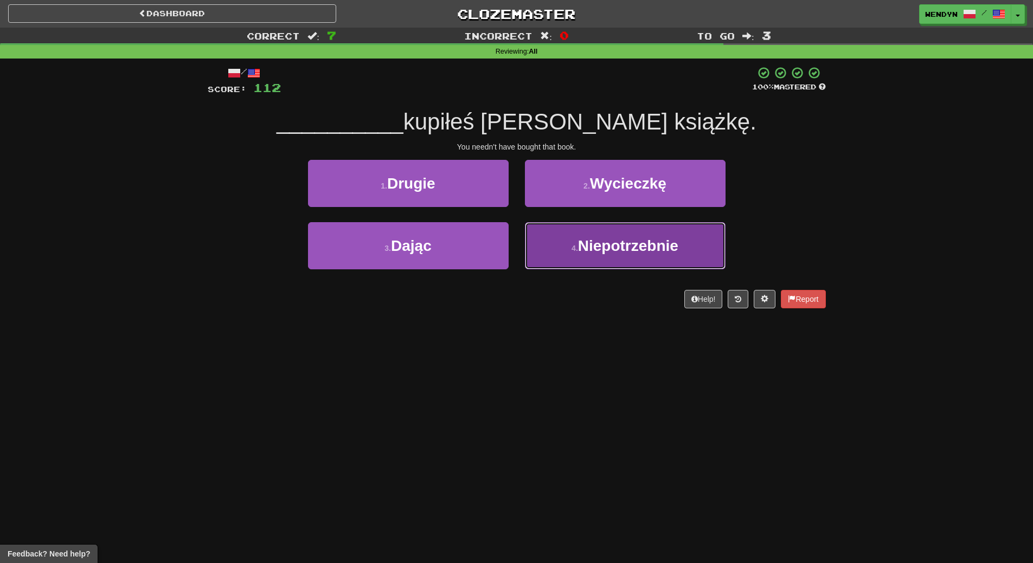
click at [638, 241] on span "Niepotrzebnie" at bounding box center [628, 245] width 100 height 17
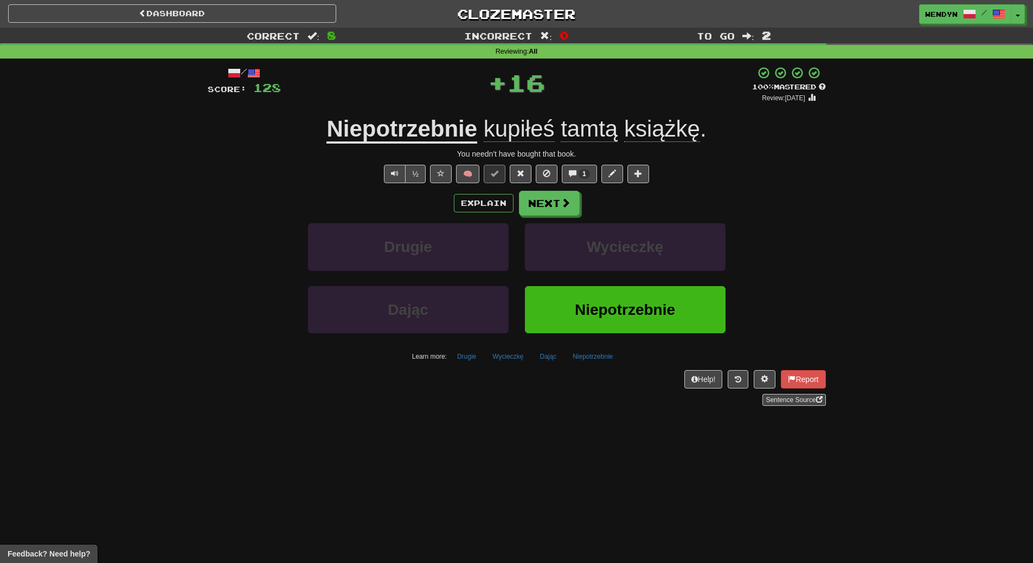
drag, startPoint x: 622, startPoint y: 390, endPoint x: 635, endPoint y: 326, distance: 65.2
click at [622, 382] on div "Help! Report Sentence Source" at bounding box center [517, 388] width 618 height 36
click at [638, 310] on span "Niepotrzebnie" at bounding box center [625, 309] width 100 height 17
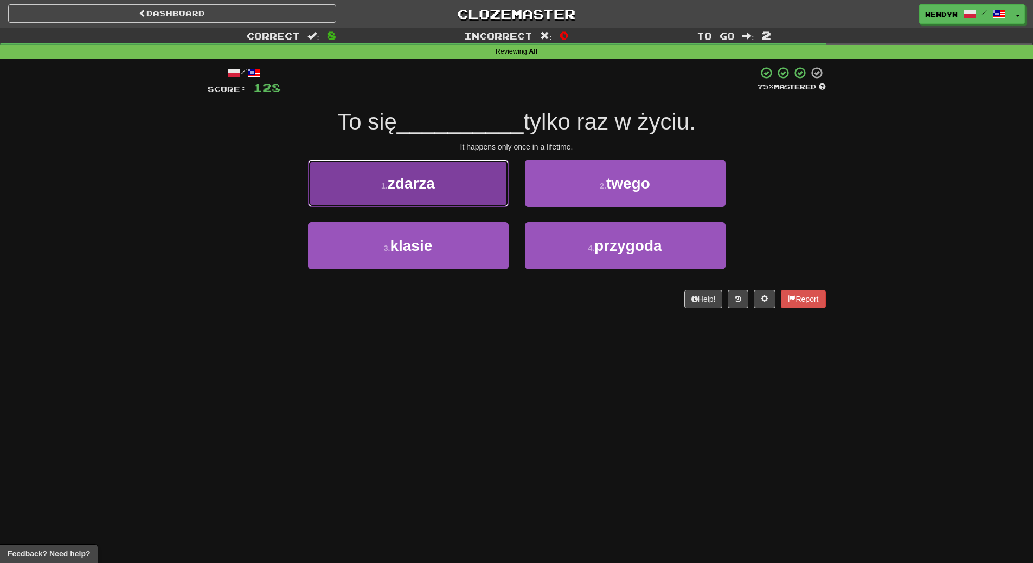
click at [473, 205] on button "1 . zdarza" at bounding box center [408, 183] width 201 height 47
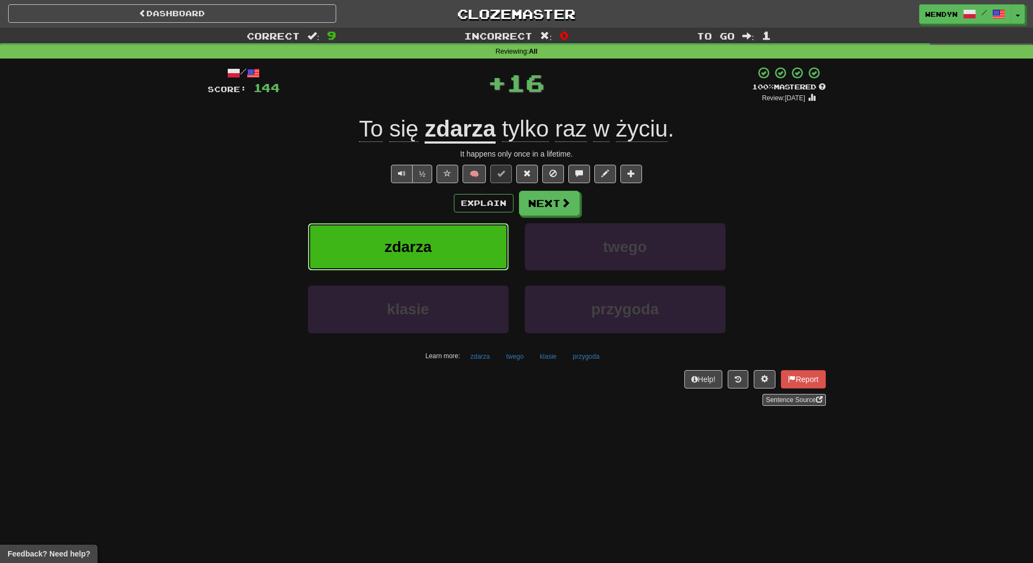
click at [458, 239] on button "zdarza" at bounding box center [408, 246] width 201 height 47
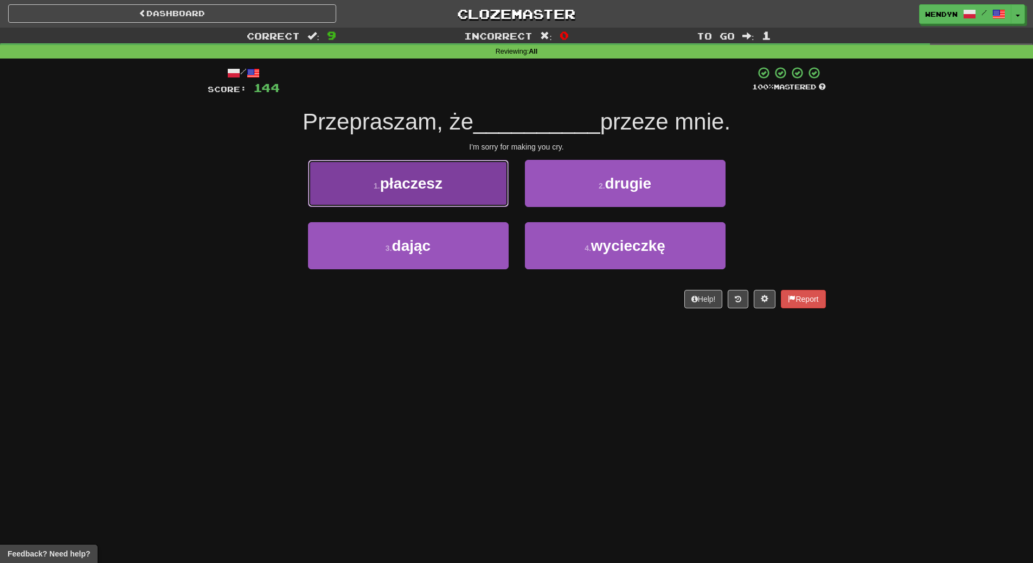
click at [465, 175] on button "1 . płaczesz" at bounding box center [408, 183] width 201 height 47
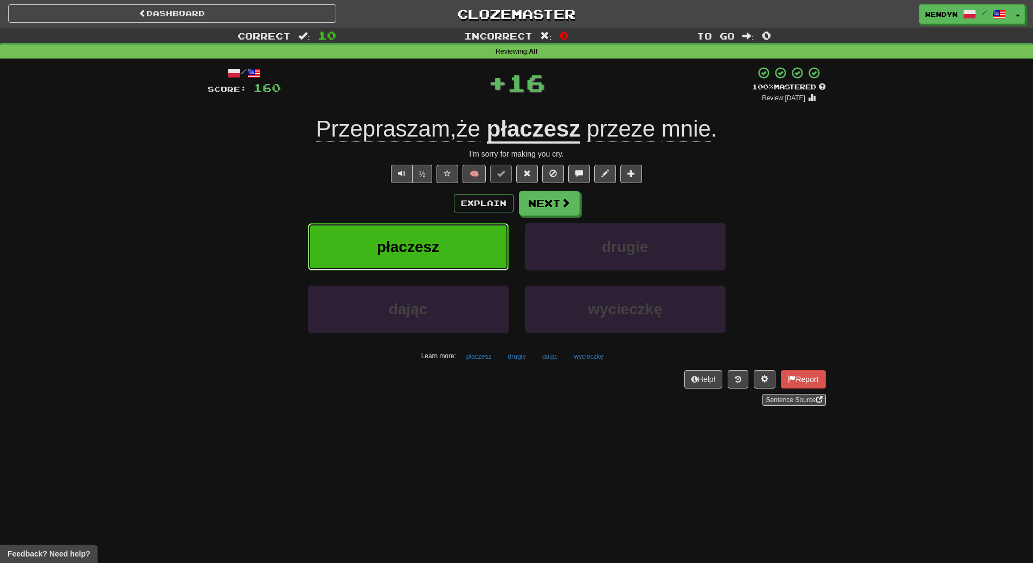
click at [459, 234] on button "płaczesz" at bounding box center [408, 246] width 201 height 47
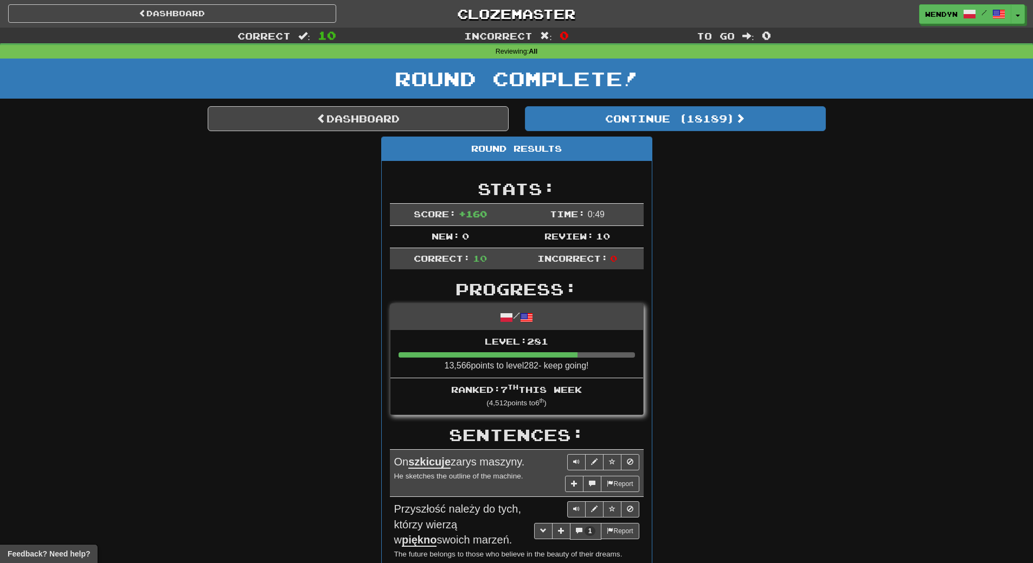
click at [730, 188] on div "Round Results Stats: Score: + 160 Time: 0 : 49 New: 0 Review: 10 Correct: 10 In…" at bounding box center [517, 573] width 618 height 872
click at [866, 156] on div "Correct : 10 Incorrect : 0 To go : 0 Reviewing : All Round Complete! Dashboard …" at bounding box center [516, 534] width 1033 height 1012
